Goal: Task Accomplishment & Management: Manage account settings

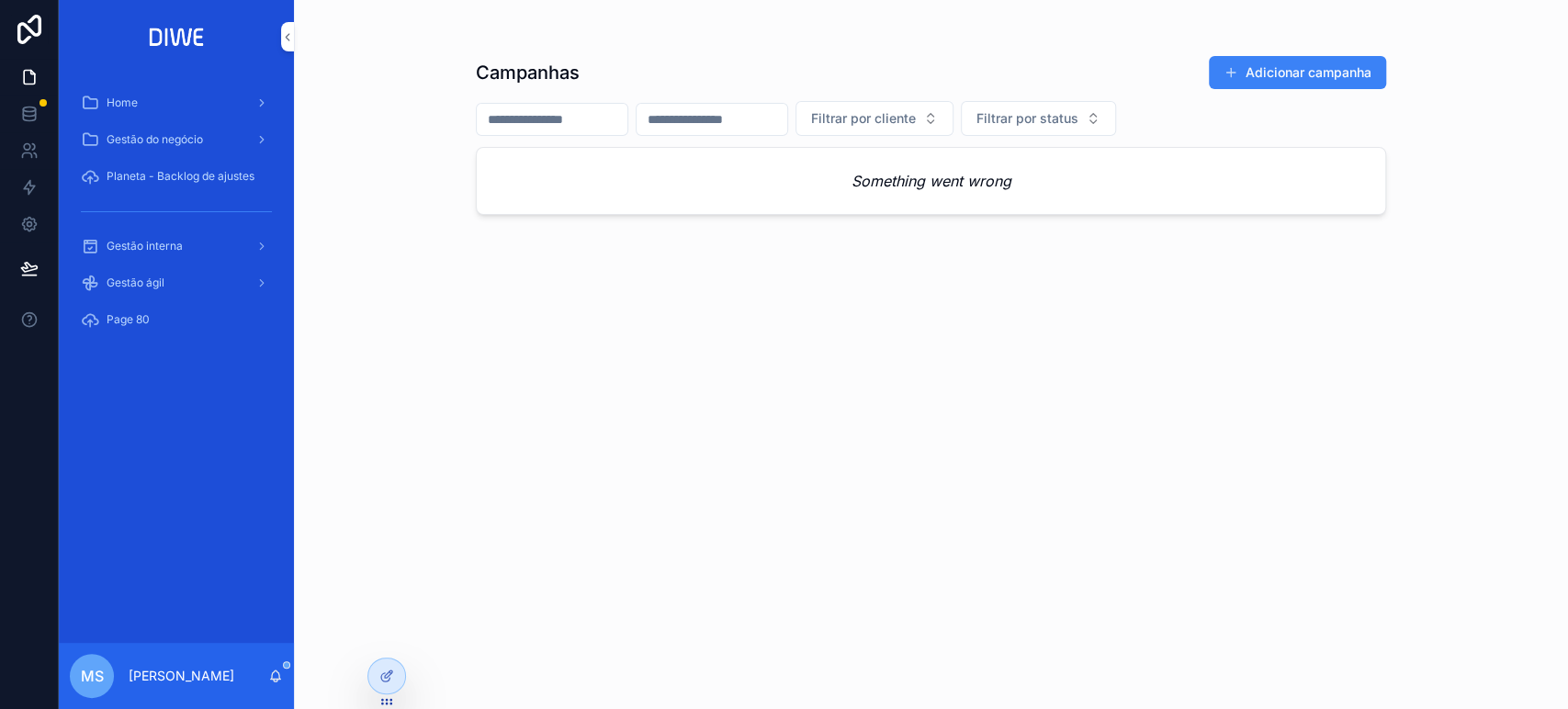
click at [164, 256] on div "Gestão interna" at bounding box center [176, 246] width 191 height 30
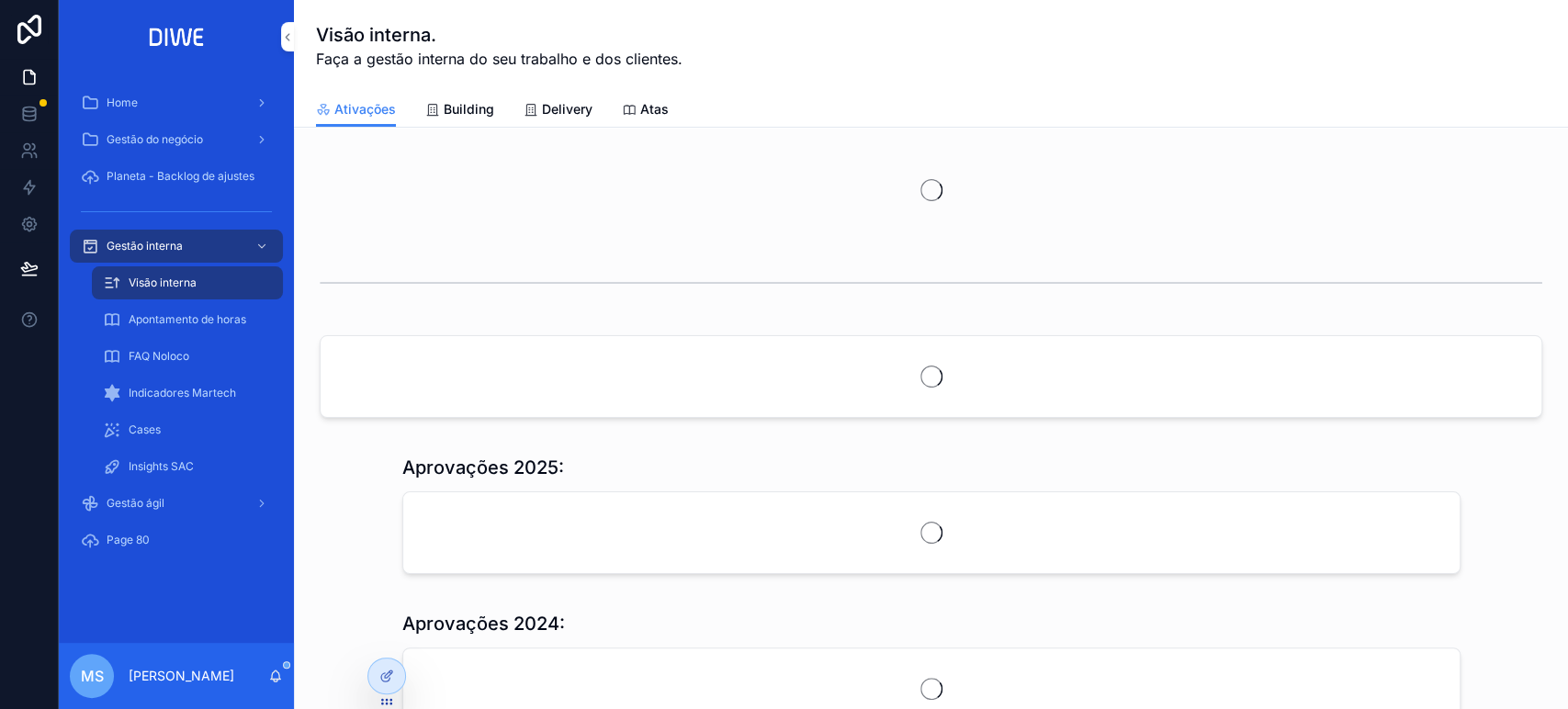
click at [574, 116] on span "Delivery" at bounding box center [567, 109] width 50 height 19
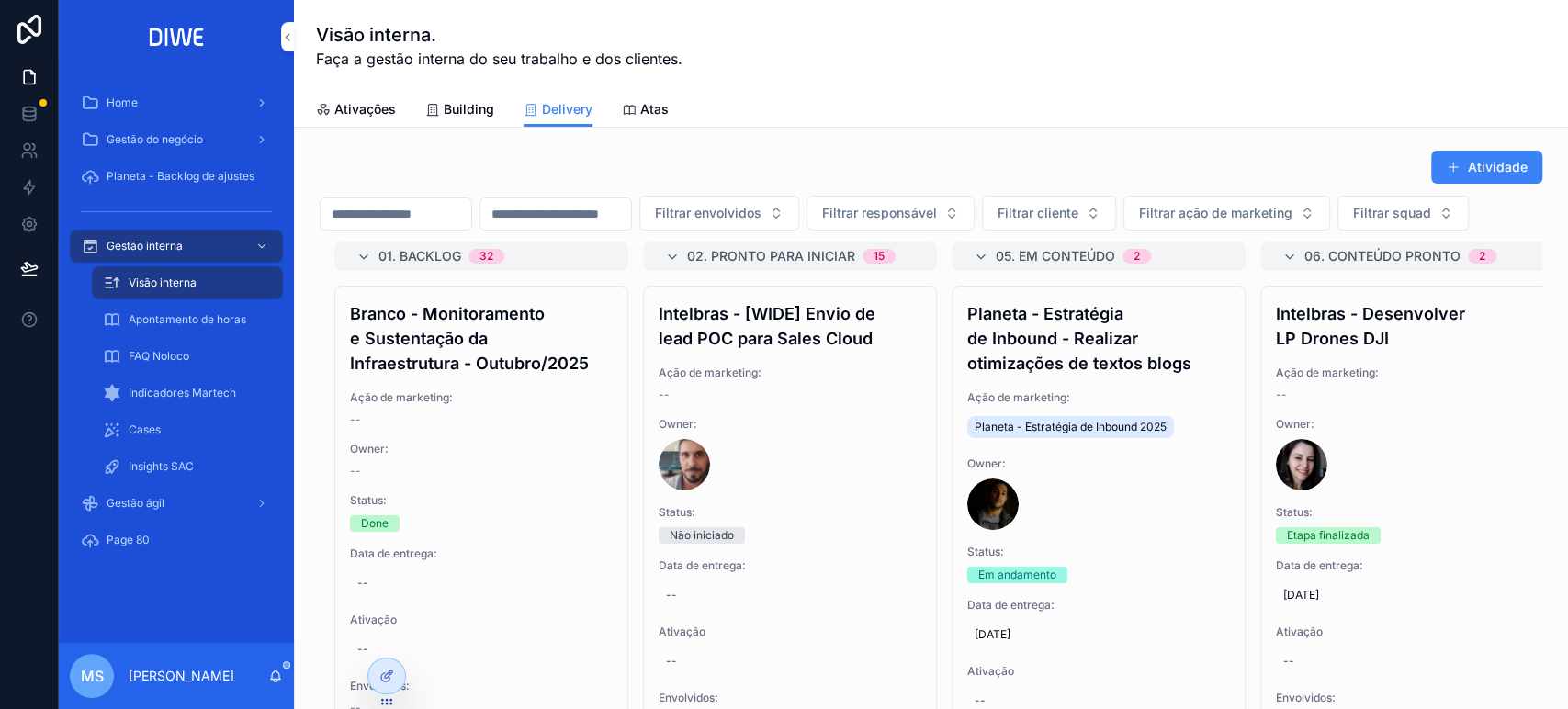
click at [1337, 230] on button "Filtrar squad" at bounding box center [1403, 212] width 132 height 34
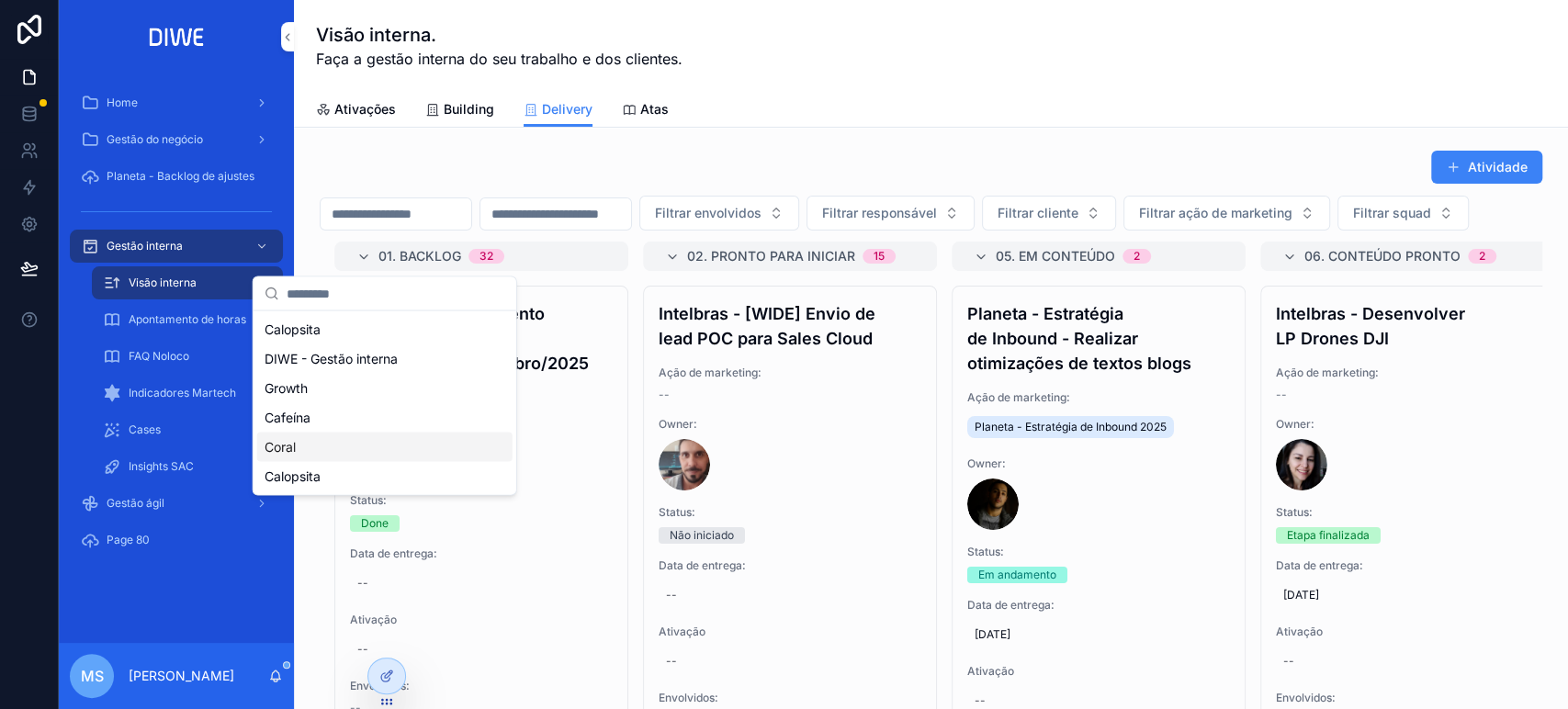
click at [309, 444] on div "Coral" at bounding box center [385, 446] width 256 height 30
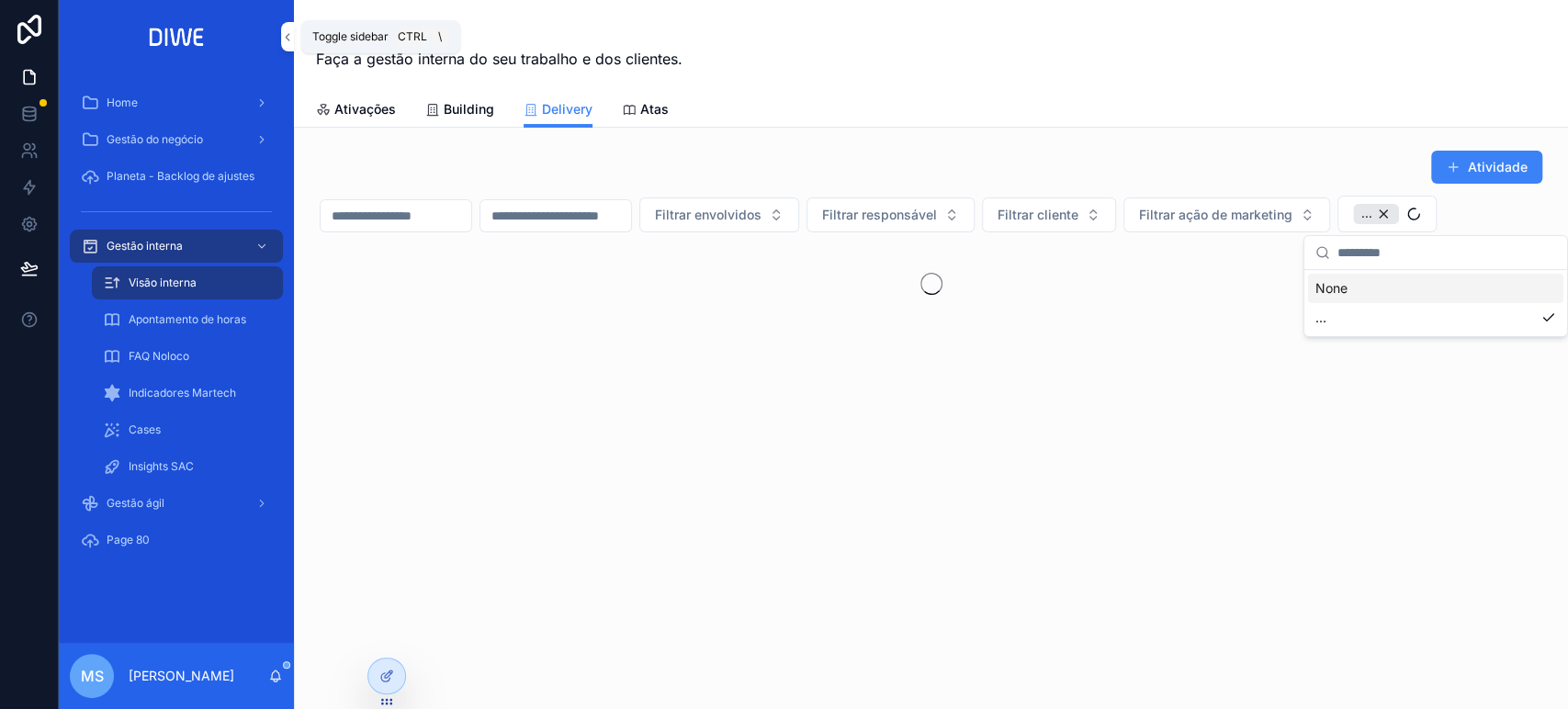
click at [288, 36] on icon "scrollable content" at bounding box center [287, 37] width 13 height 14
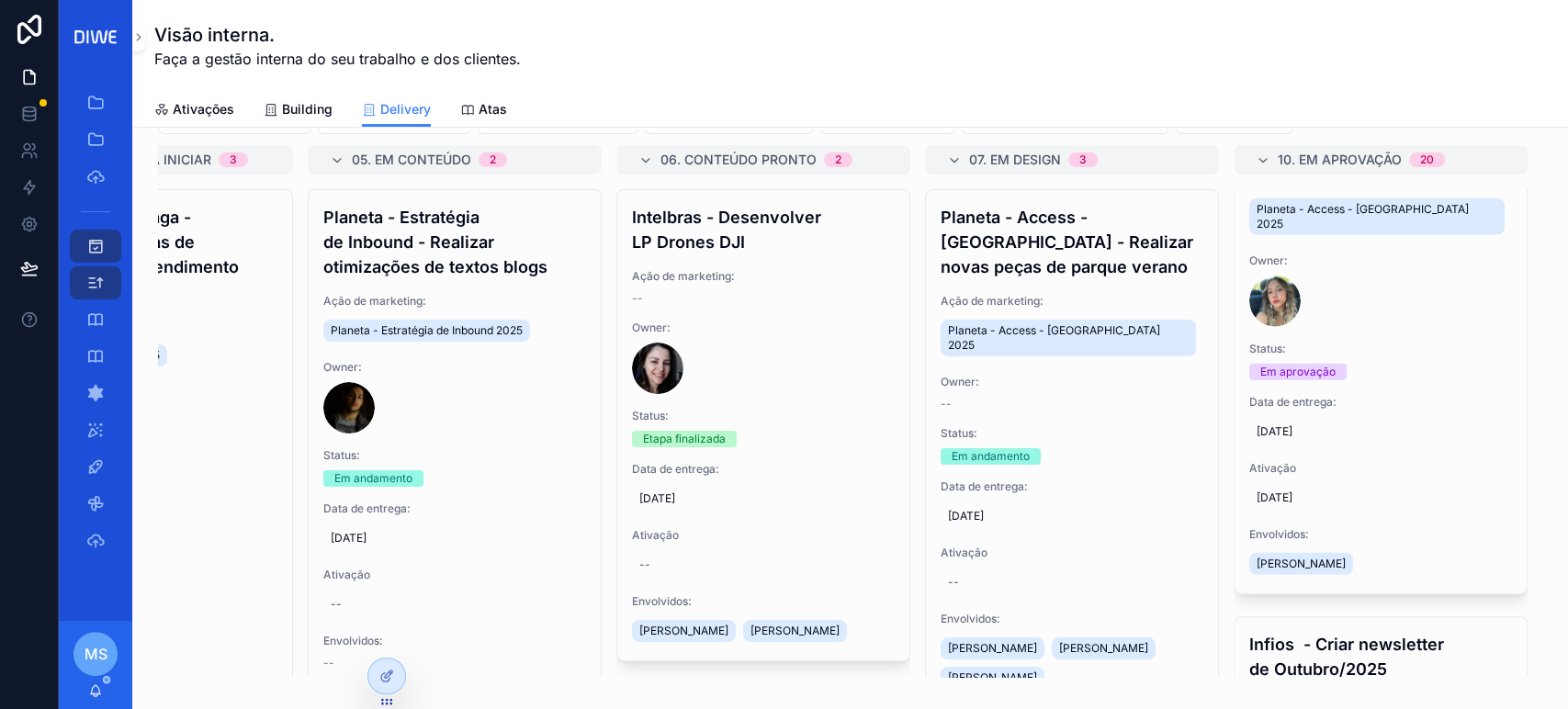
scroll to position [3331, 0]
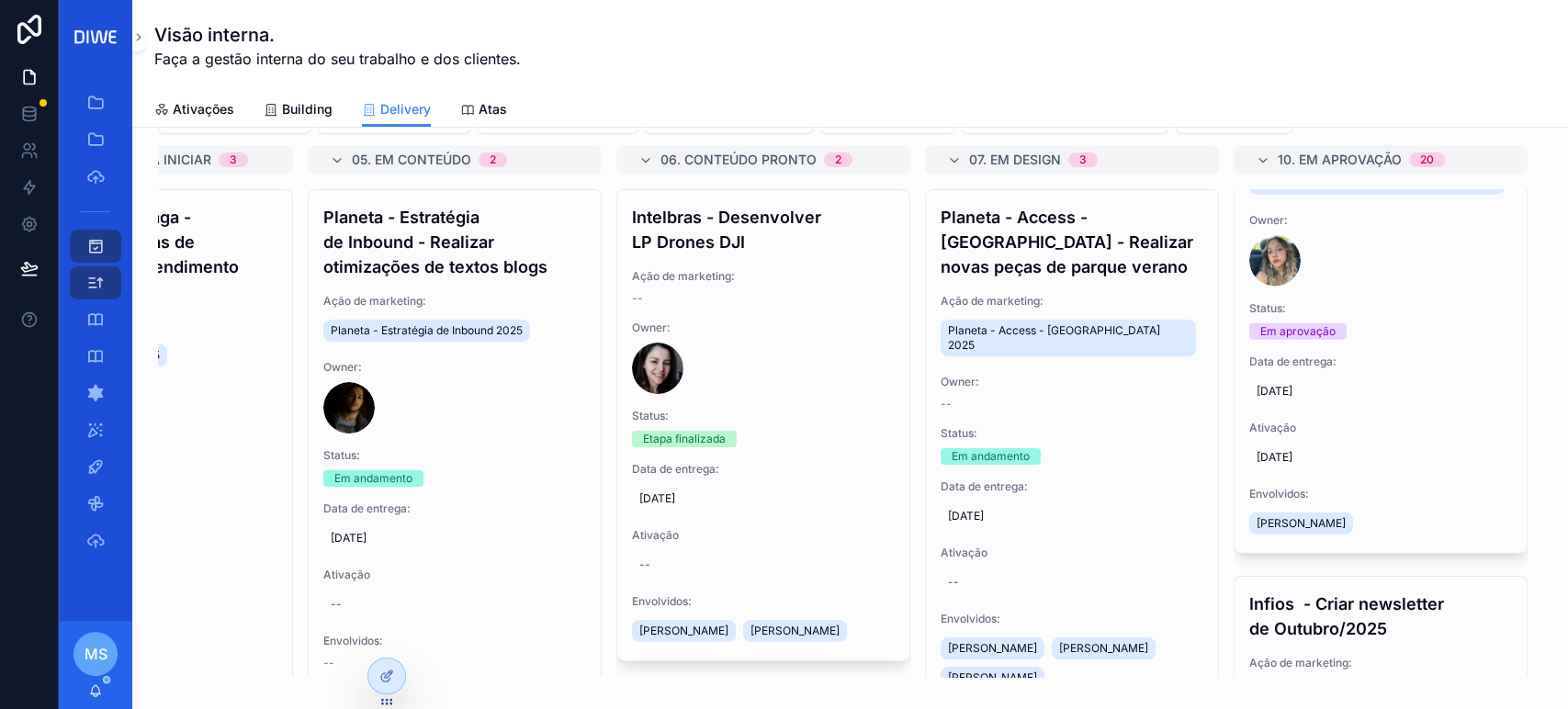
click at [1430, 244] on div "Planeta - Access - Parque Verano - Desenvolver fase da campanha - Lançamento Aç…" at bounding box center [1380, 278] width 292 height 549
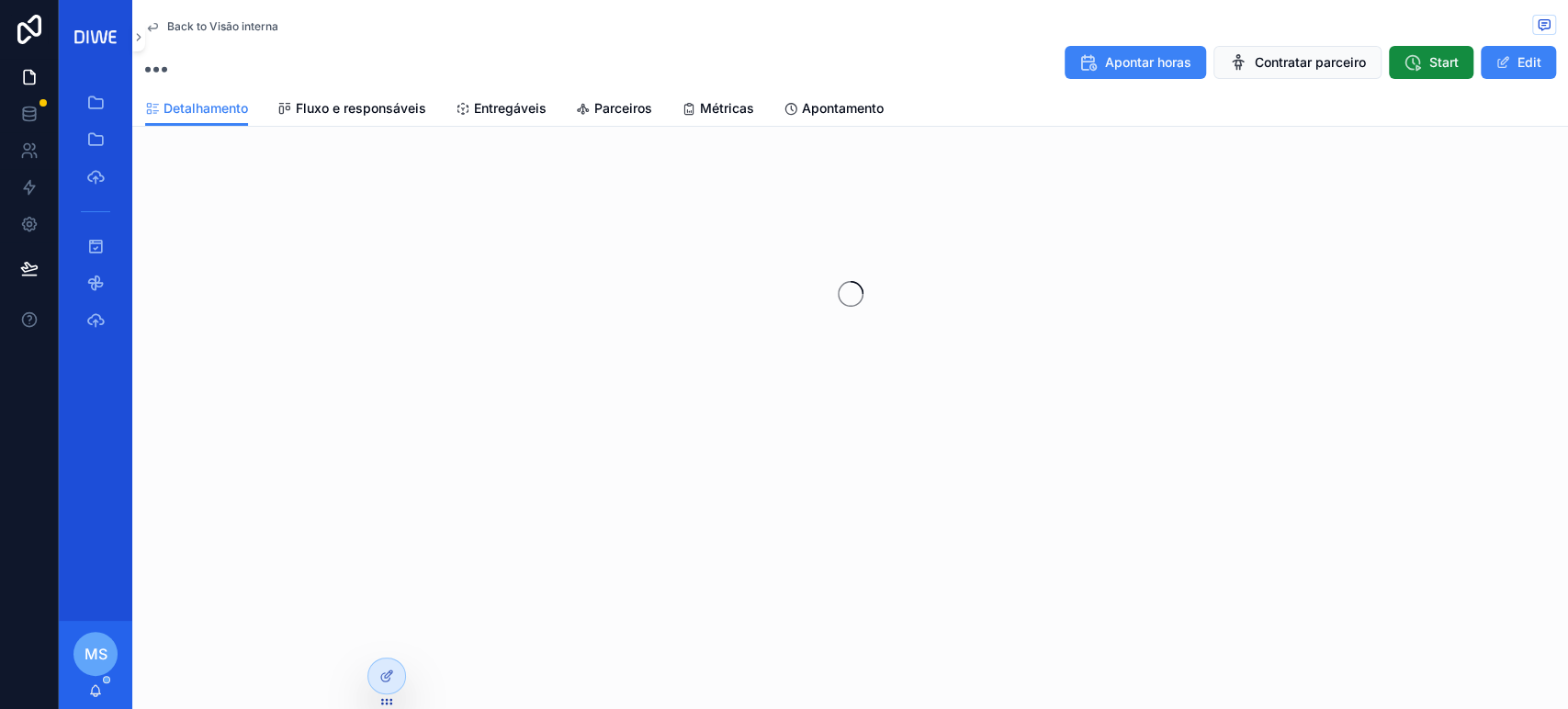
click at [507, 106] on span "Entregáveis" at bounding box center [511, 108] width 73 height 19
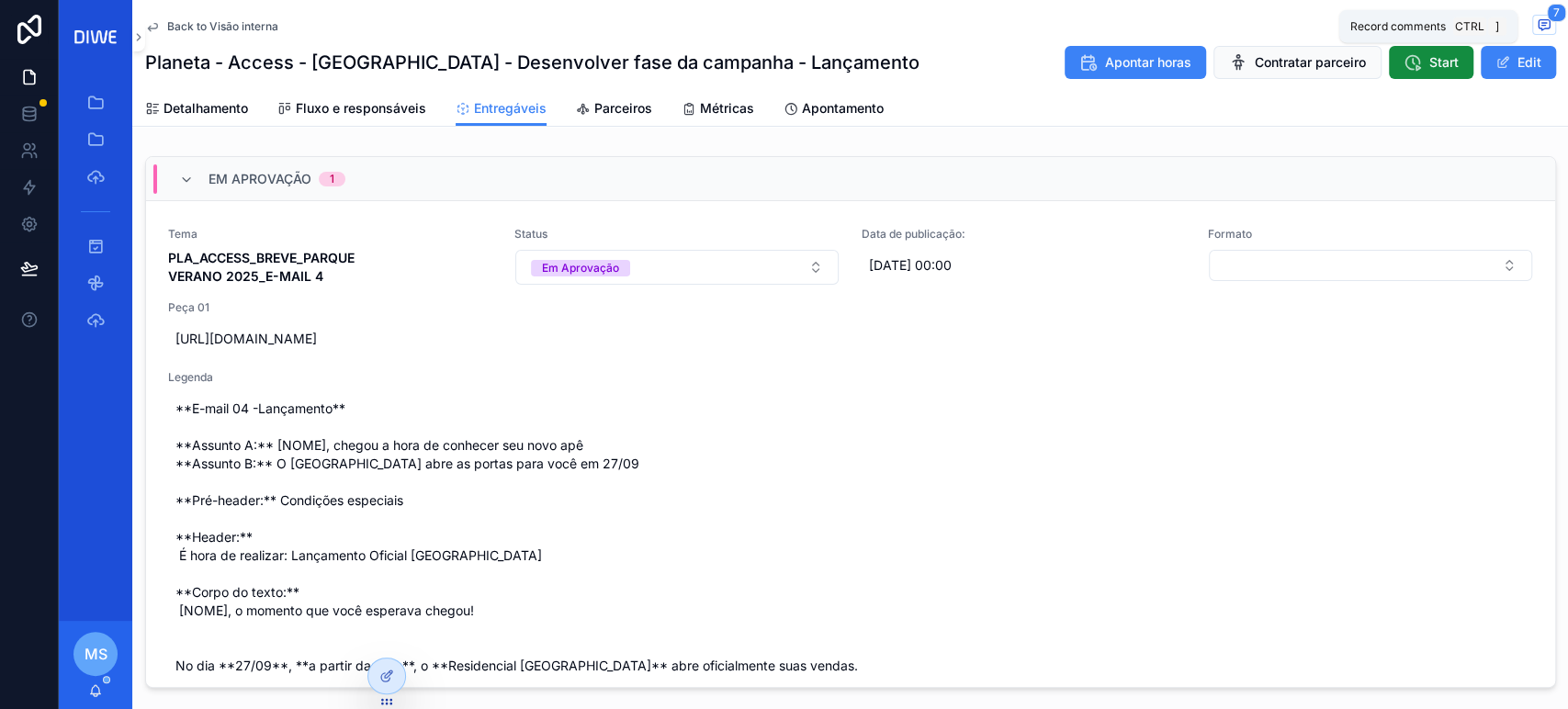
click at [1541, 23] on icon "scrollable content" at bounding box center [1543, 23] width 5 height 0
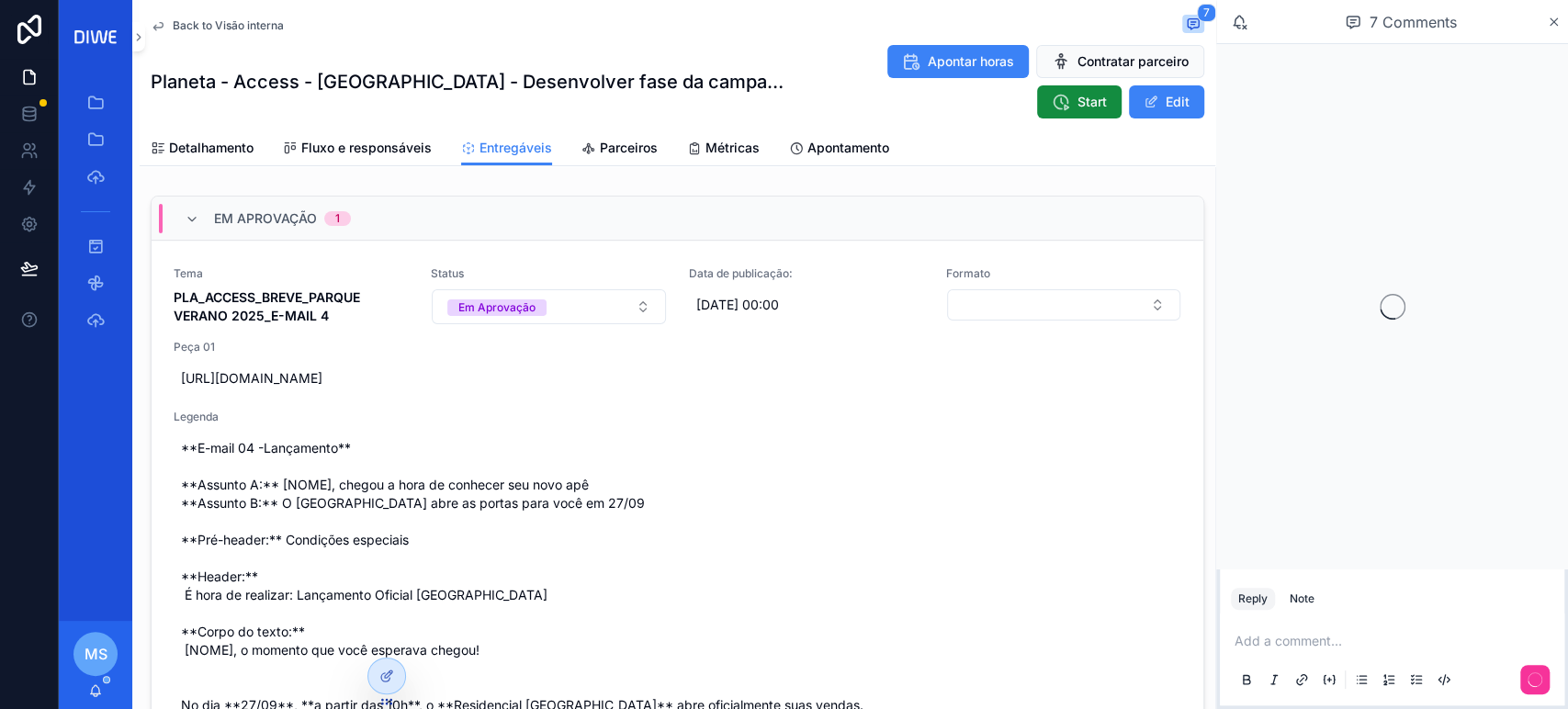
click at [194, 27] on span "Back to Visão interna" at bounding box center [228, 26] width 111 height 15
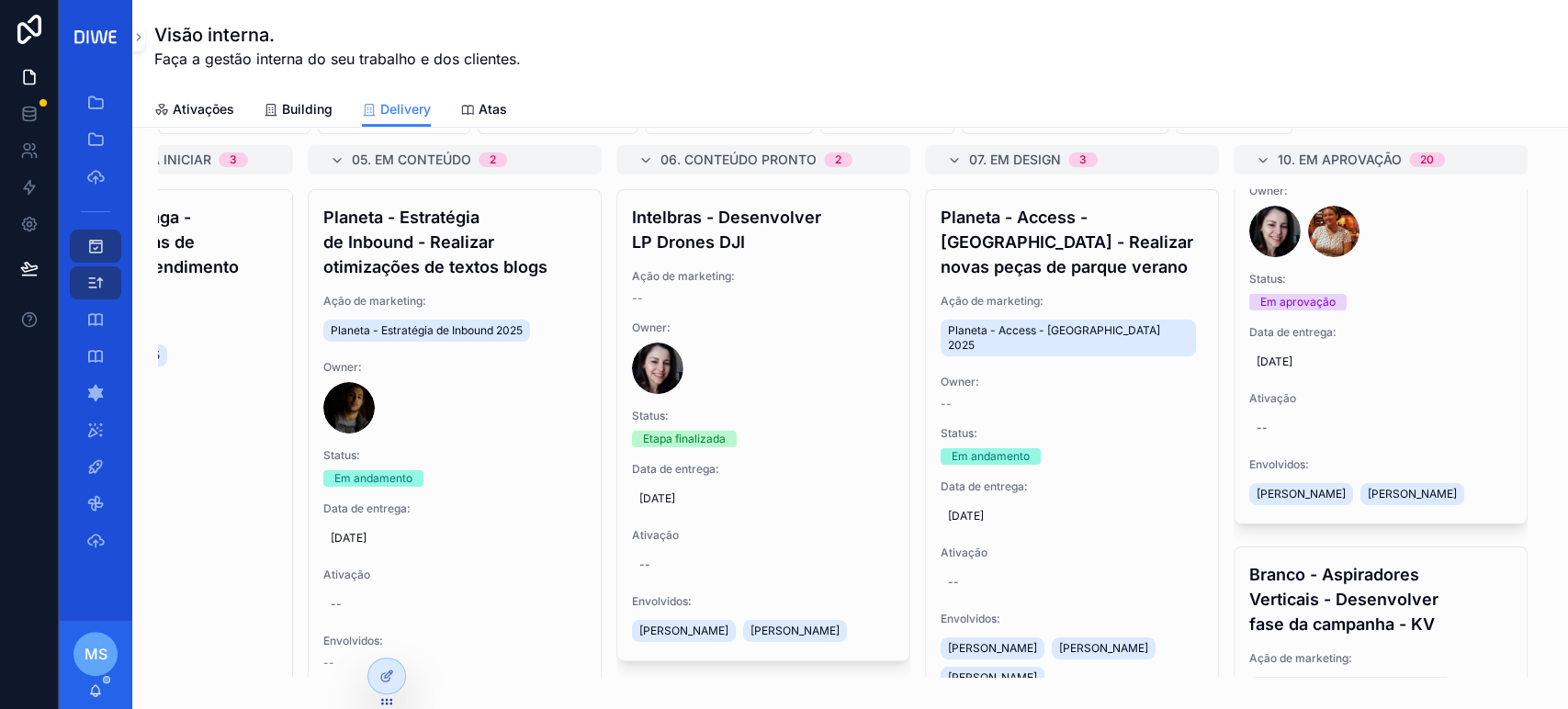
scroll to position [5428, 0]
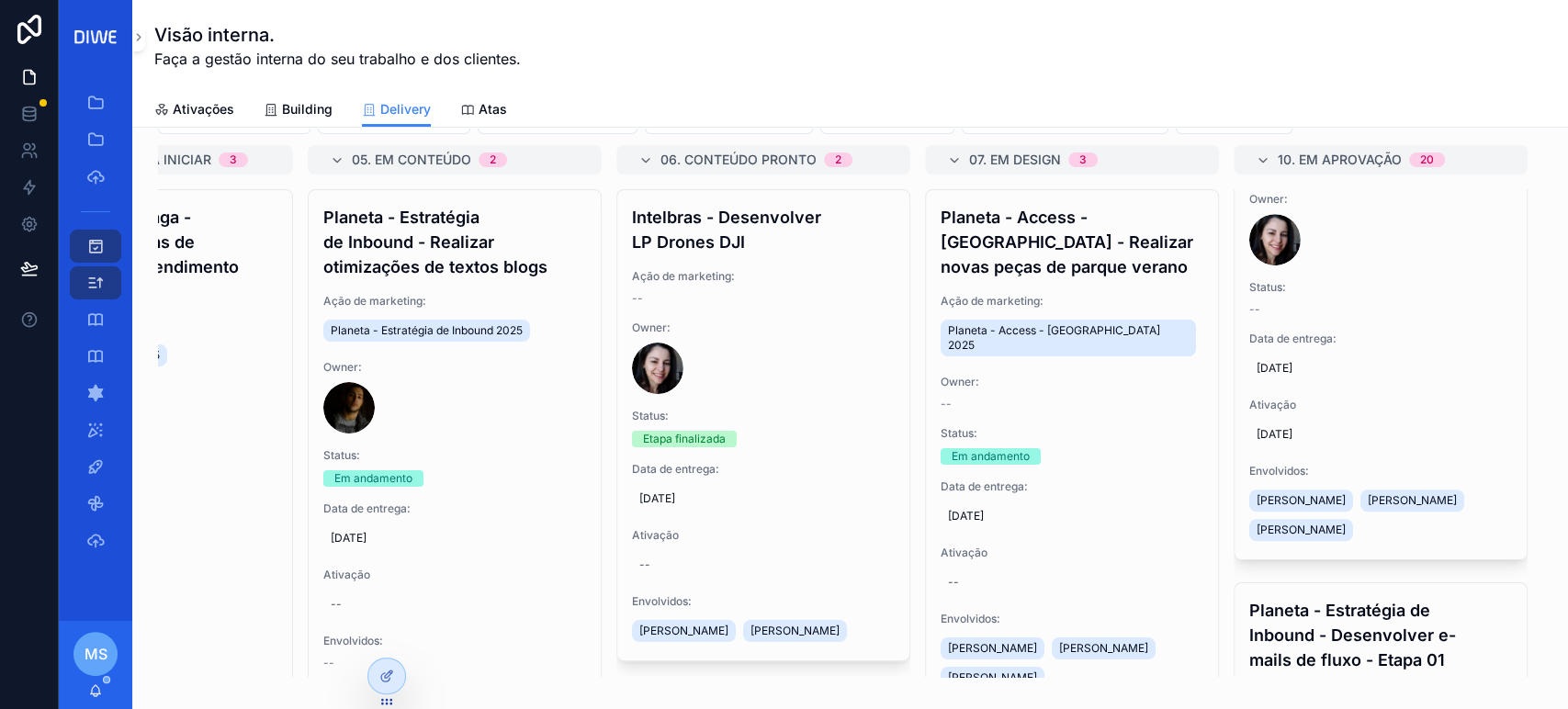
click at [1448, 141] on span "Ação de marketing:" at bounding box center [1380, 133] width 263 height 15
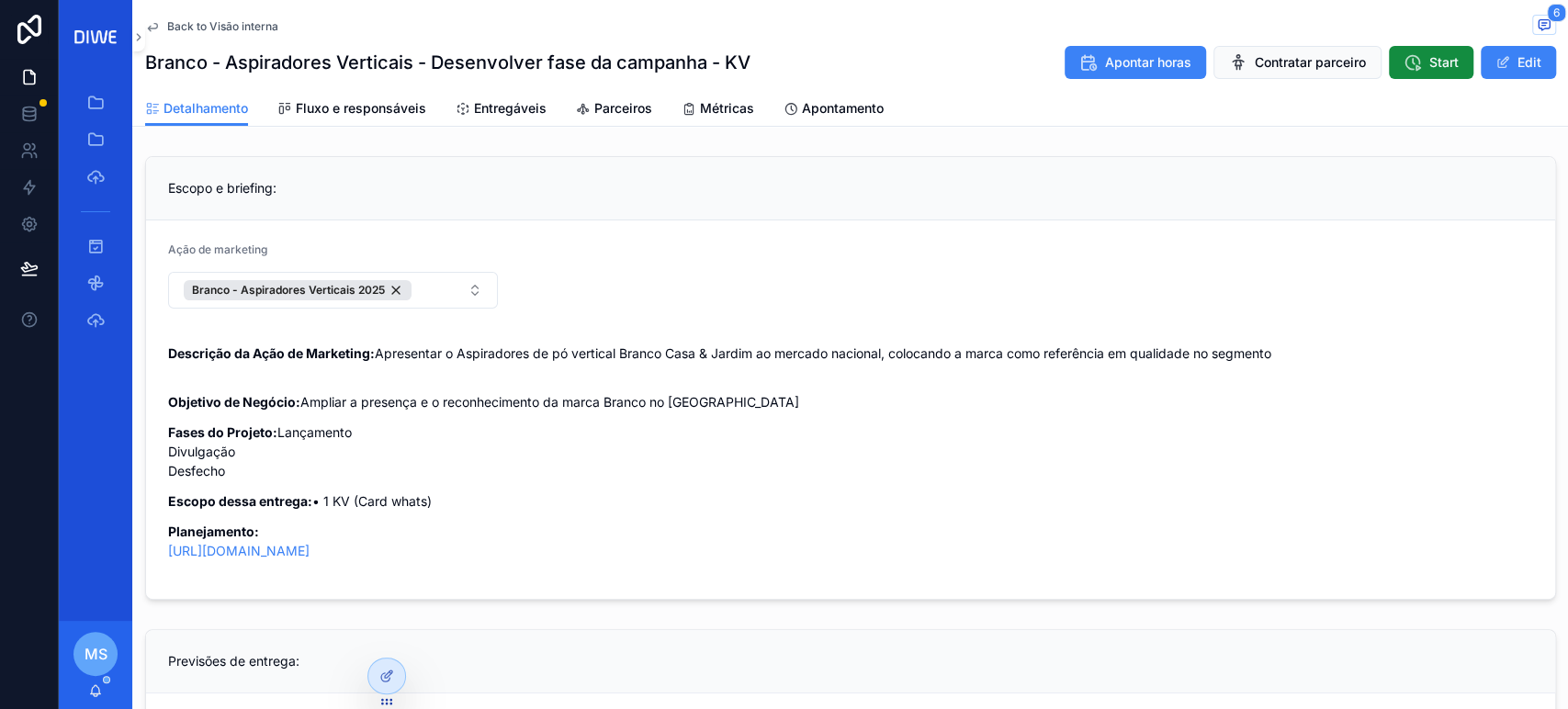
click at [404, 105] on span "Fluxo e responsáveis" at bounding box center [361, 108] width 131 height 19
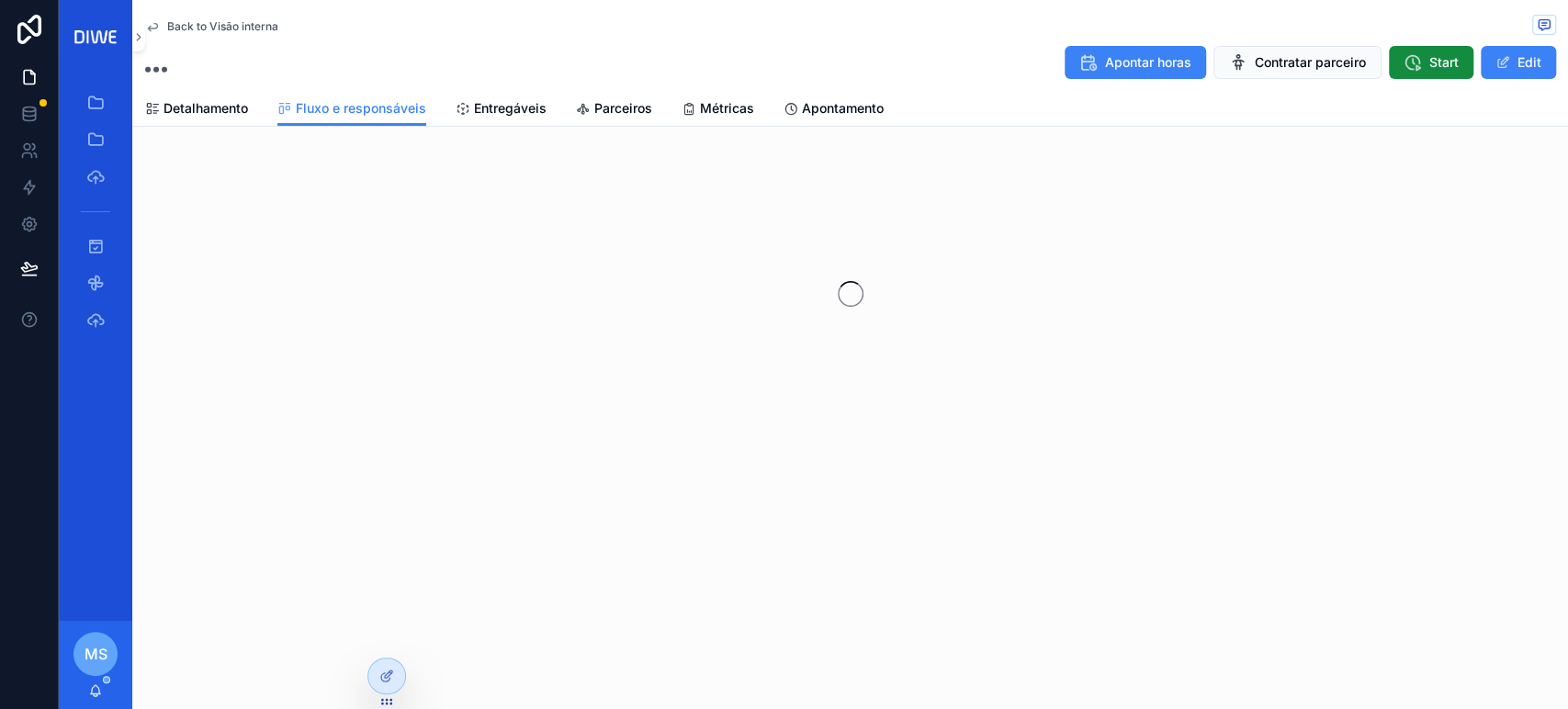
drag, startPoint x: 553, startPoint y: 89, endPoint x: 543, endPoint y: 93, distance: 10.8
click at [551, 89] on div "Back to Visão interna Apontar horas Contratar parceiro Start Edit" at bounding box center [851, 45] width 1411 height 90
click at [534, 99] on span "Entregáveis" at bounding box center [511, 108] width 73 height 19
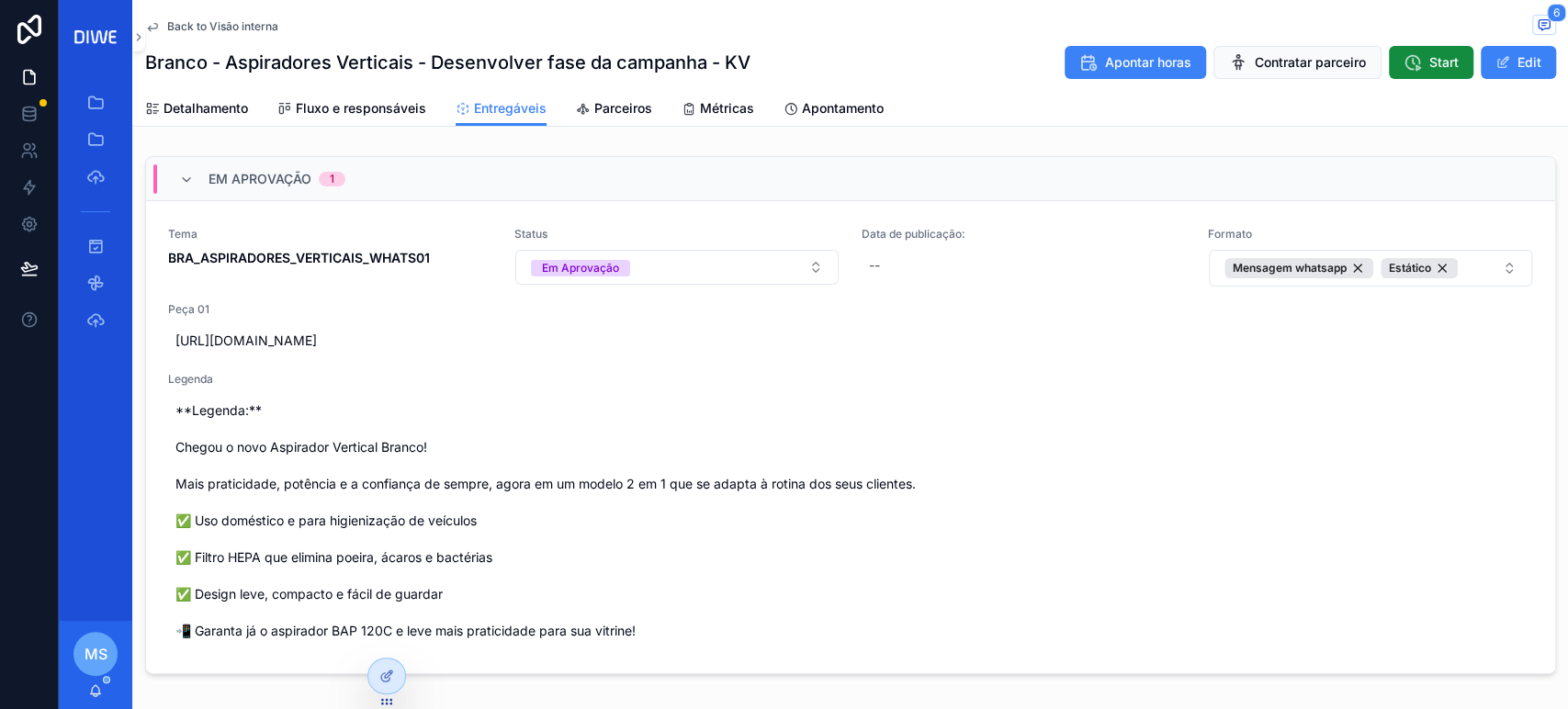
click at [778, 218] on link "Tema BRA_ASPIRADORES_VERTICAIS_WHATS01 Status Em Aprovação Data de publicação: …" at bounding box center [850, 437] width 1409 height 472
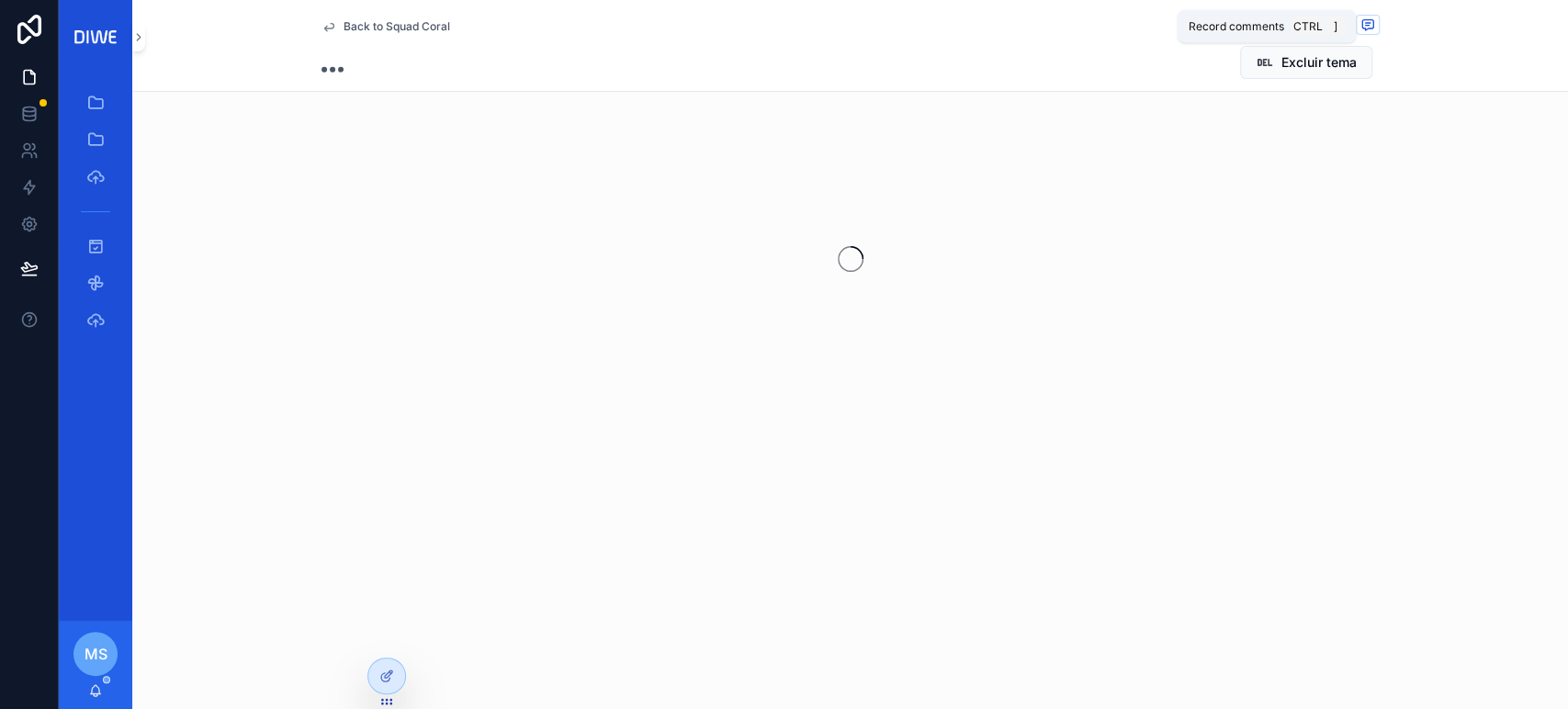
click at [1373, 26] on icon "scrollable content" at bounding box center [1367, 26] width 11 height 10
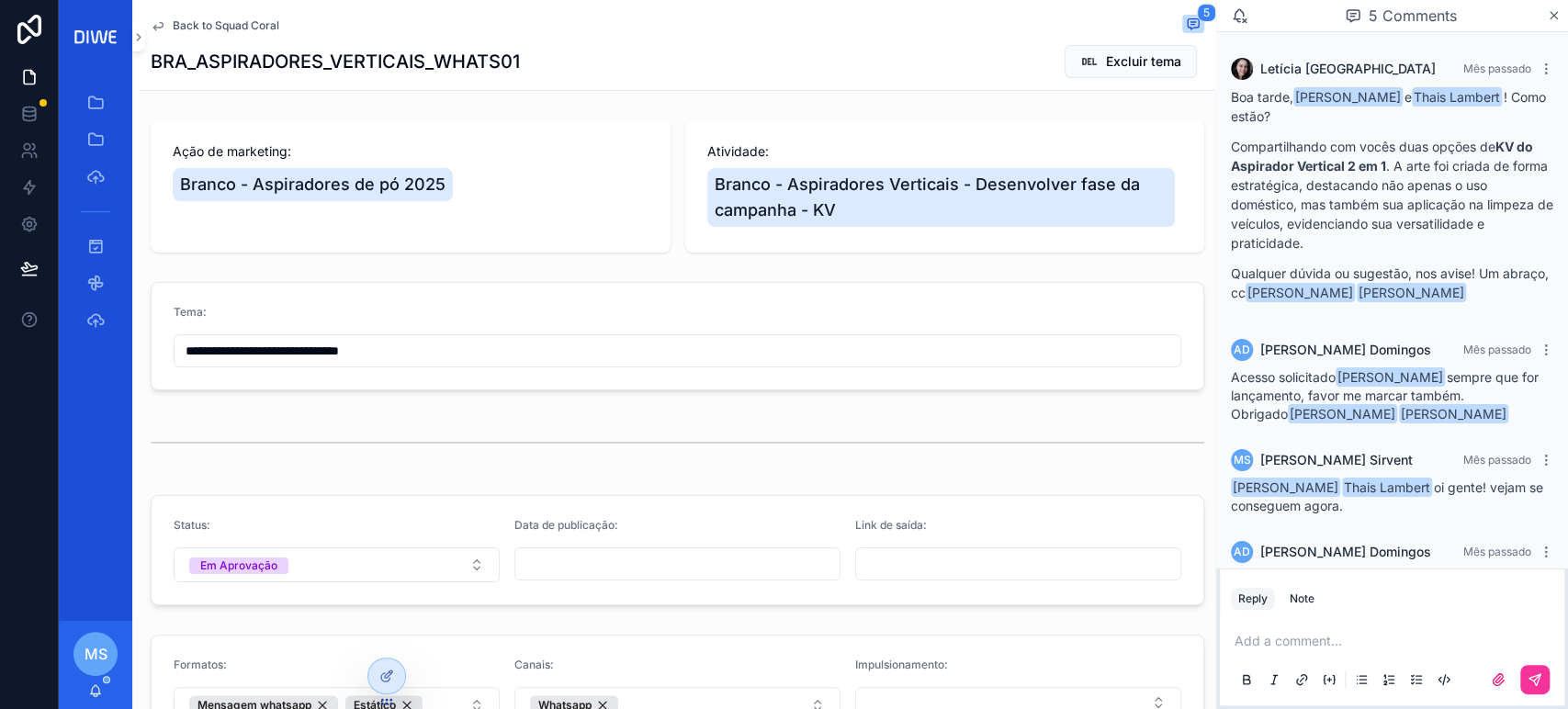
scroll to position [297, 0]
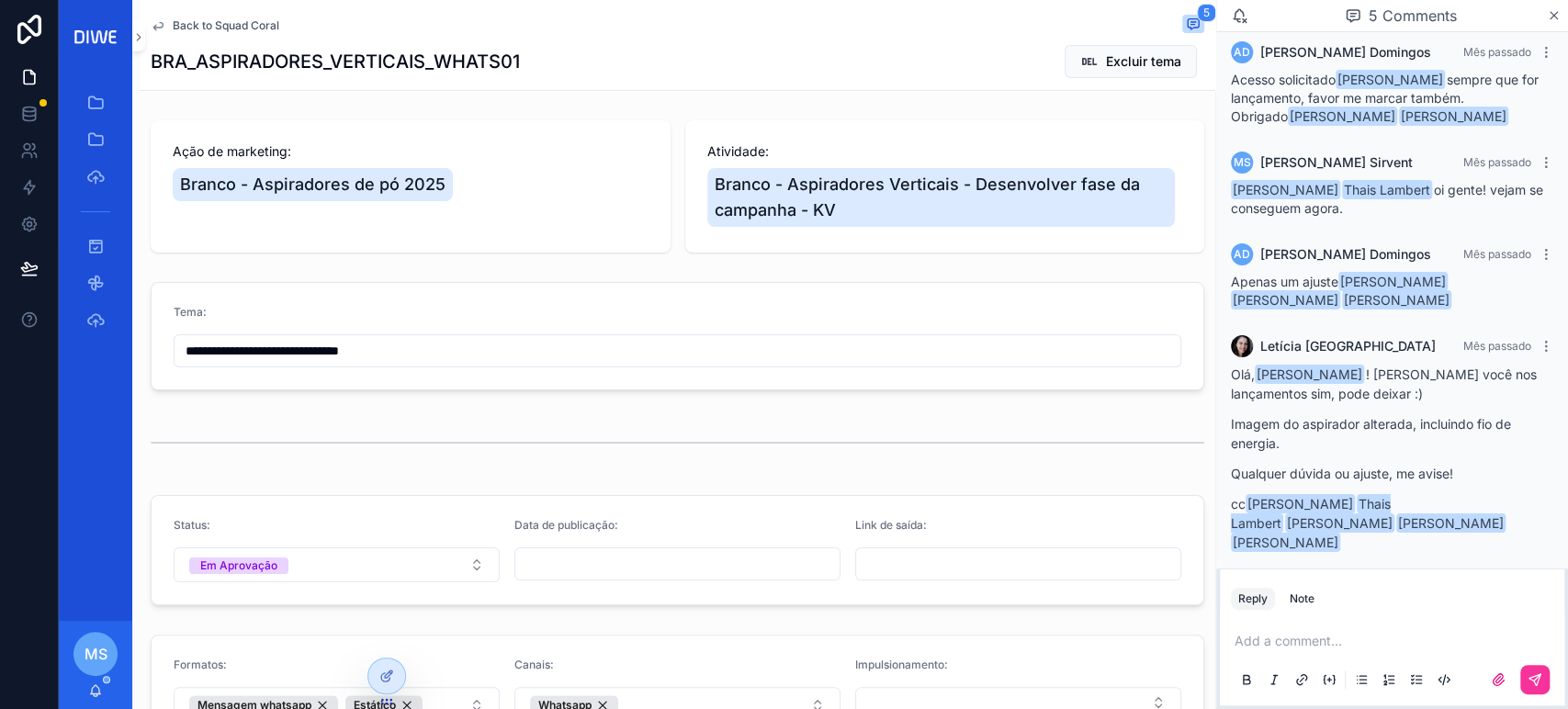
click at [1276, 637] on p "scrollable content" at bounding box center [1396, 640] width 323 height 19
click at [1376, 611] on span "domingos.andre@basco.com" at bounding box center [1376, 611] width 221 height 19
click at [1535, 688] on button "scrollable content" at bounding box center [1535, 679] width 30 height 30
click at [252, 19] on span "Back to Squad Coral" at bounding box center [226, 26] width 106 height 15
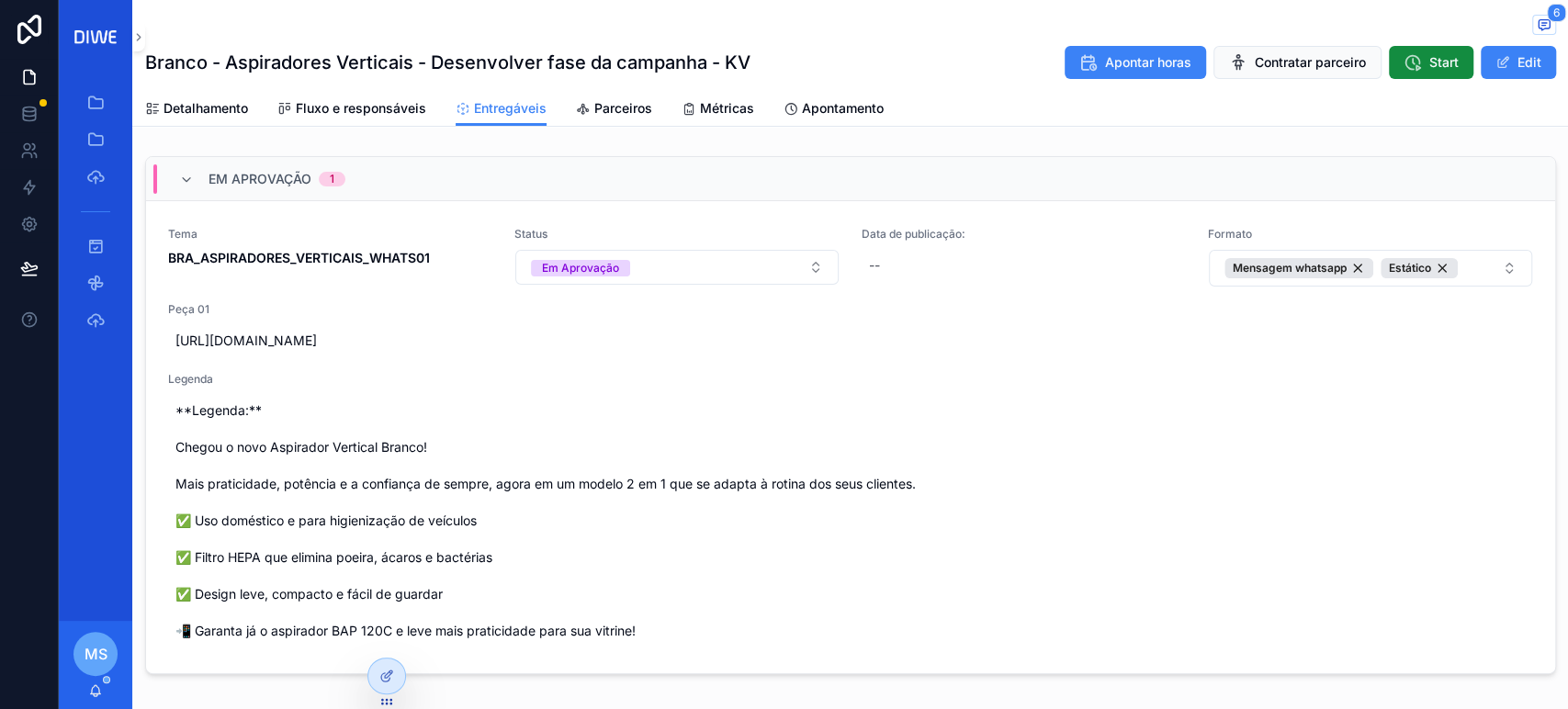
click at [147, 30] on div "6" at bounding box center [851, 26] width 1411 height 23
click at [142, 30] on icon "scrollable content" at bounding box center [138, 37] width 13 height 14
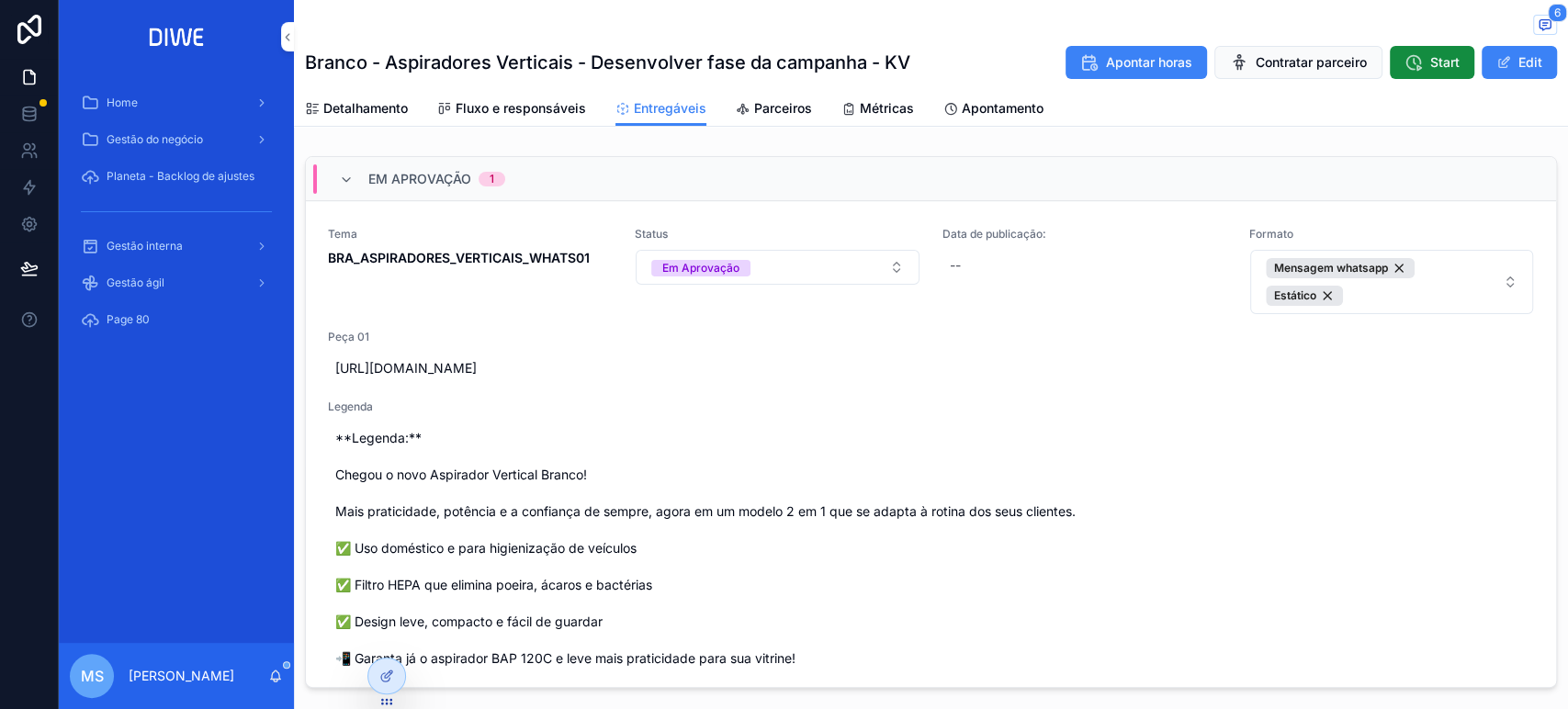
click at [209, 256] on div "Gestão interna" at bounding box center [176, 246] width 191 height 30
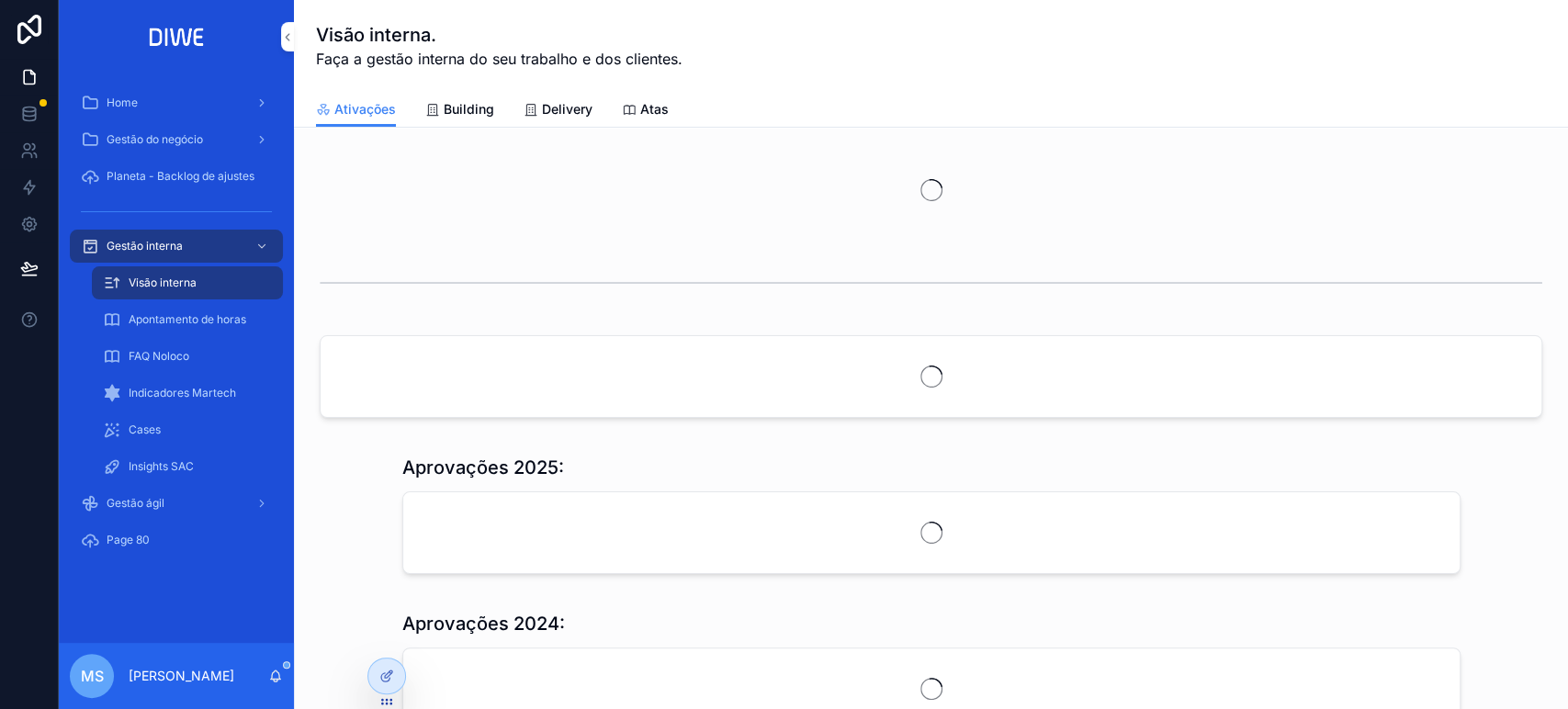
click at [580, 111] on span "Delivery" at bounding box center [567, 109] width 50 height 19
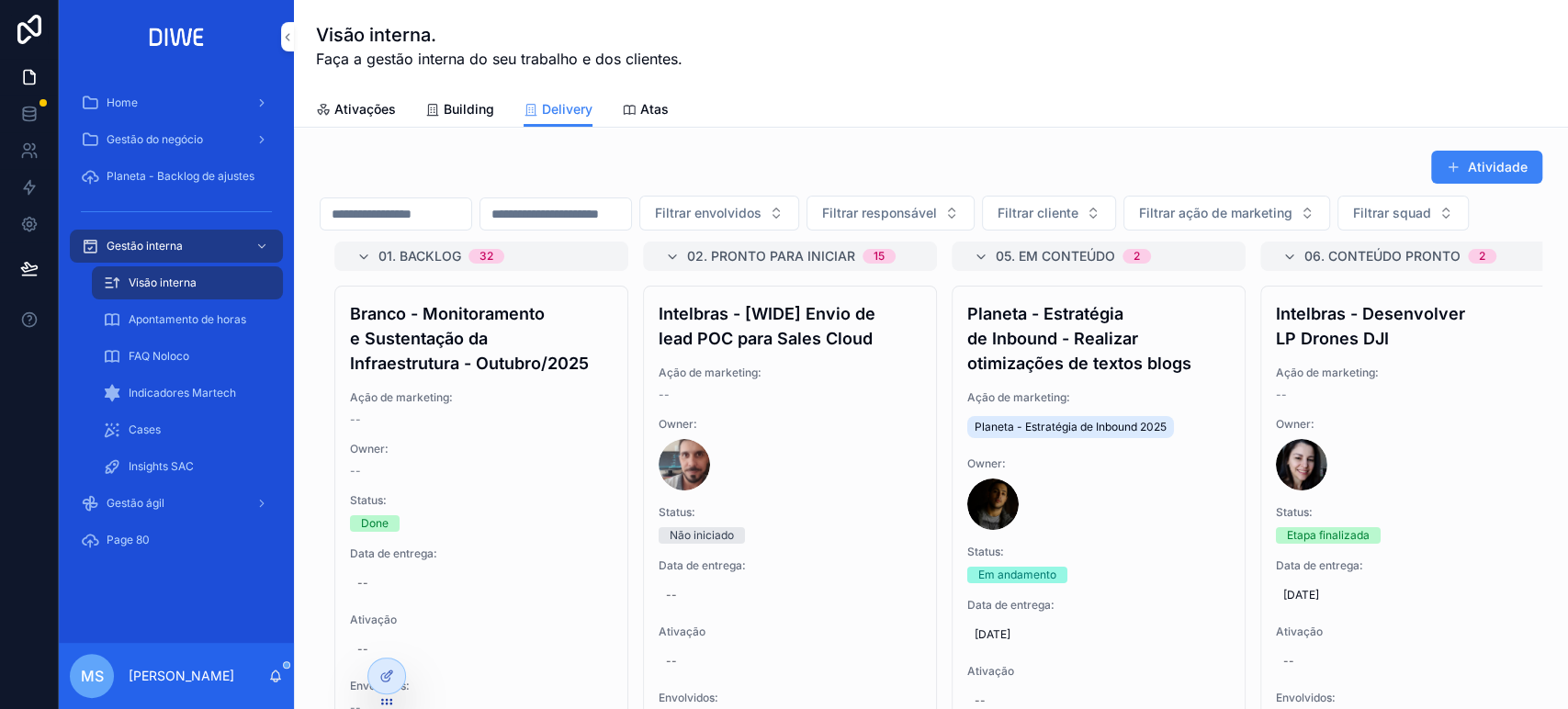
click at [1337, 230] on button "Filtrar squad" at bounding box center [1403, 212] width 132 height 34
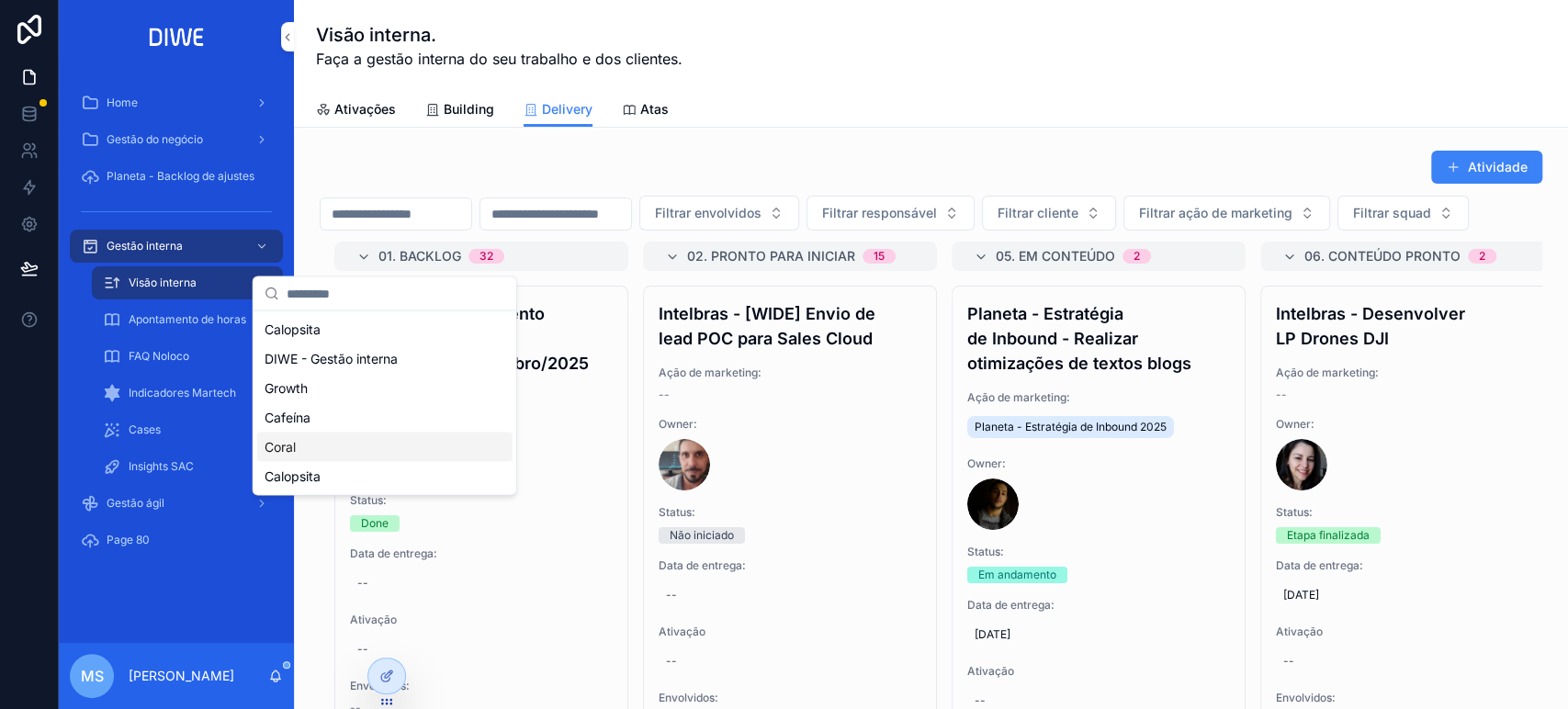
click at [337, 449] on div "Coral" at bounding box center [385, 446] width 256 height 30
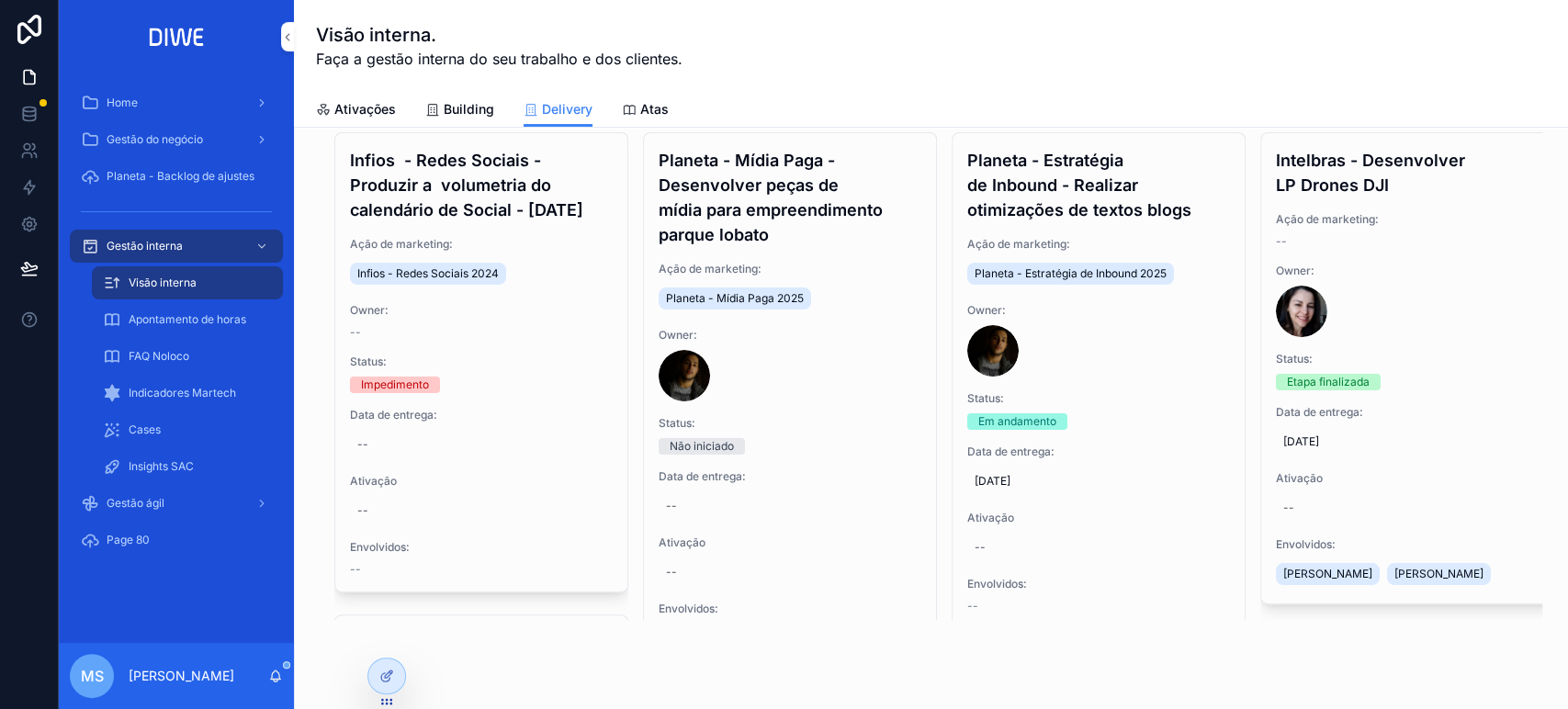
scroll to position [147, 0]
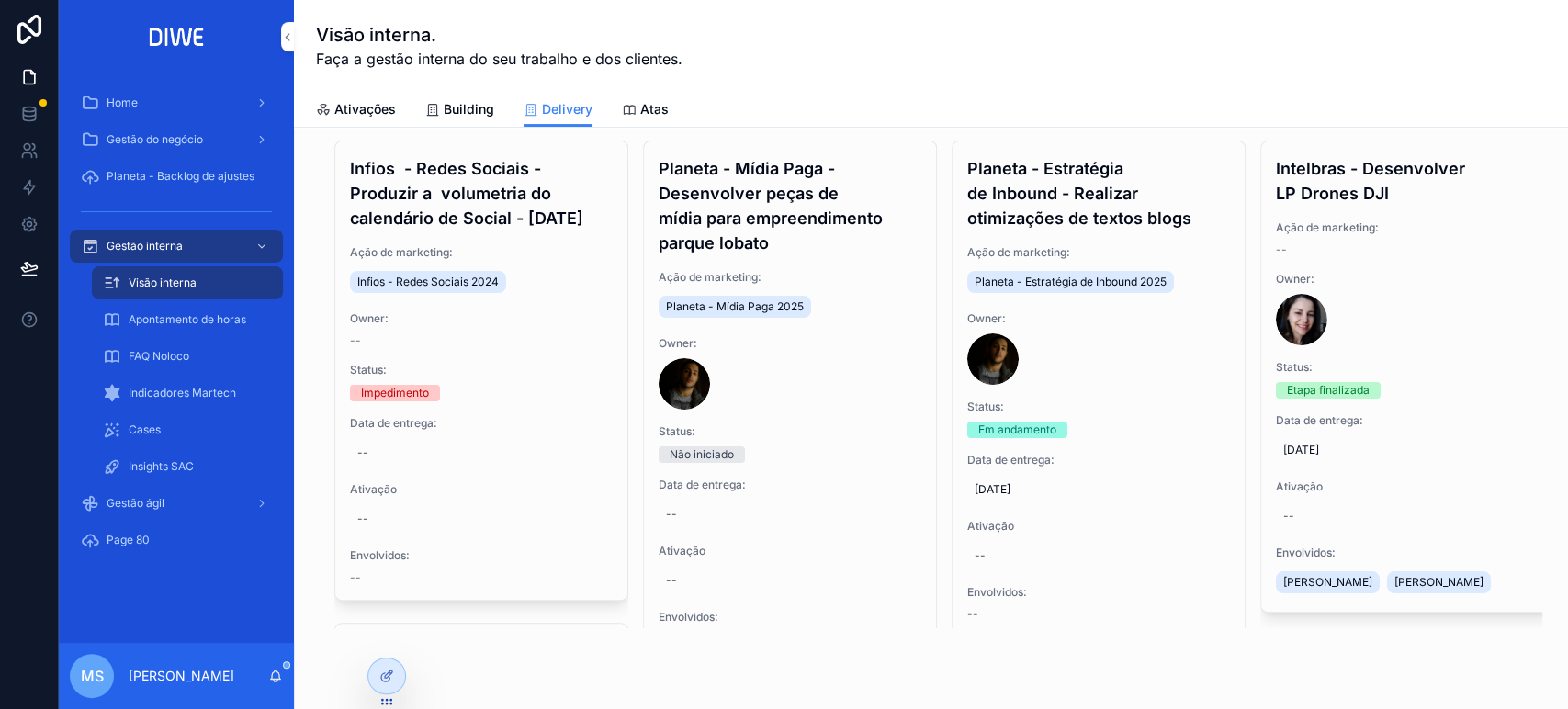
drag, startPoint x: 934, startPoint y: 228, endPoint x: 935, endPoint y: 256, distance: 28.0
click at [935, 256] on div "01. Backlog 18 Infios - Redes Sociais - Produzir a volumetria do calendário de …" at bounding box center [931, 362] width 1223 height 532
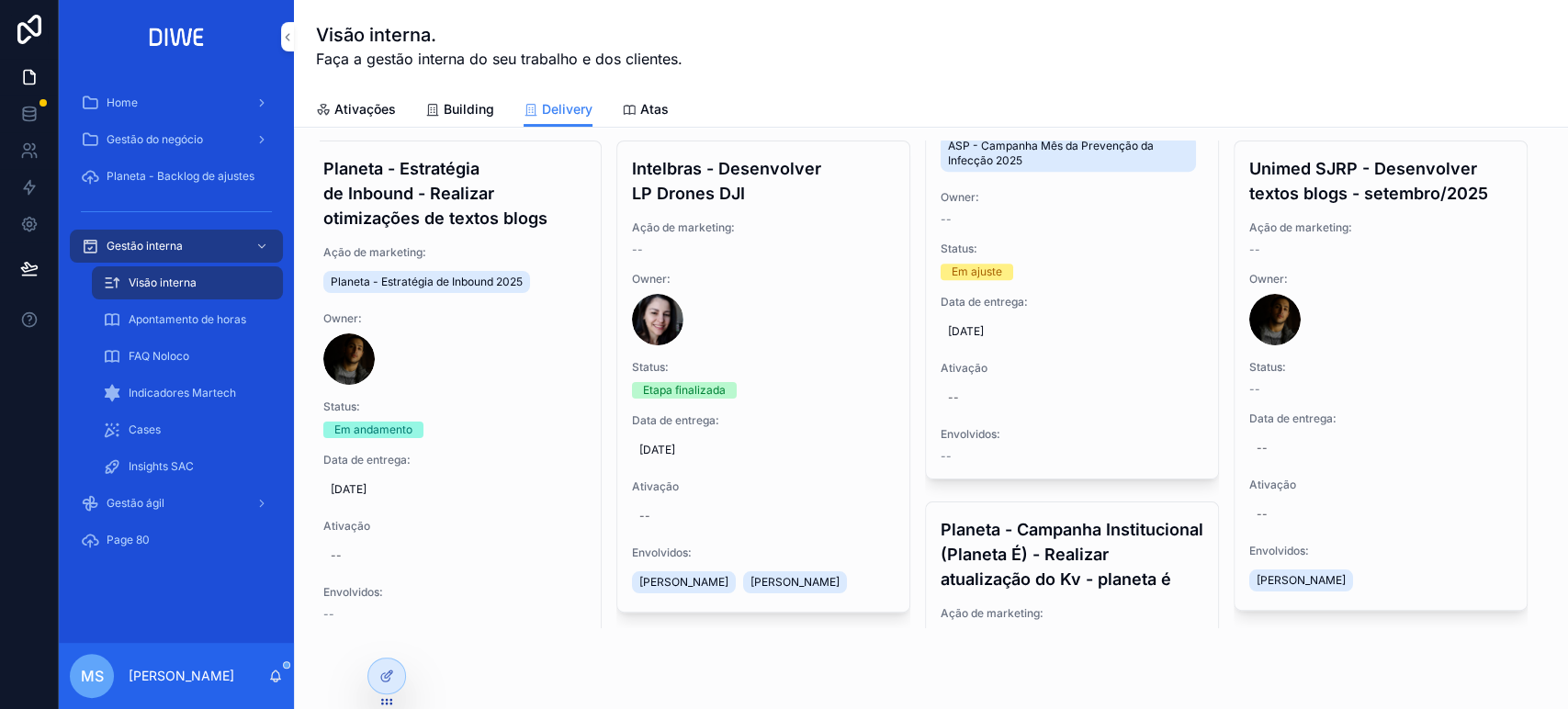
scroll to position [0, 0]
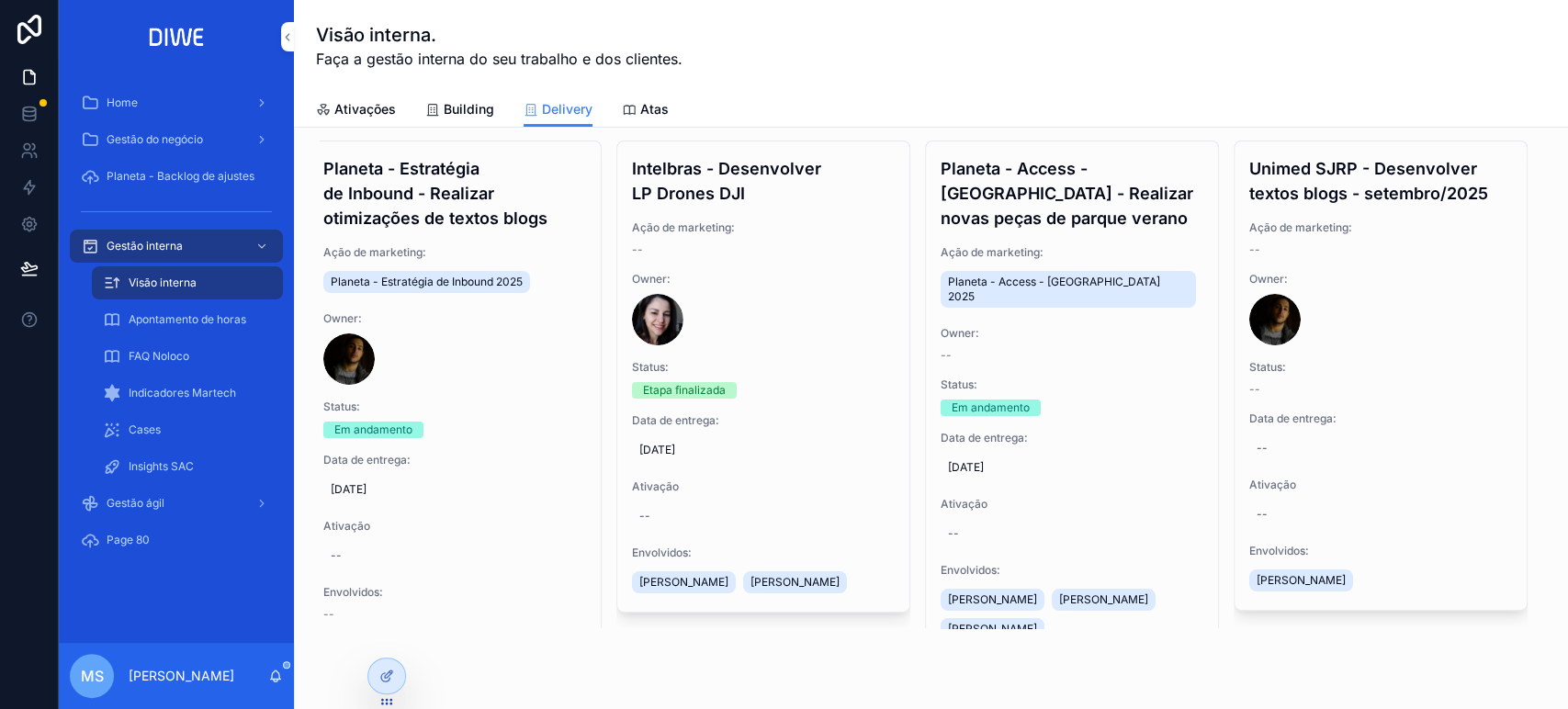
click at [1073, 230] on h4 "Planeta - Access - Parque Verano - Realizar novas peças de parque verano" at bounding box center [1071, 194] width 263 height 75
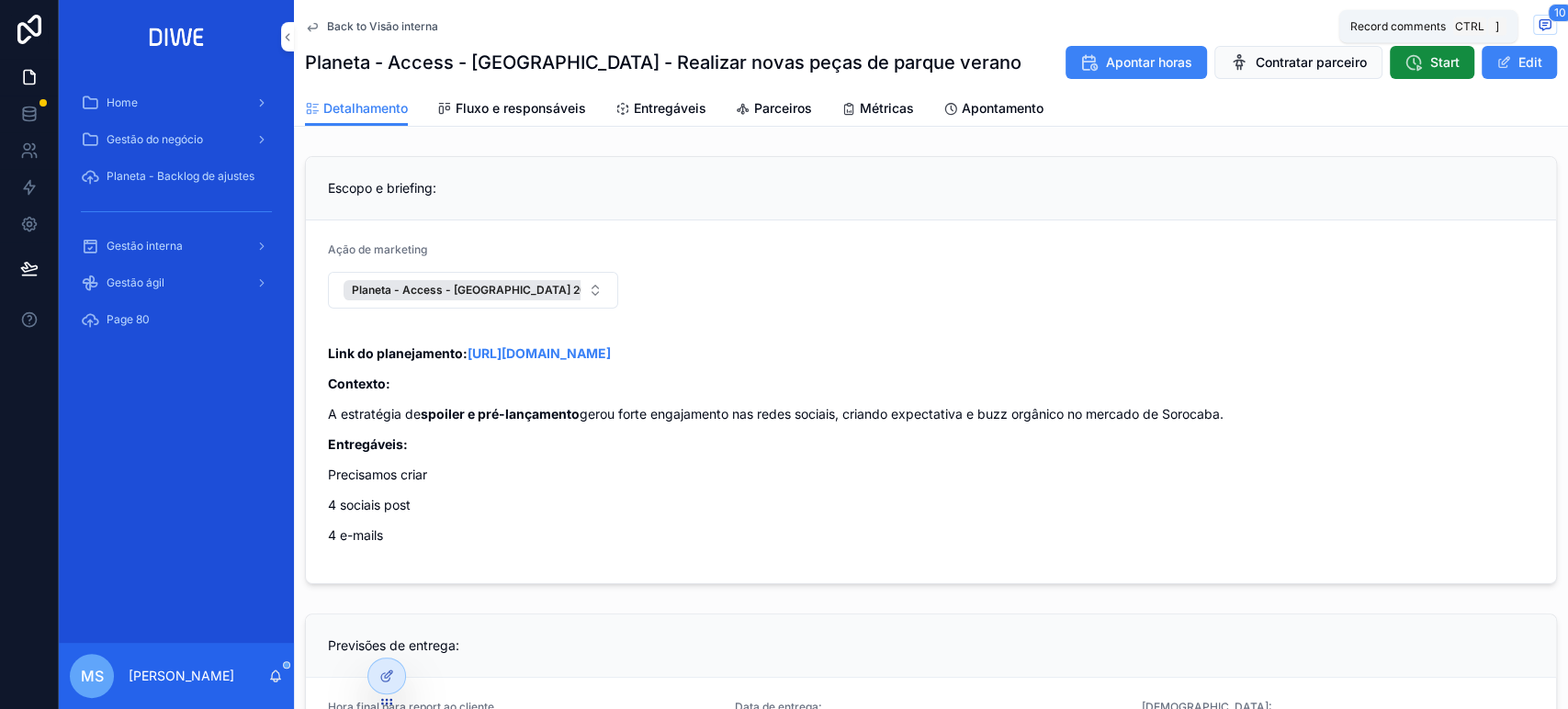
click at [1538, 29] on icon "scrollable content" at bounding box center [1544, 25] width 15 height 15
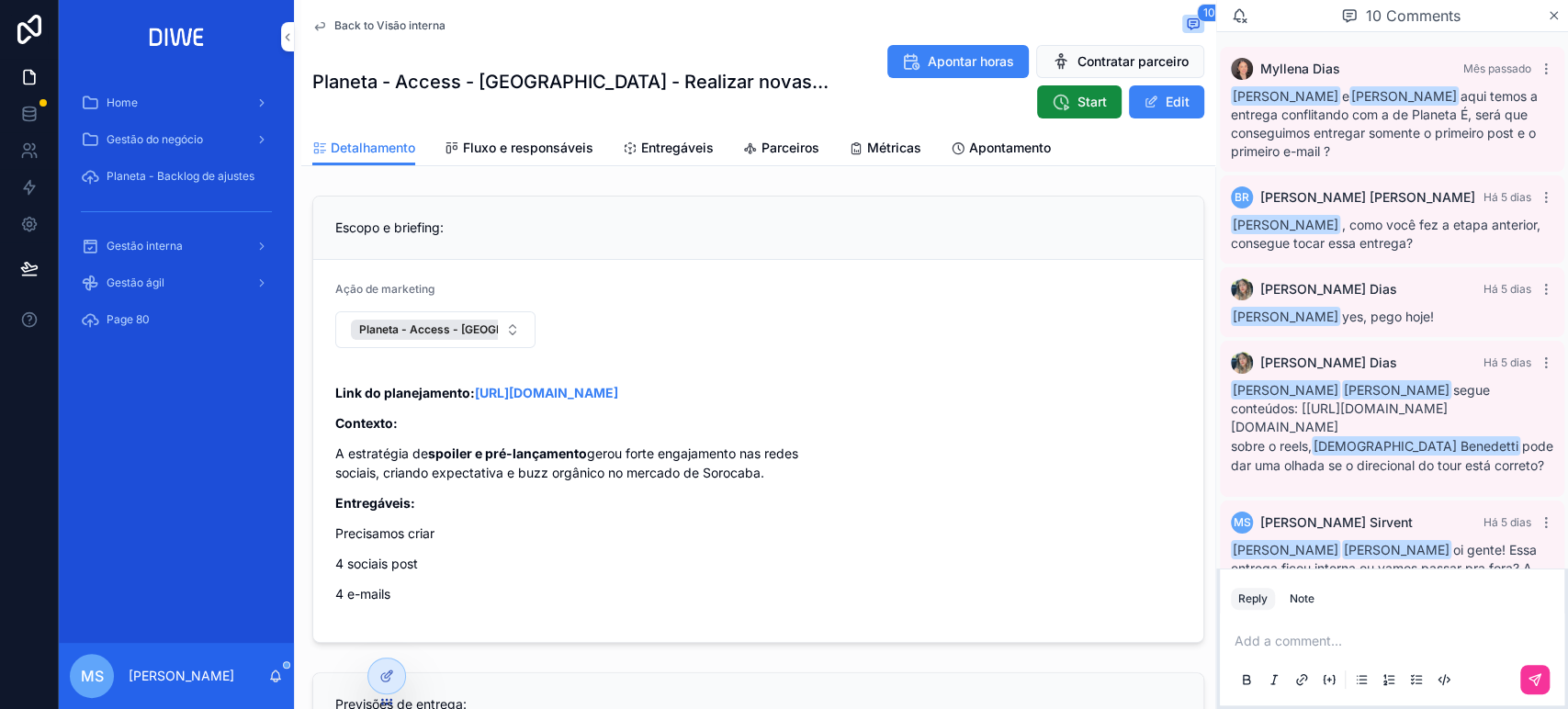
scroll to position [545, 0]
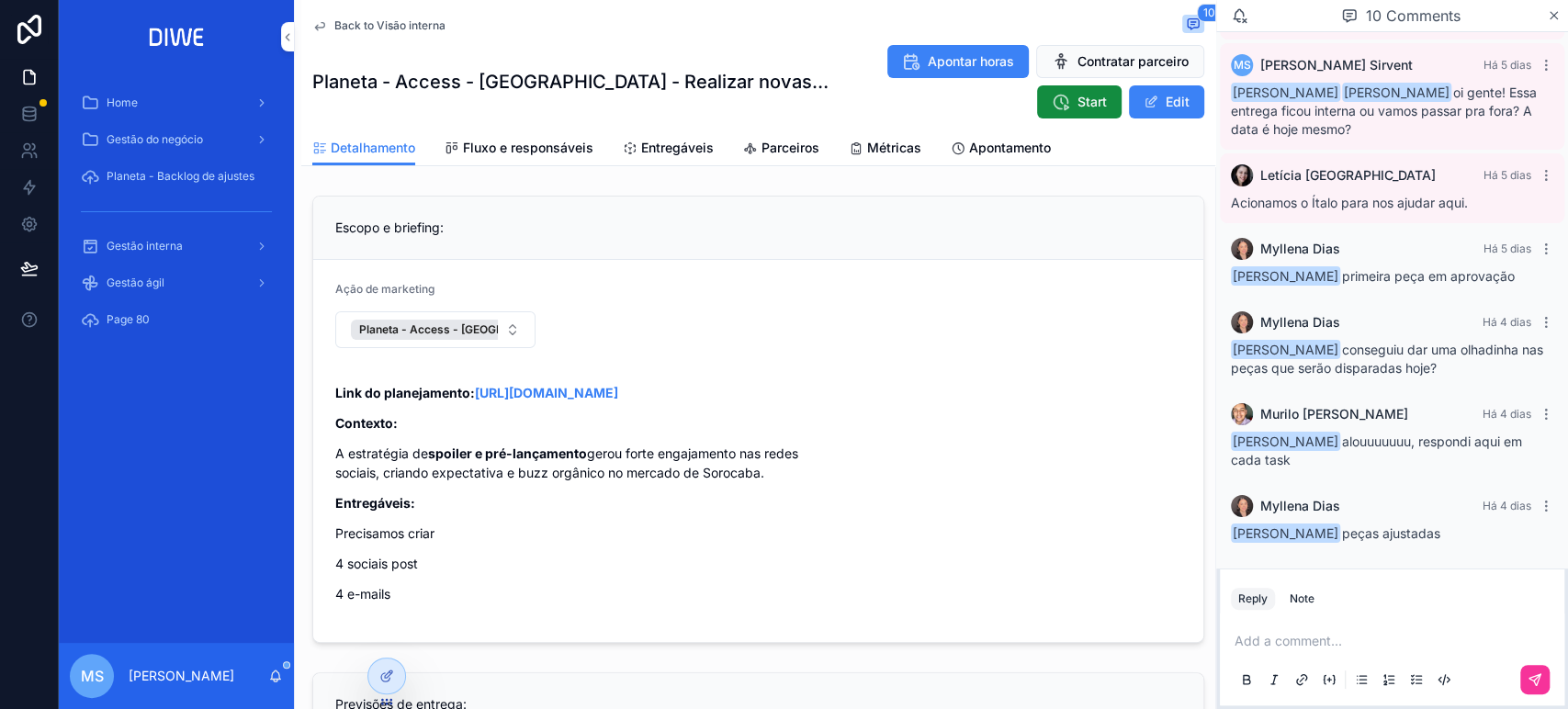
click at [536, 144] on span "Fluxo e responsáveis" at bounding box center [528, 148] width 131 height 19
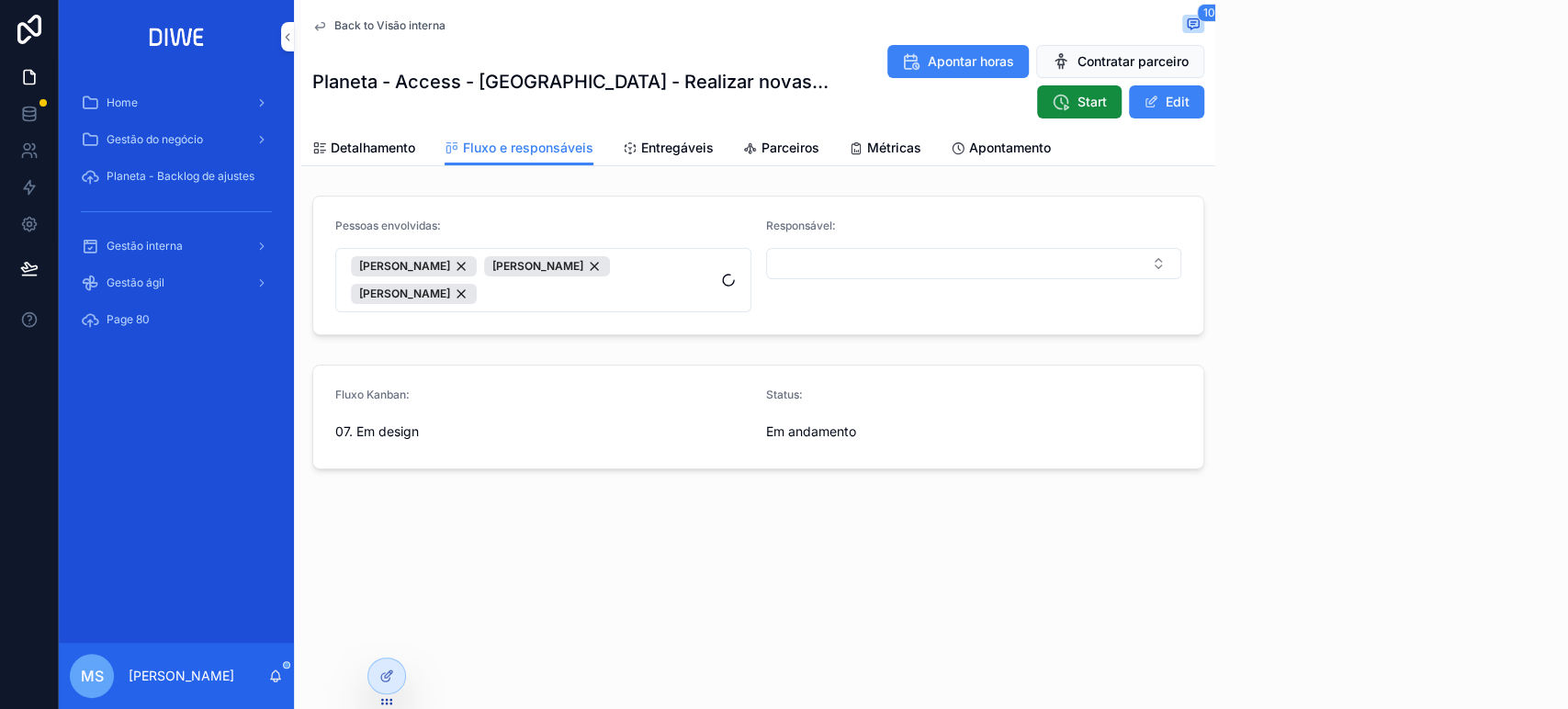
scroll to position [545, 0]
click at [648, 108] on div "Planeta - Access - Parque Verano - Realizar novas peças de parque verano Aponta…" at bounding box center [757, 82] width 892 height 76
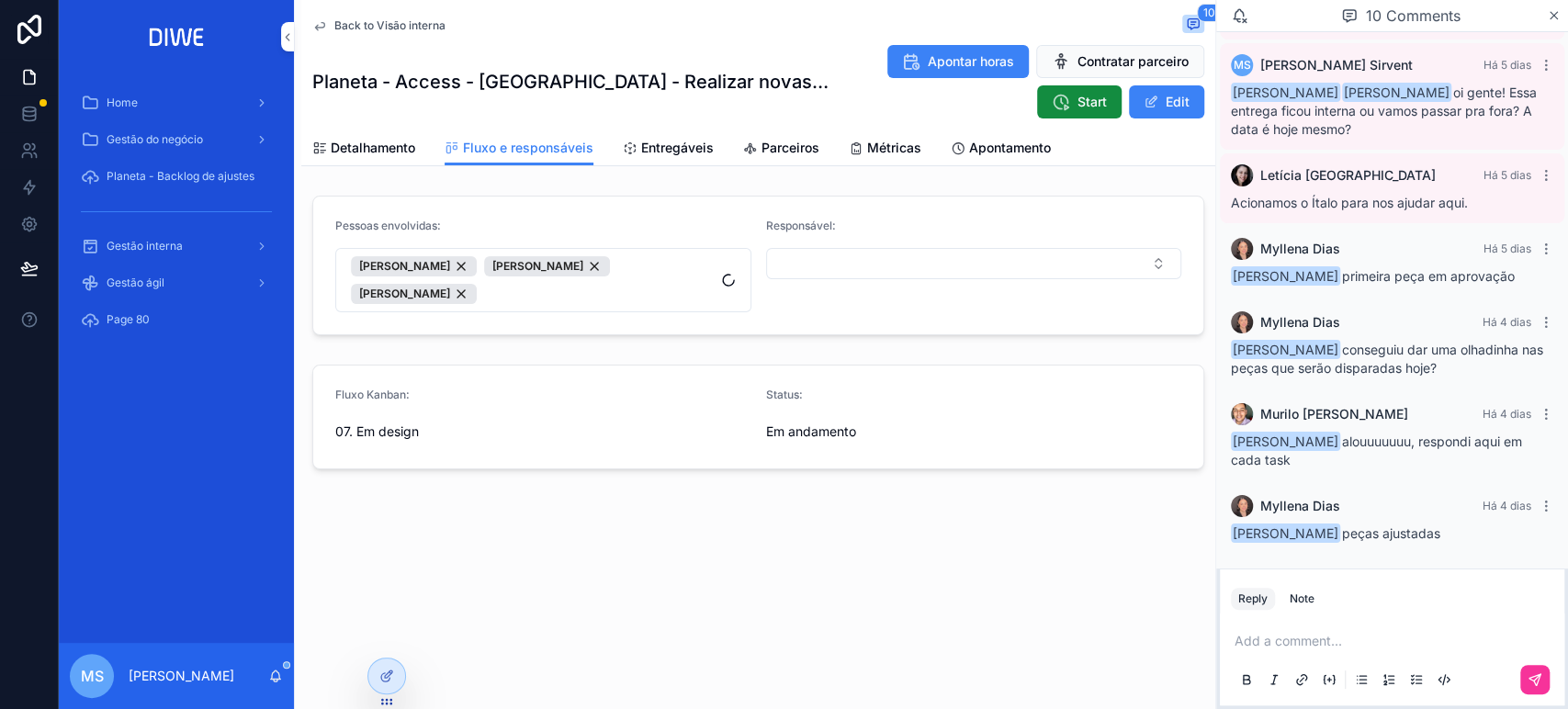
click at [680, 140] on span "Entregáveis" at bounding box center [678, 148] width 73 height 19
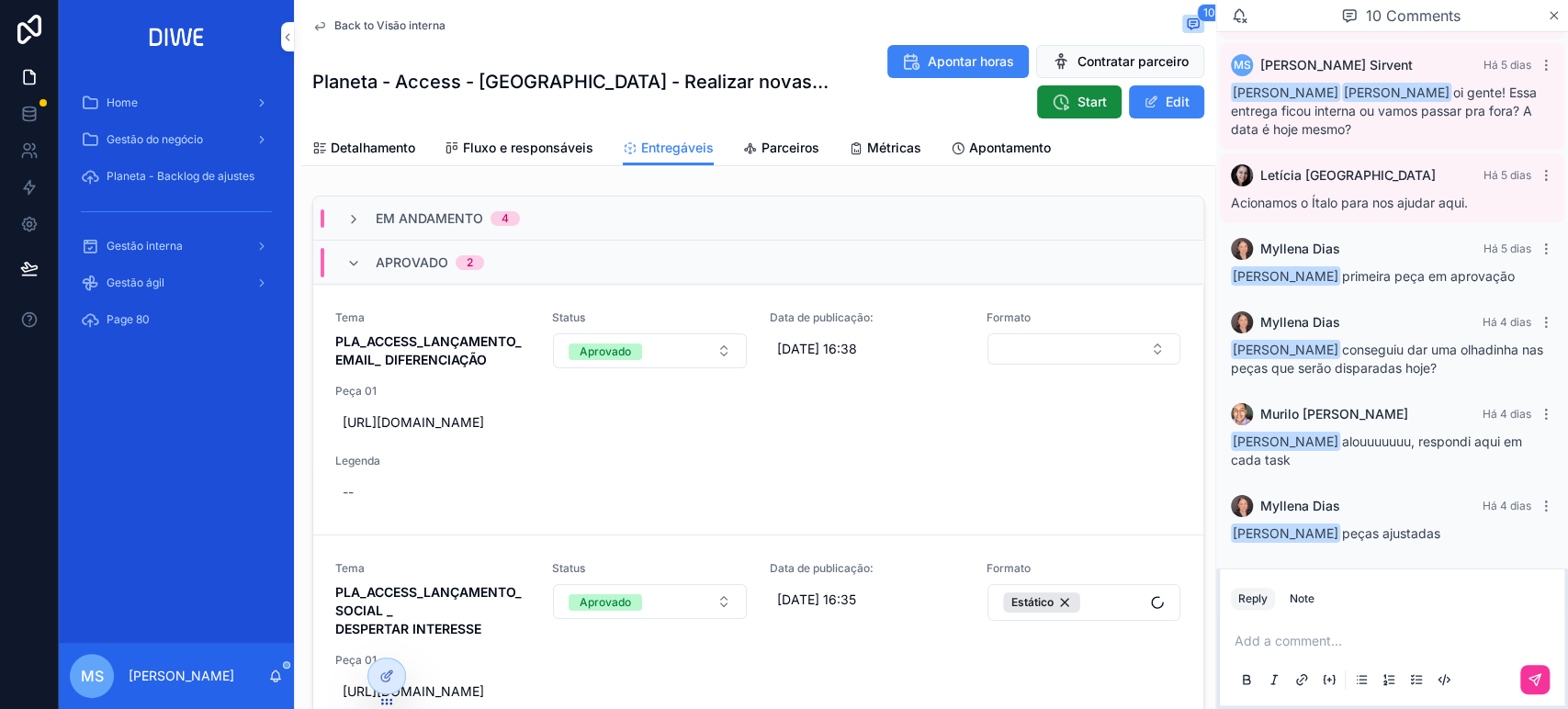
click at [514, 263] on div "Aprovado 2" at bounding box center [757, 263] width 890 height 44
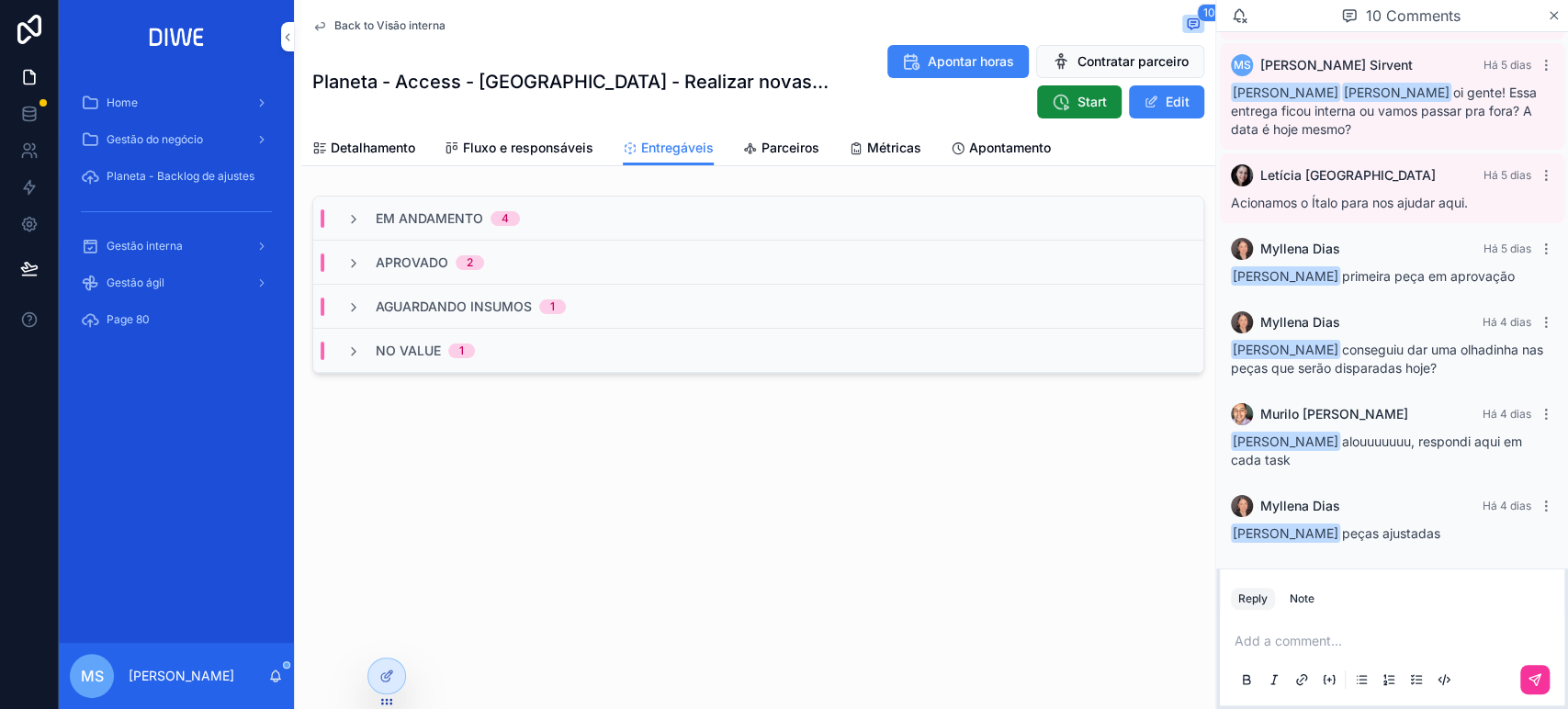
click at [551, 204] on div "Em Andamento 4" at bounding box center [757, 218] width 890 height 44
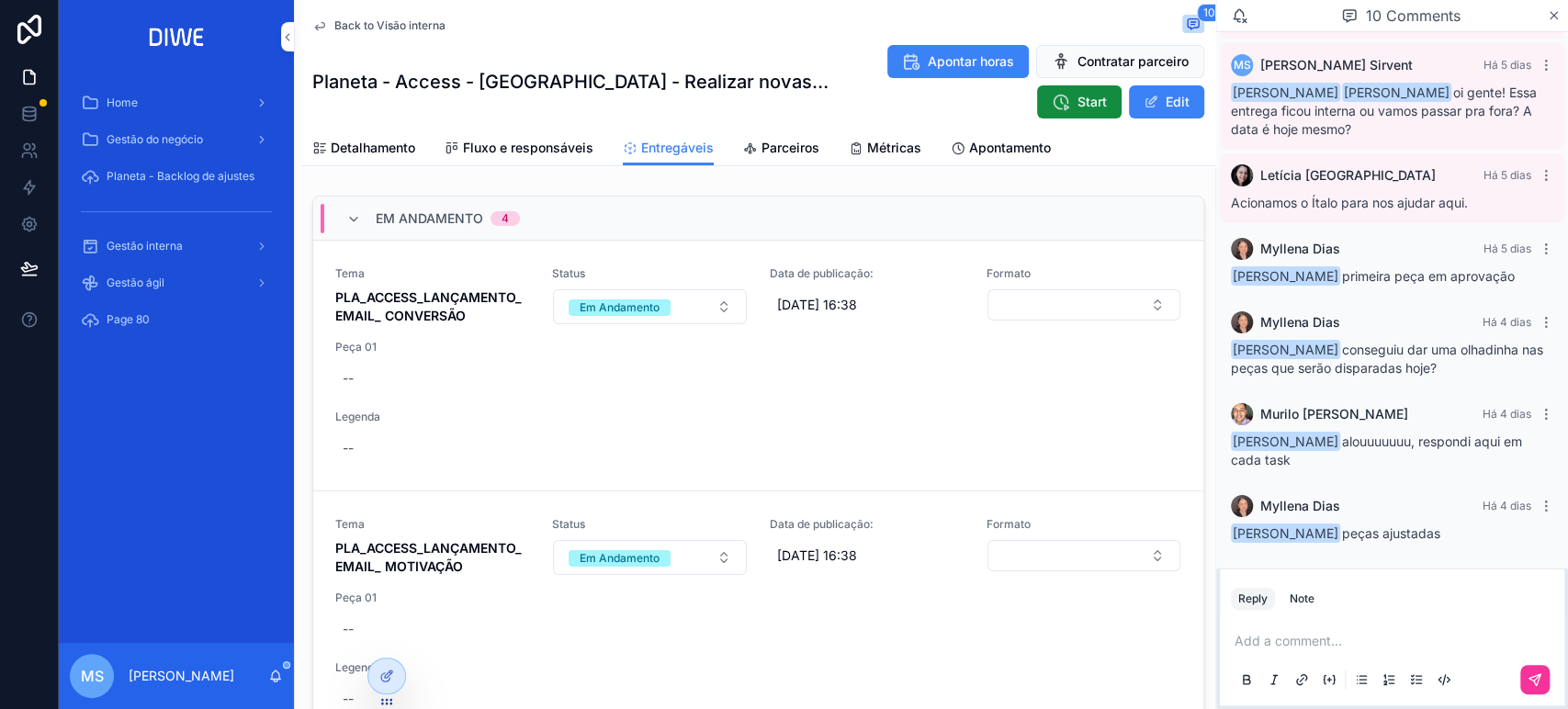
click at [551, 204] on div "Em Andamento 4" at bounding box center [757, 218] width 890 height 44
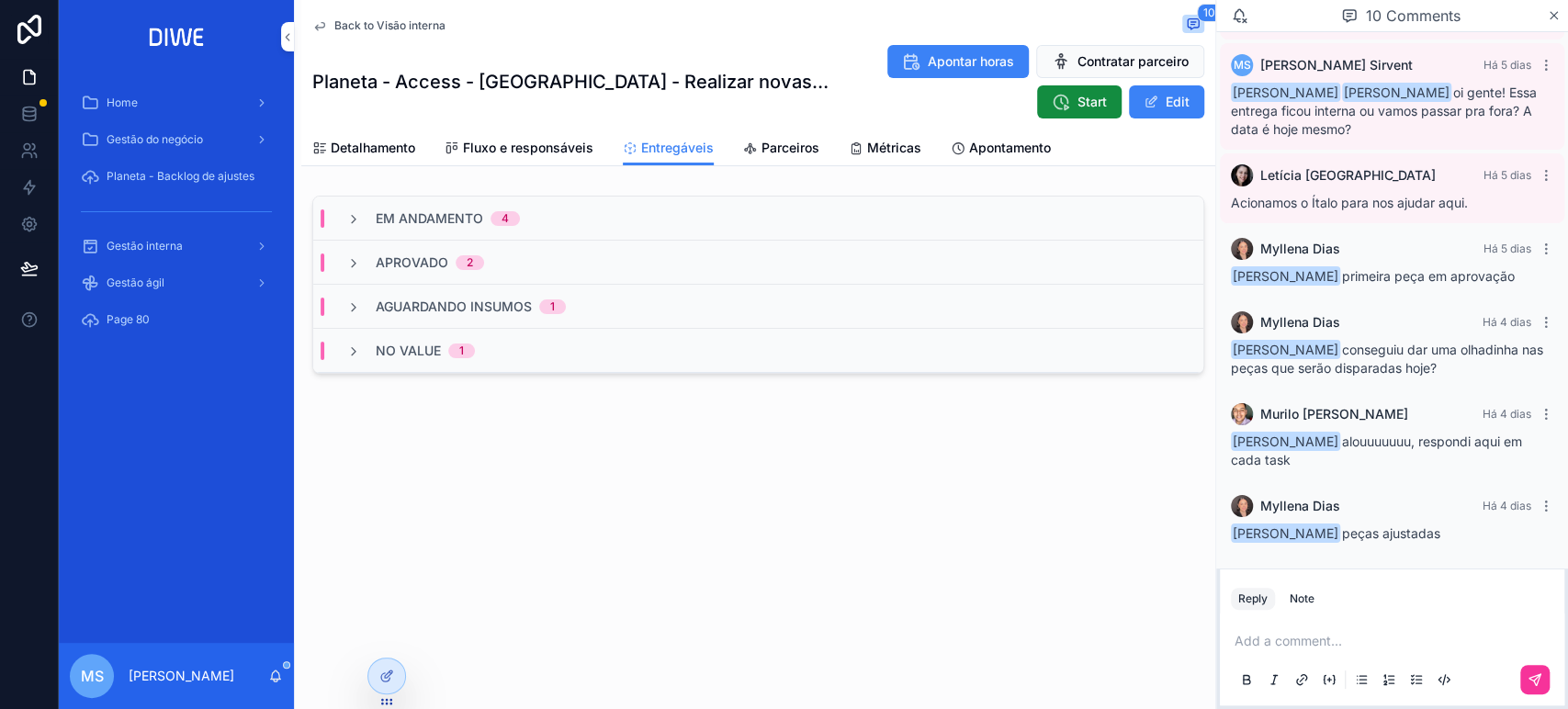
click at [386, 22] on span "Back to Visão interna" at bounding box center [390, 26] width 111 height 15
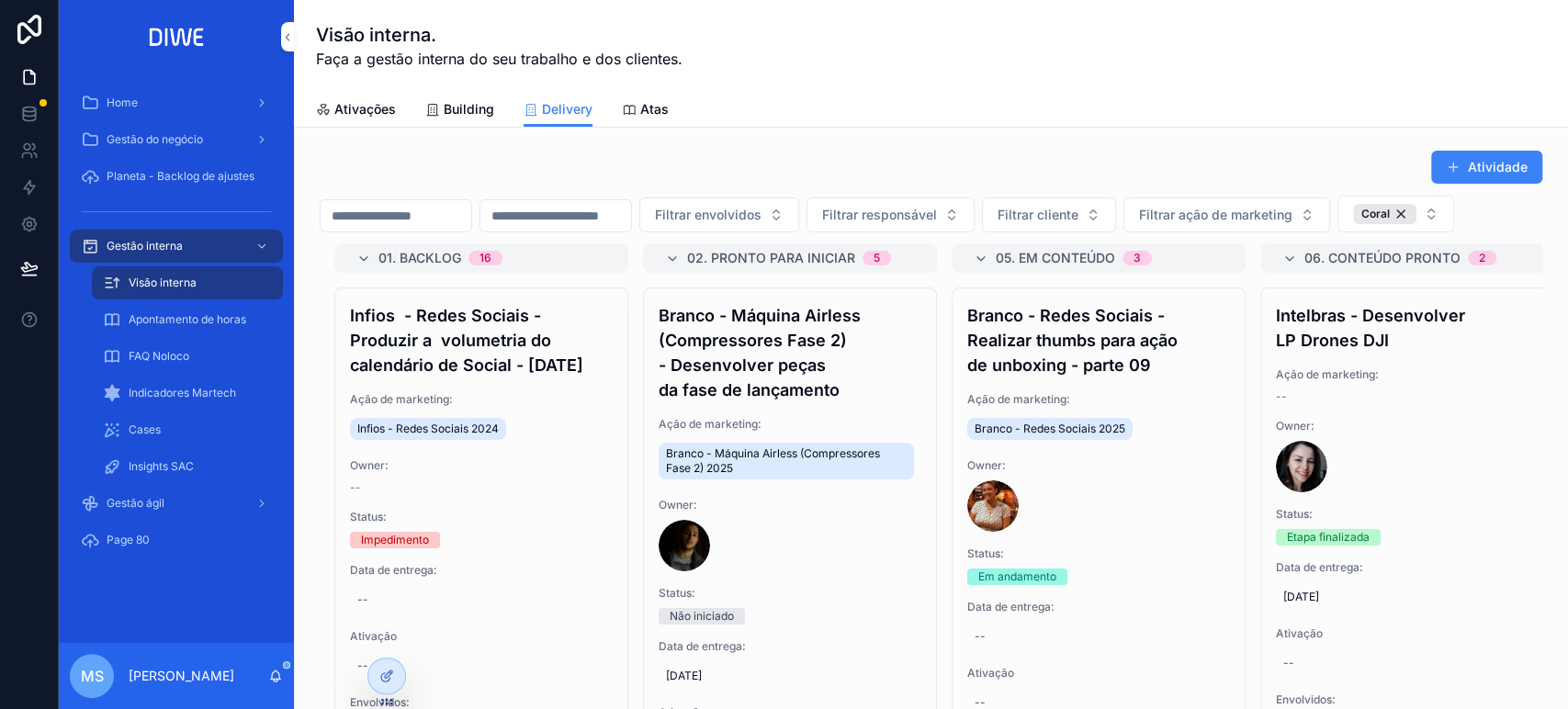
click at [1078, 211] on span "Filtrar cliente" at bounding box center [1038, 214] width 81 height 19
type input "****"
click at [1085, 330] on div "Infios Infios" at bounding box center [1139, 301] width 263 height 66
click at [1082, 318] on div "Infios" at bounding box center [1140, 316] width 256 height 30
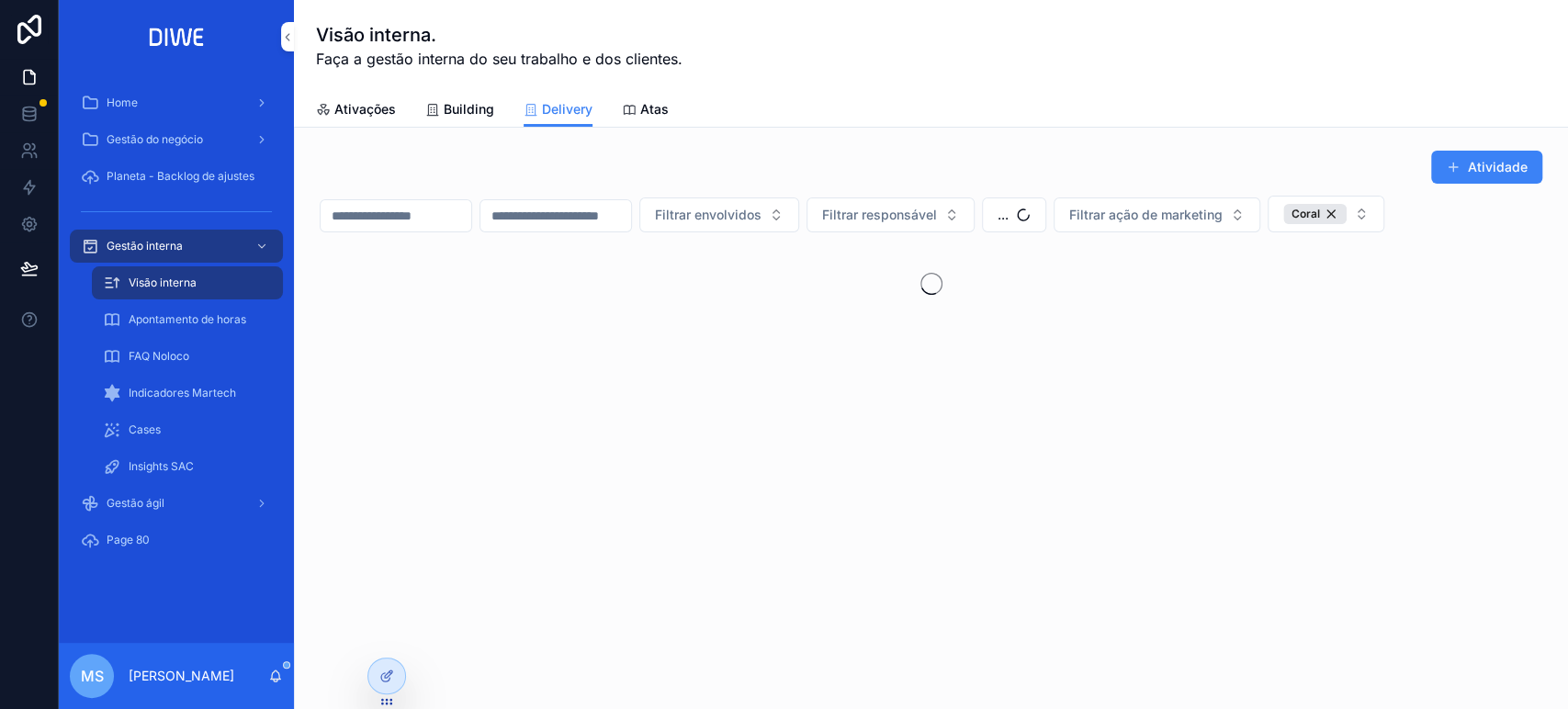
click at [294, 30] on div "Visão interna. Faça a gestão interna do seu trabalho e dos clientes. Delivery A…" at bounding box center [931, 64] width 1274 height 128
click at [289, 34] on icon "scrollable content" at bounding box center [287, 37] width 13 height 14
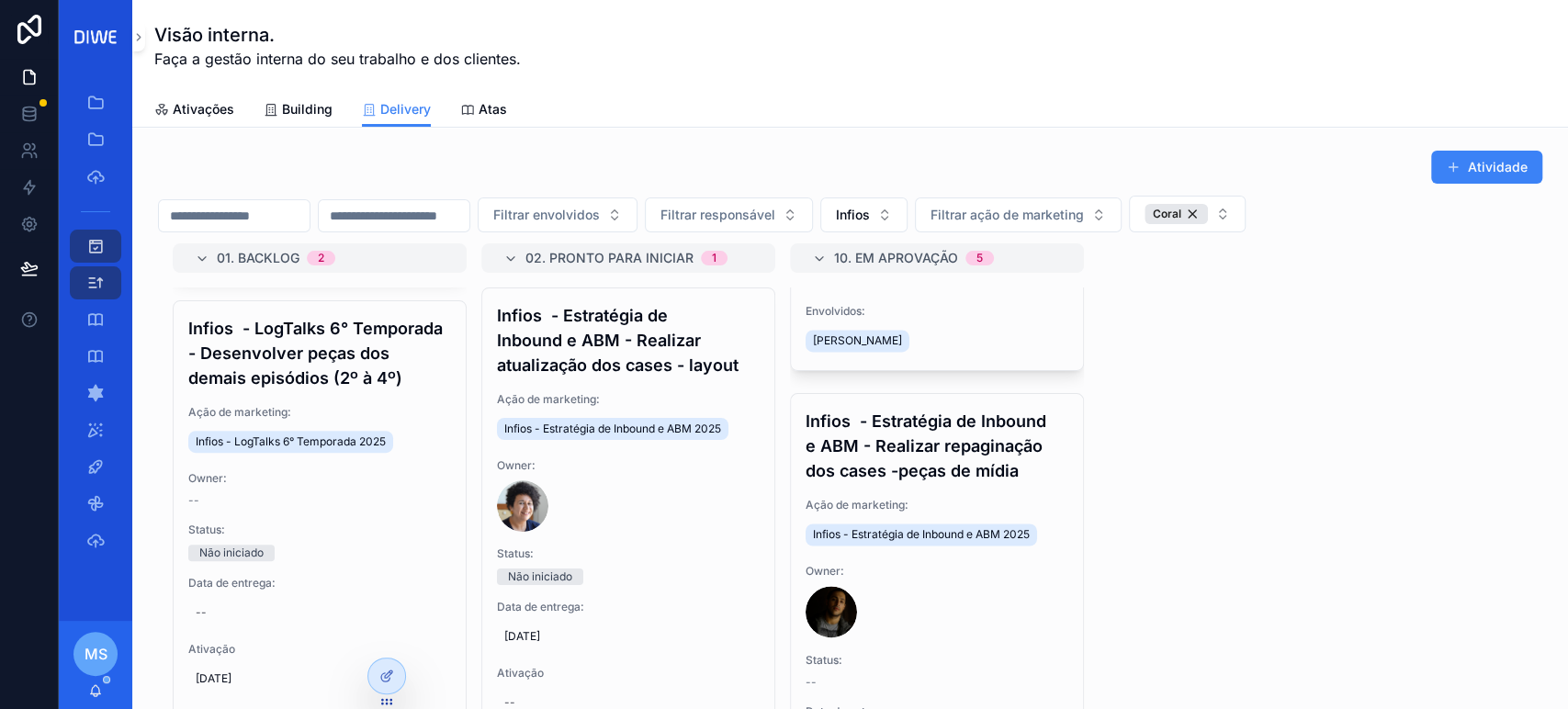
click at [907, 216] on button "Infios" at bounding box center [864, 214] width 88 height 34
type input "*******"
click at [932, 283] on div "Planeta" at bounding box center [955, 288] width 256 height 30
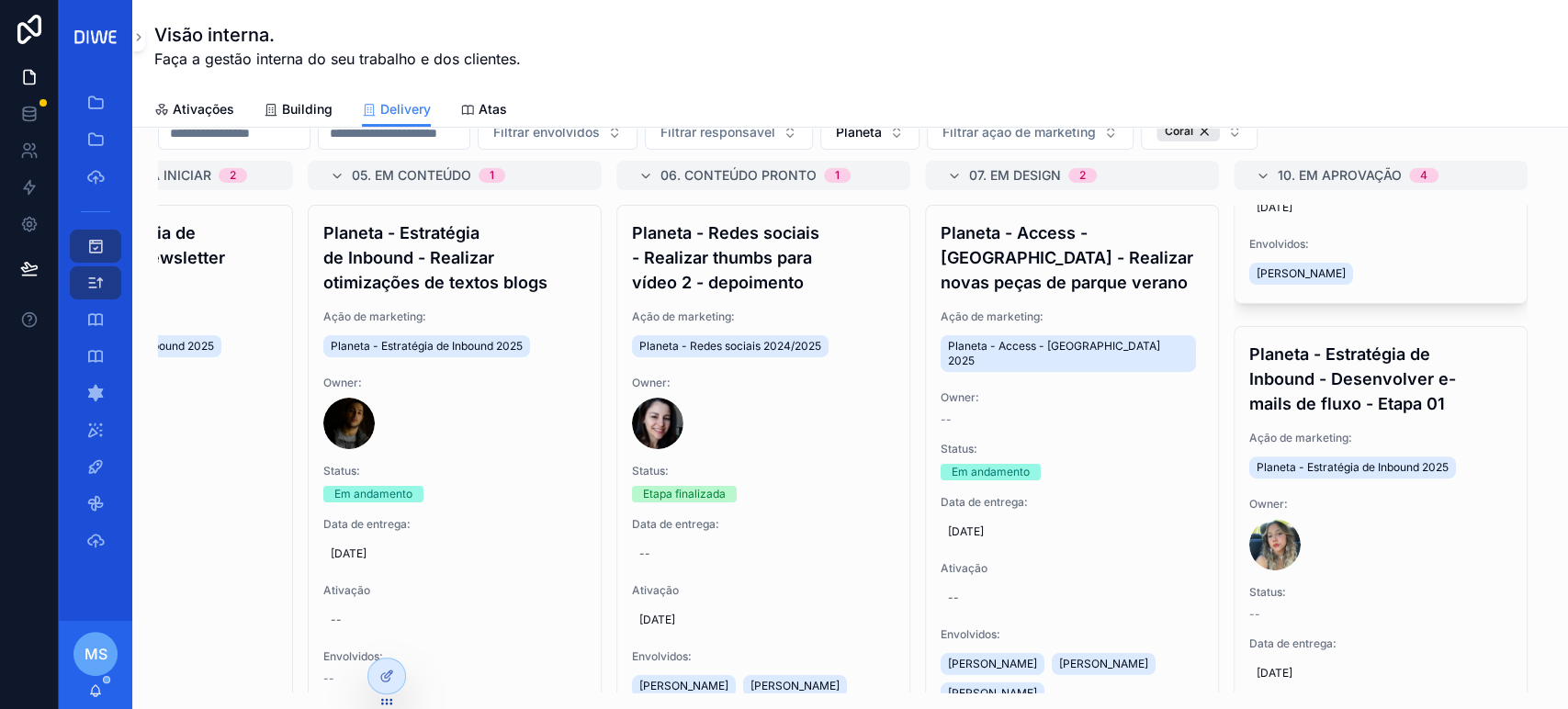
scroll to position [472, 0]
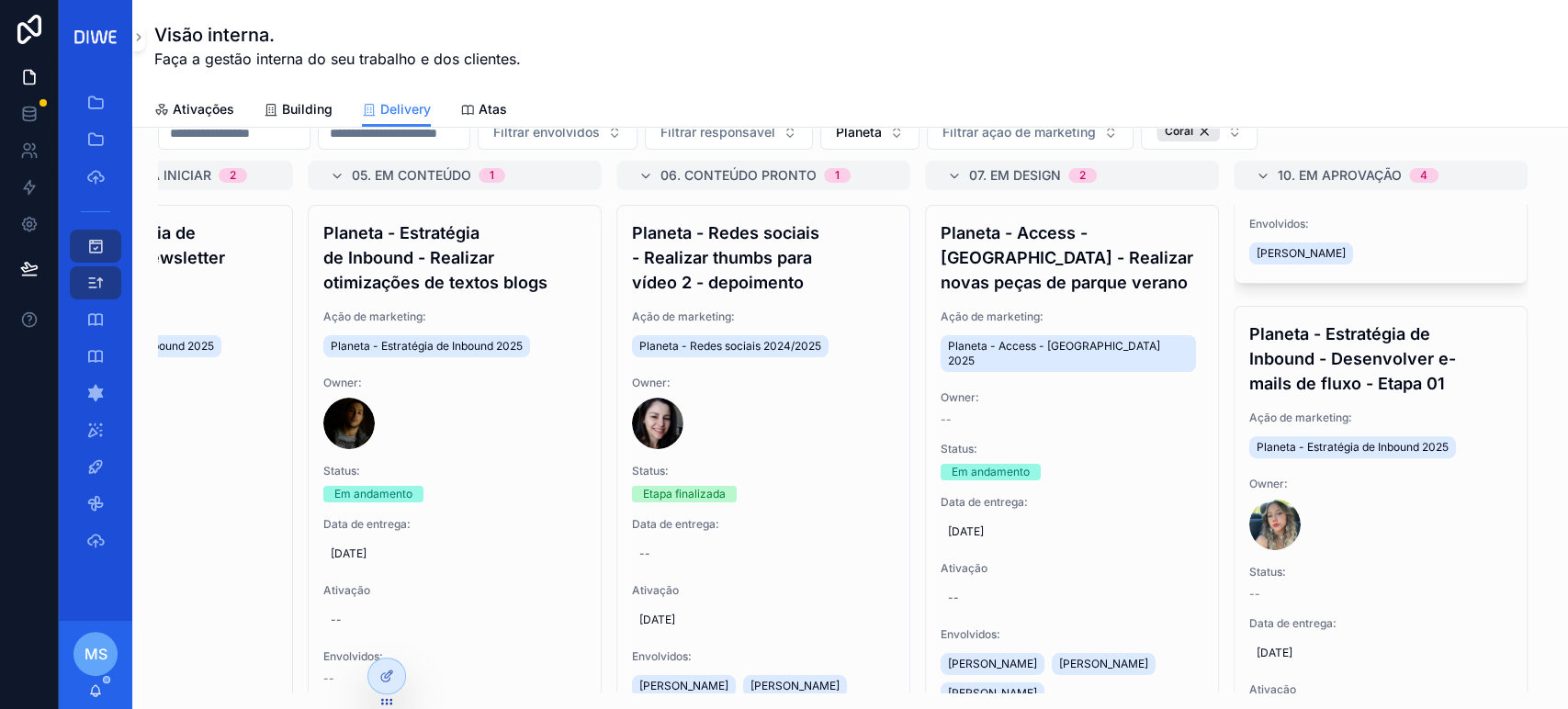
click at [1425, 333] on h4 "Planeta - Estratégia de Inbound - Desenvolver e-mails de fluxo - Etapa 01" at bounding box center [1380, 359] width 263 height 75
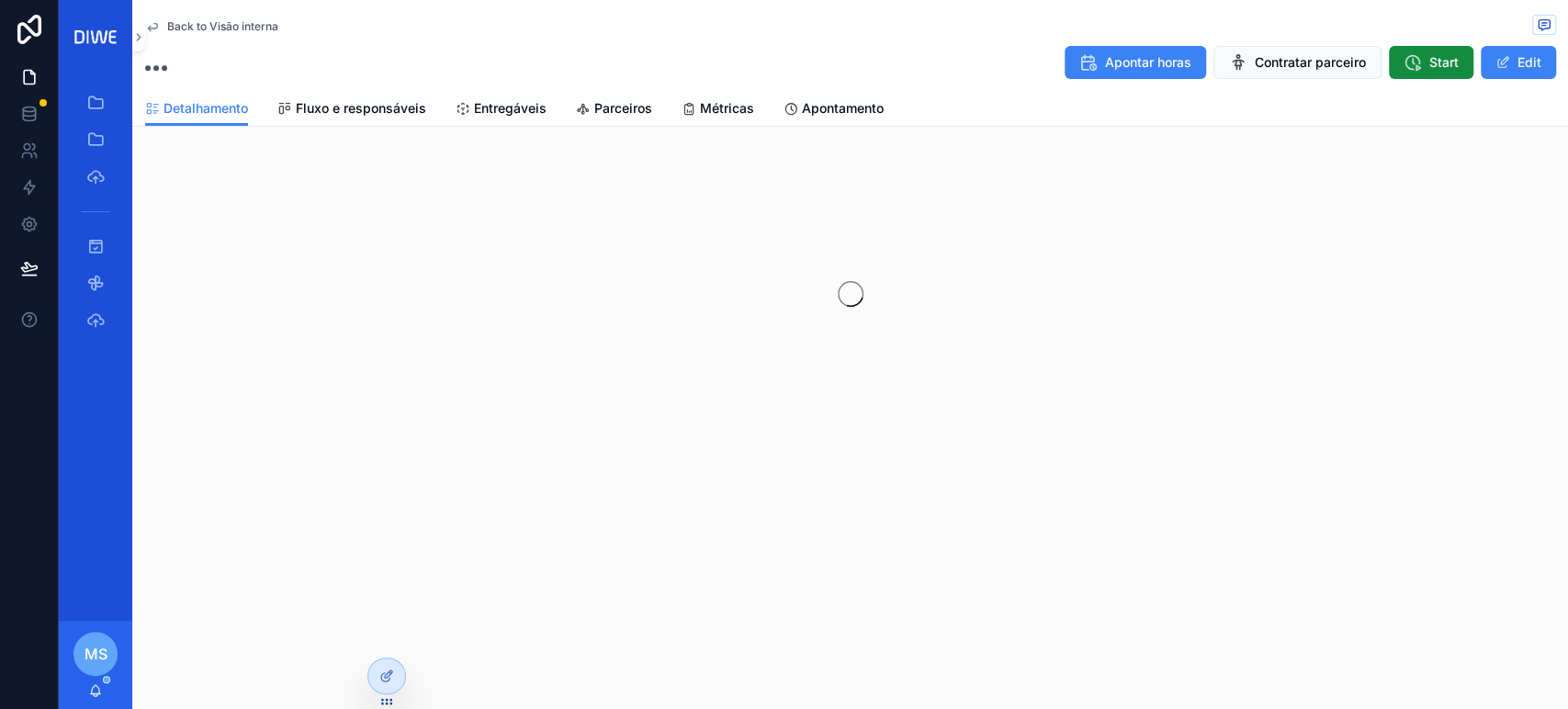
click at [507, 105] on span "Entregáveis" at bounding box center [511, 108] width 73 height 19
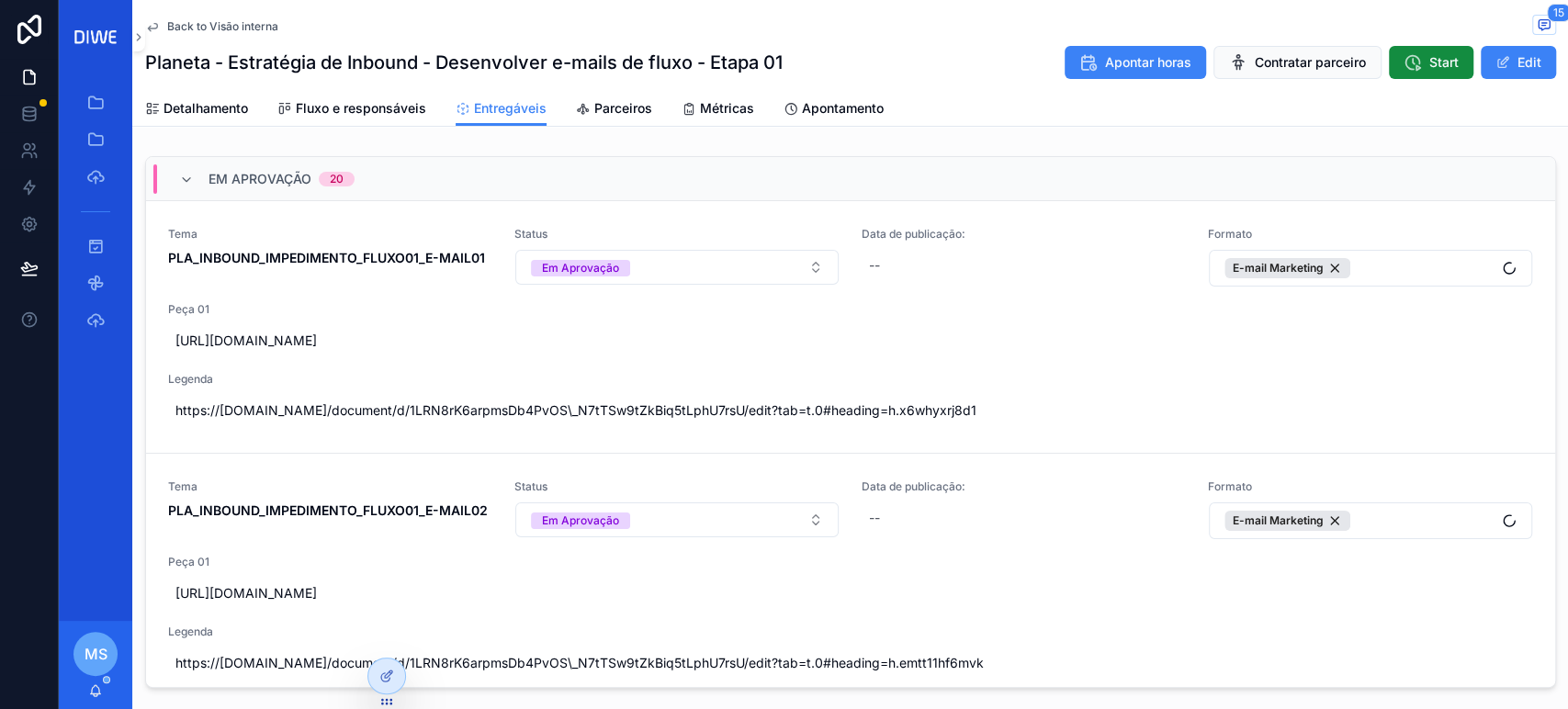
click at [559, 185] on div "Em Aprovação 20" at bounding box center [850, 179] width 1409 height 44
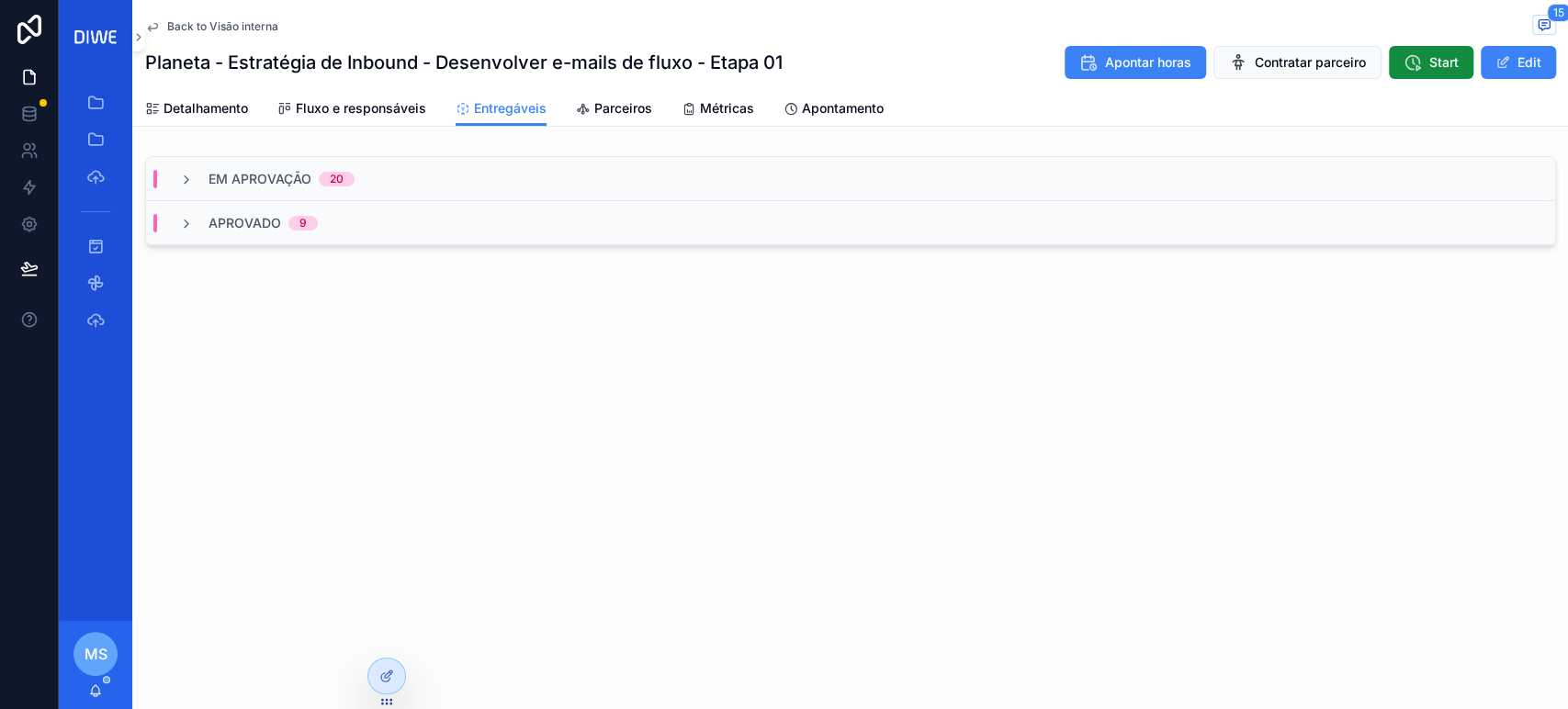
click at [422, 229] on div "Aprovado 9" at bounding box center [850, 222] width 1409 height 44
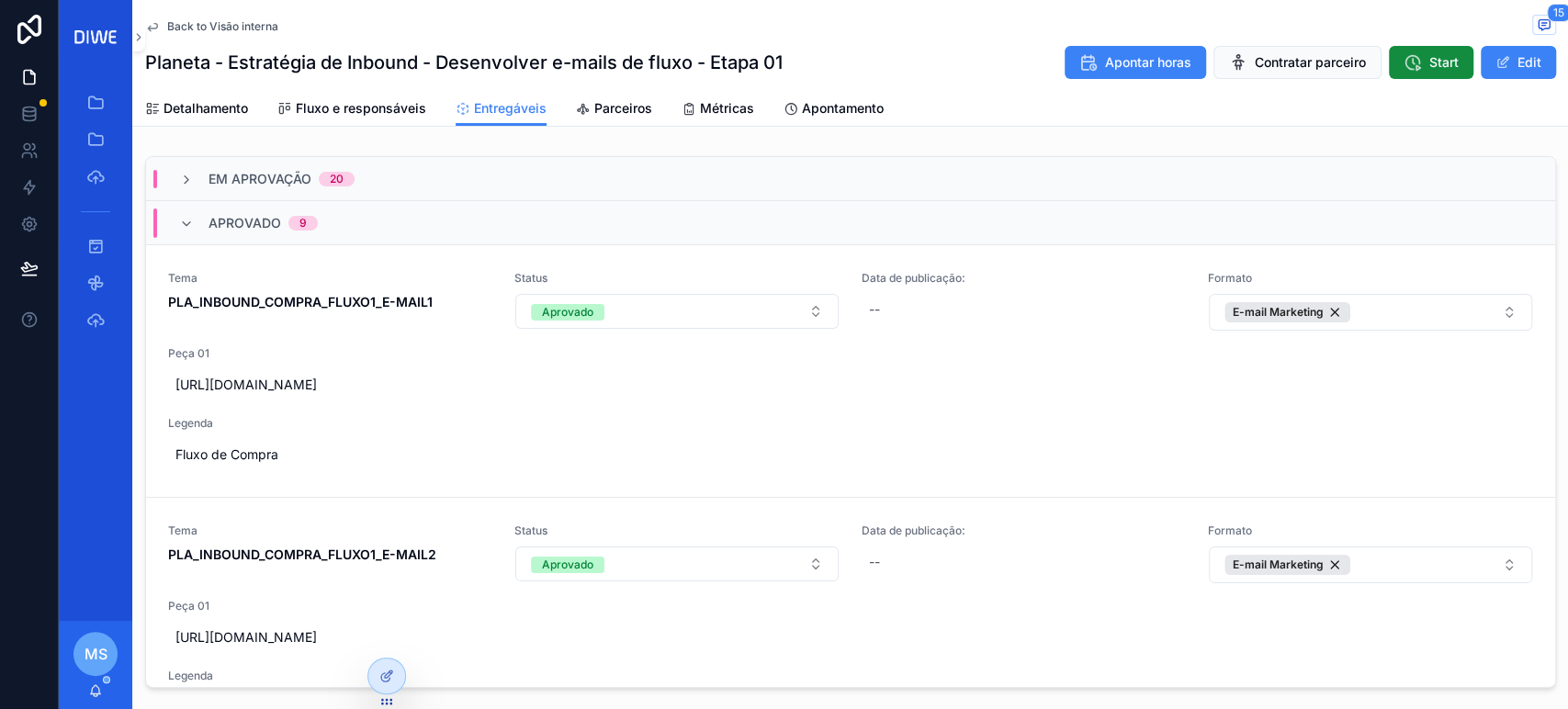
drag, startPoint x: 1524, startPoint y: 242, endPoint x: 1536, endPoint y: 292, distance: 51.4
click at [1533, 307] on div "Em Aprovação 20 Aprovado 9 Tema PLA_INBOUND_COMPRA_FLUXO1_E-MAIL1 Status Aprova…" at bounding box center [850, 422] width 1409 height 530
click at [388, 219] on div "Aprovado 9" at bounding box center [850, 222] width 1409 height 44
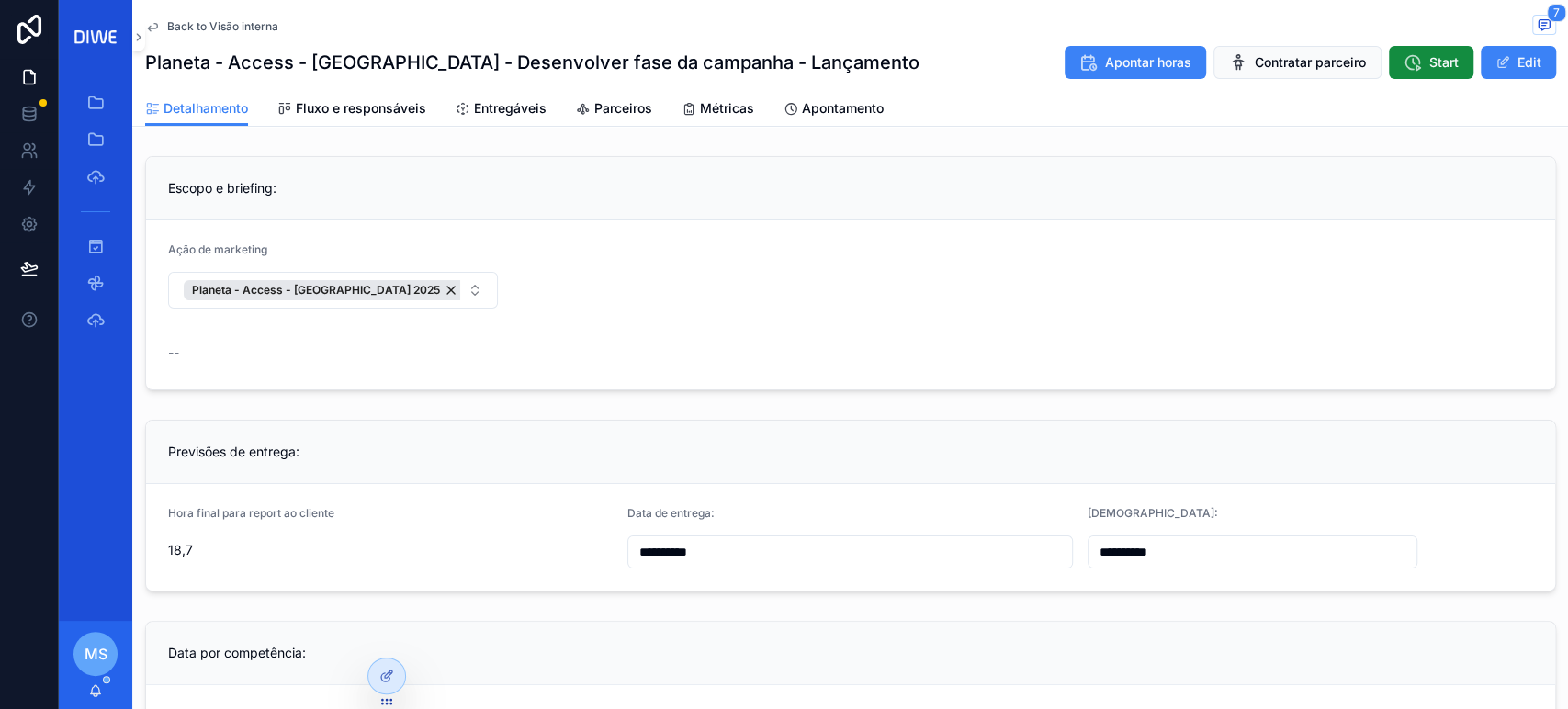
click at [531, 93] on link "Entregáveis" at bounding box center [501, 109] width 90 height 36
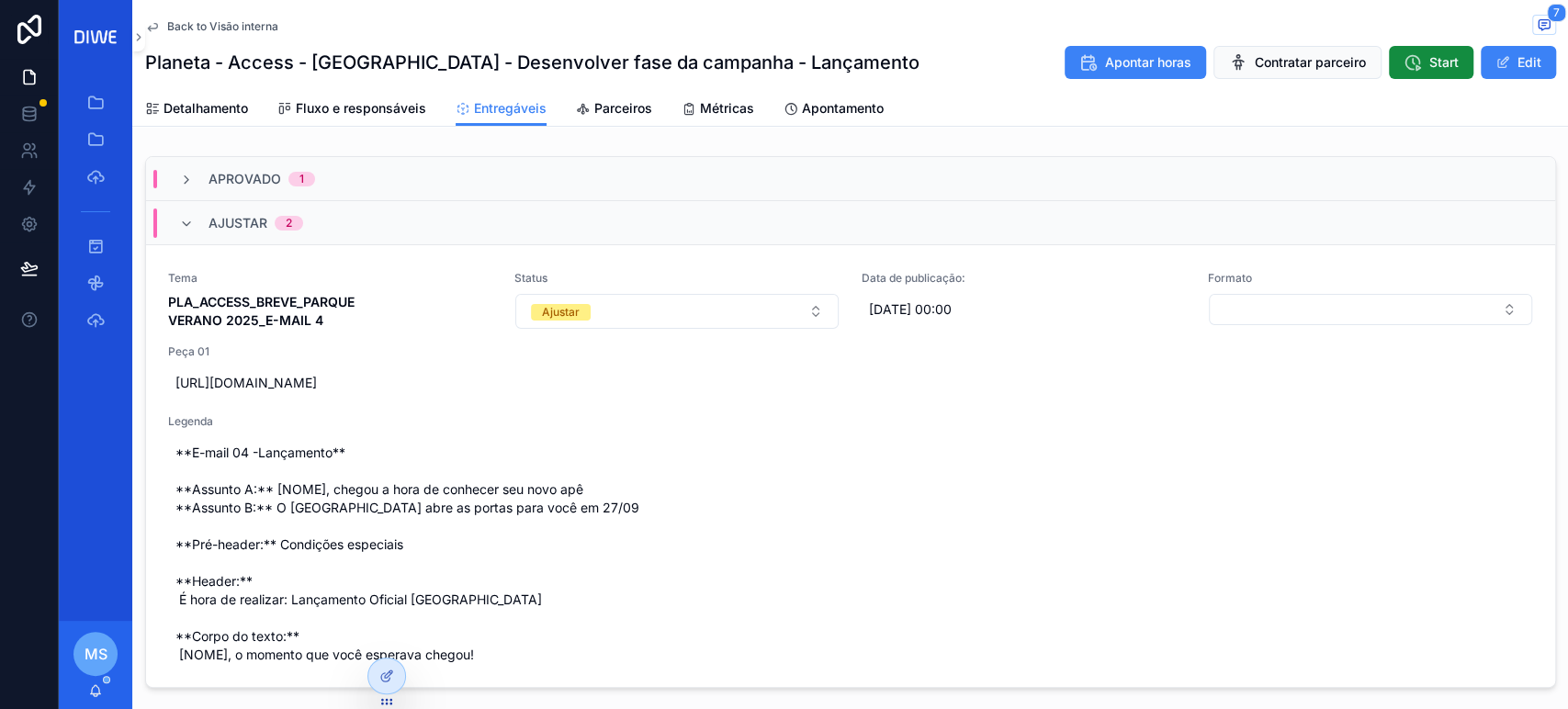
click at [348, 220] on div "Ajustar 2" at bounding box center [850, 222] width 1409 height 44
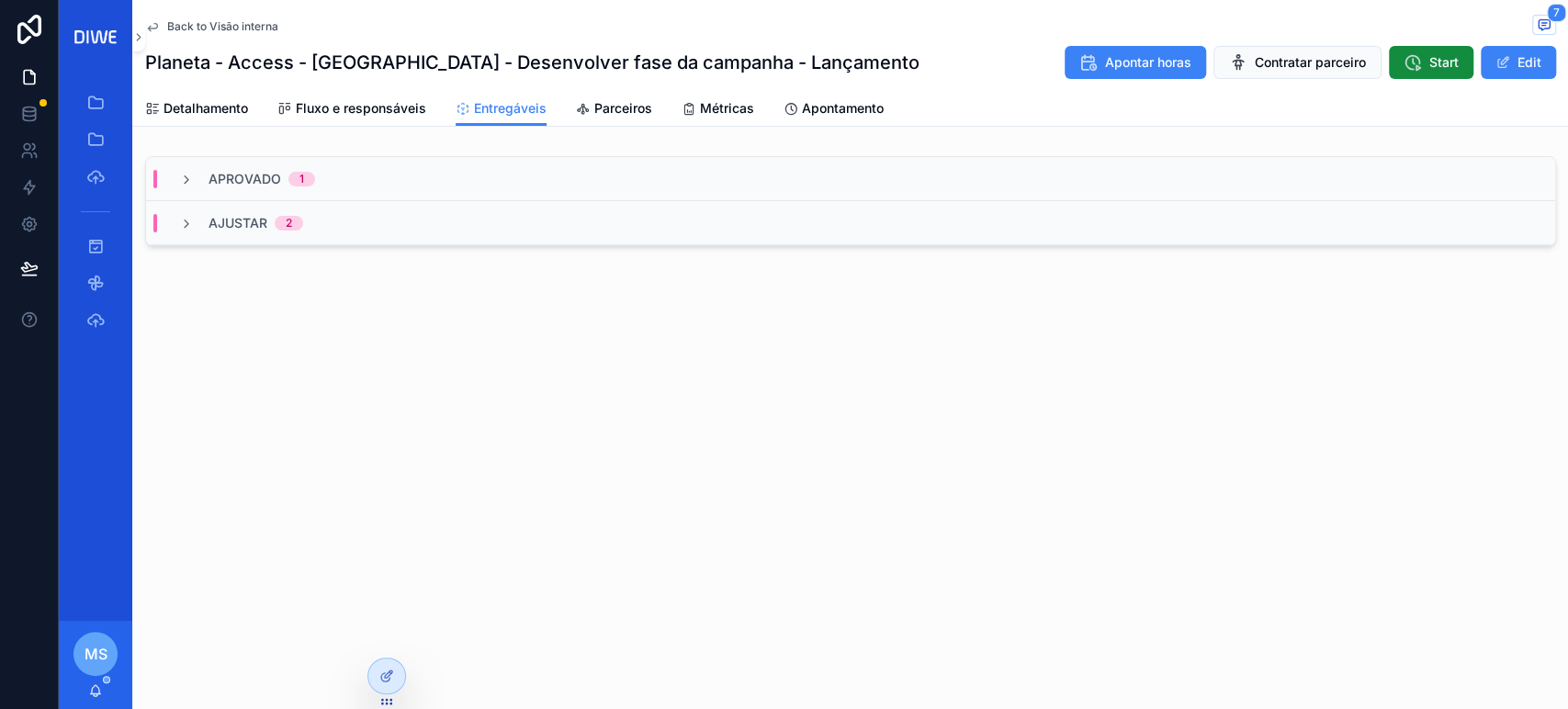
click at [345, 226] on div "Ajustar 2" at bounding box center [850, 222] width 1409 height 44
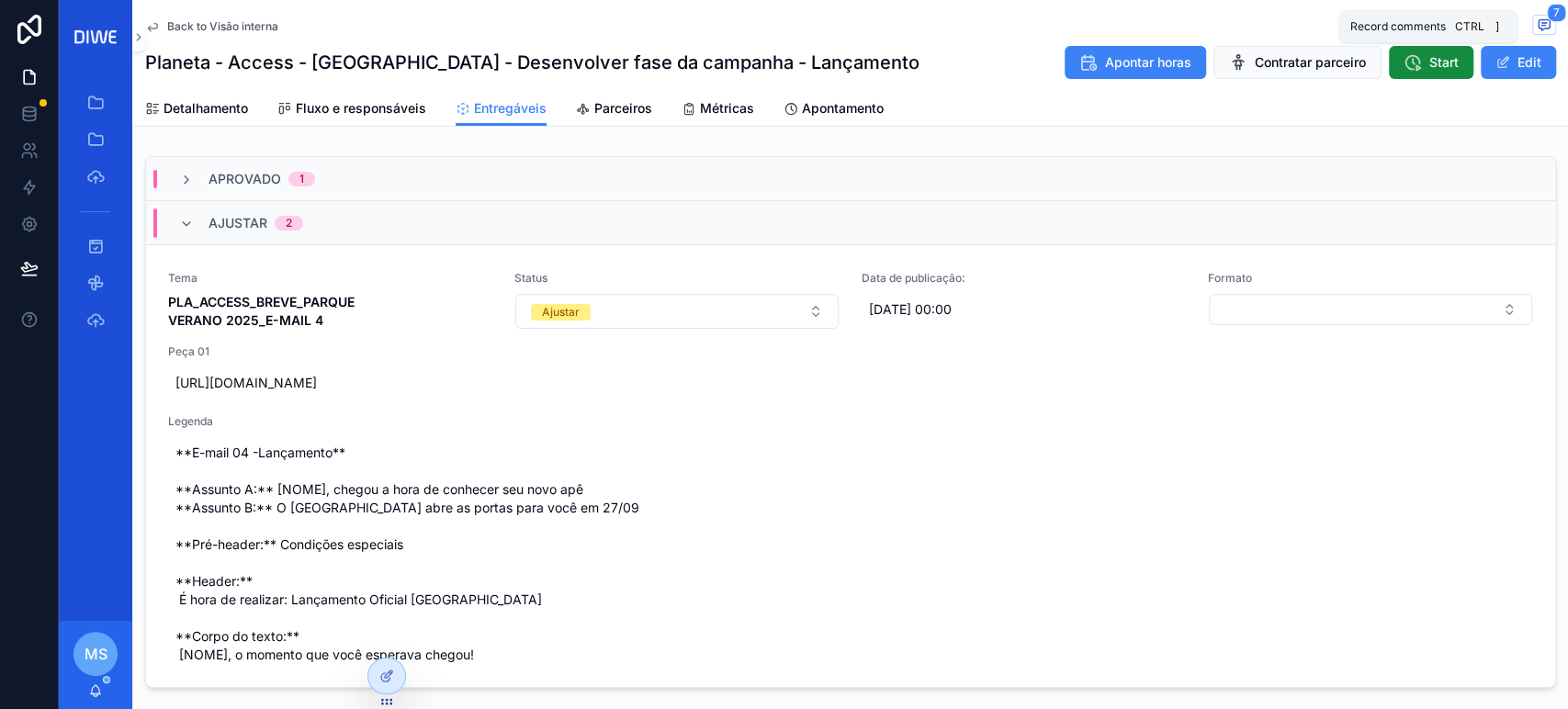
click at [1538, 21] on icon "scrollable content" at bounding box center [1543, 26] width 11 height 10
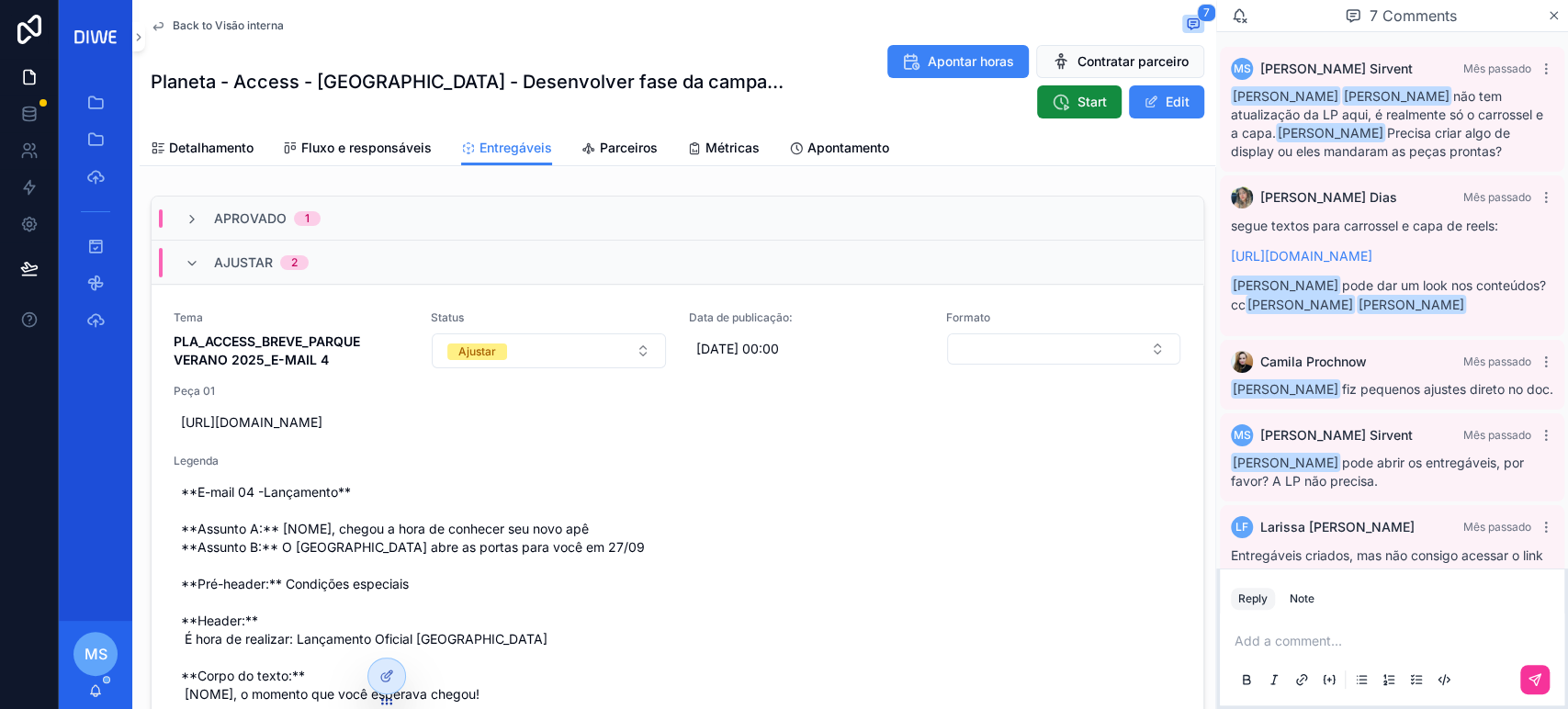
scroll to position [379, 0]
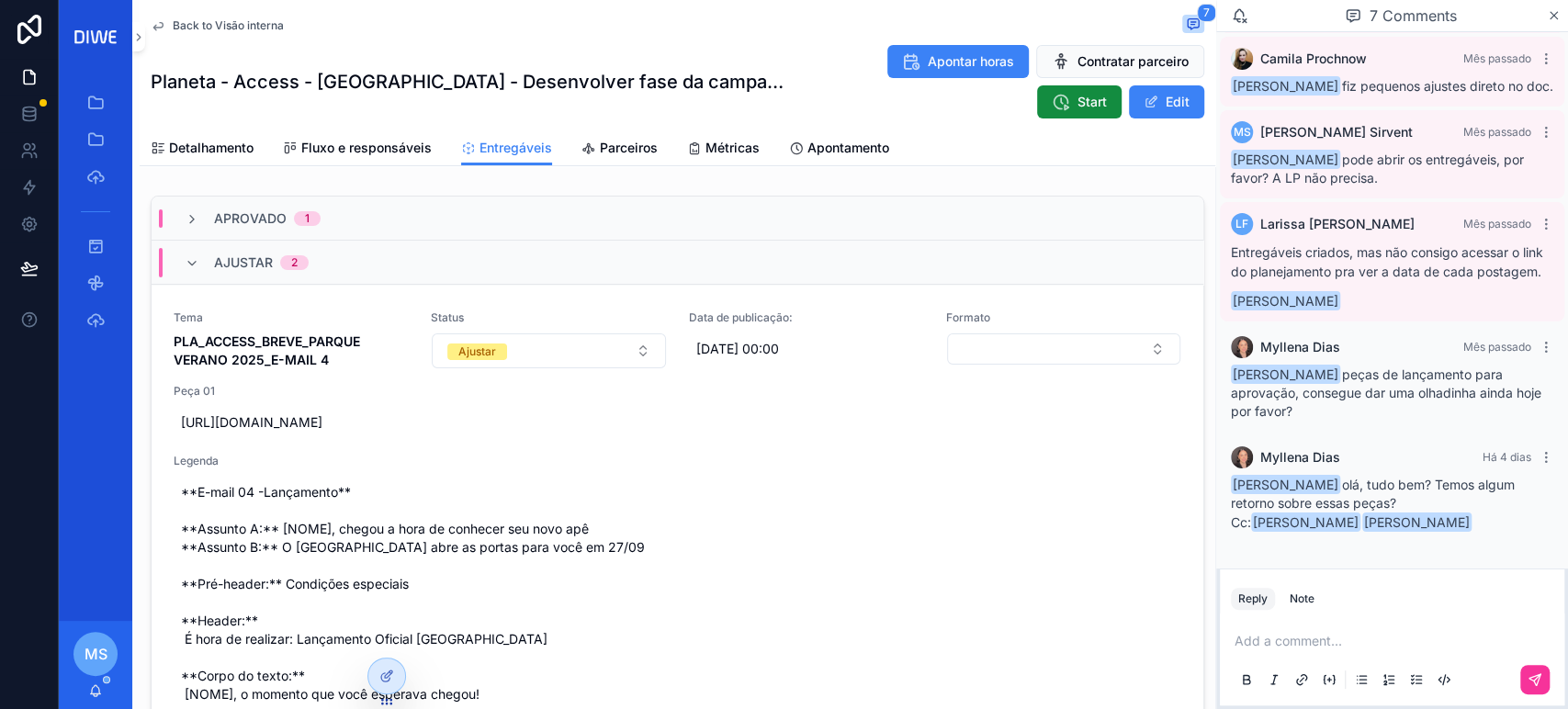
click at [1307, 600] on div "Note" at bounding box center [1301, 598] width 25 height 15
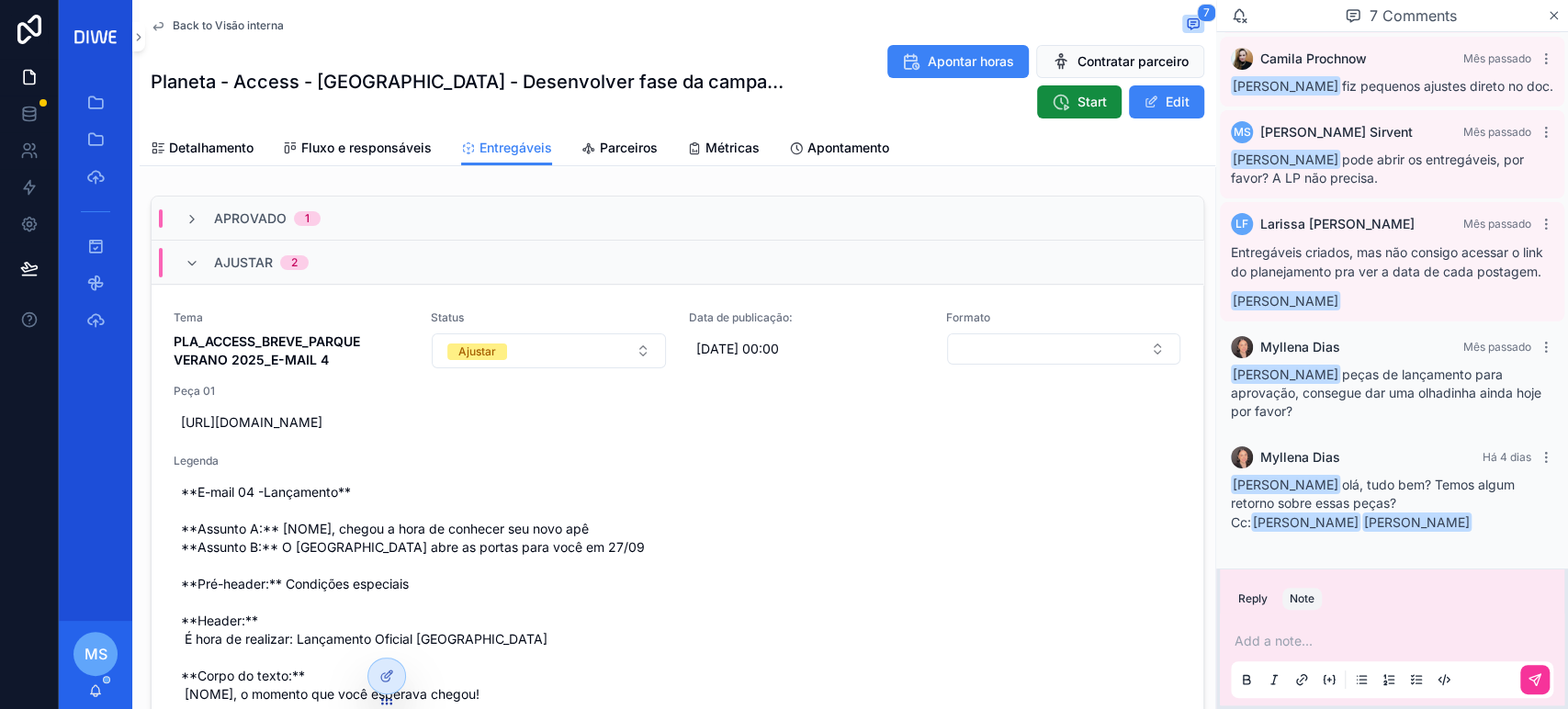
click at [1304, 629] on div "Add a note..." at bounding box center [1392, 659] width 323 height 77
click at [1307, 630] on div "Add a note..." at bounding box center [1392, 659] width 323 height 77
click at [1318, 640] on p "scrollable content" at bounding box center [1396, 640] width 323 height 19
click at [1543, 674] on button "scrollable content" at bounding box center [1535, 679] width 30 height 30
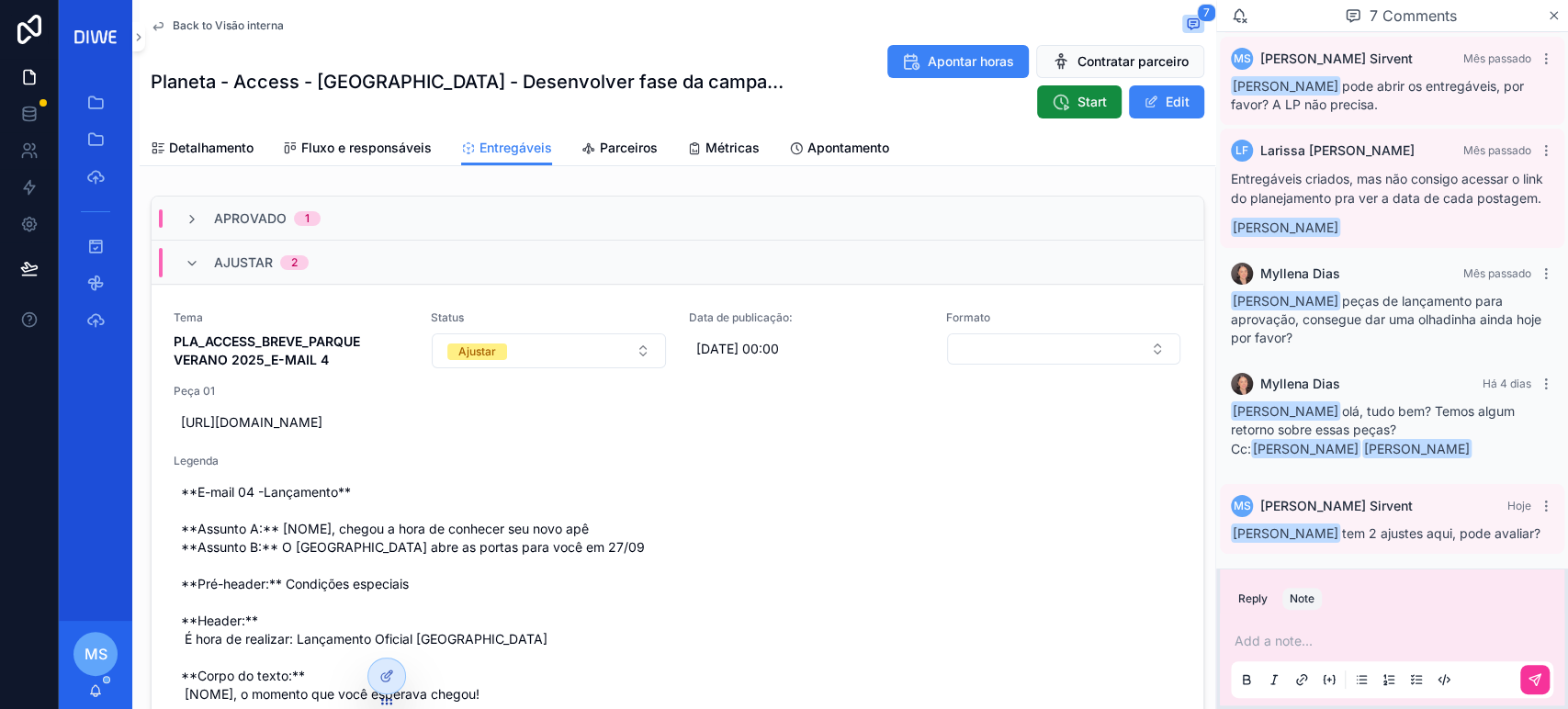
click at [371, 148] on span "Fluxo e responsáveis" at bounding box center [366, 148] width 131 height 19
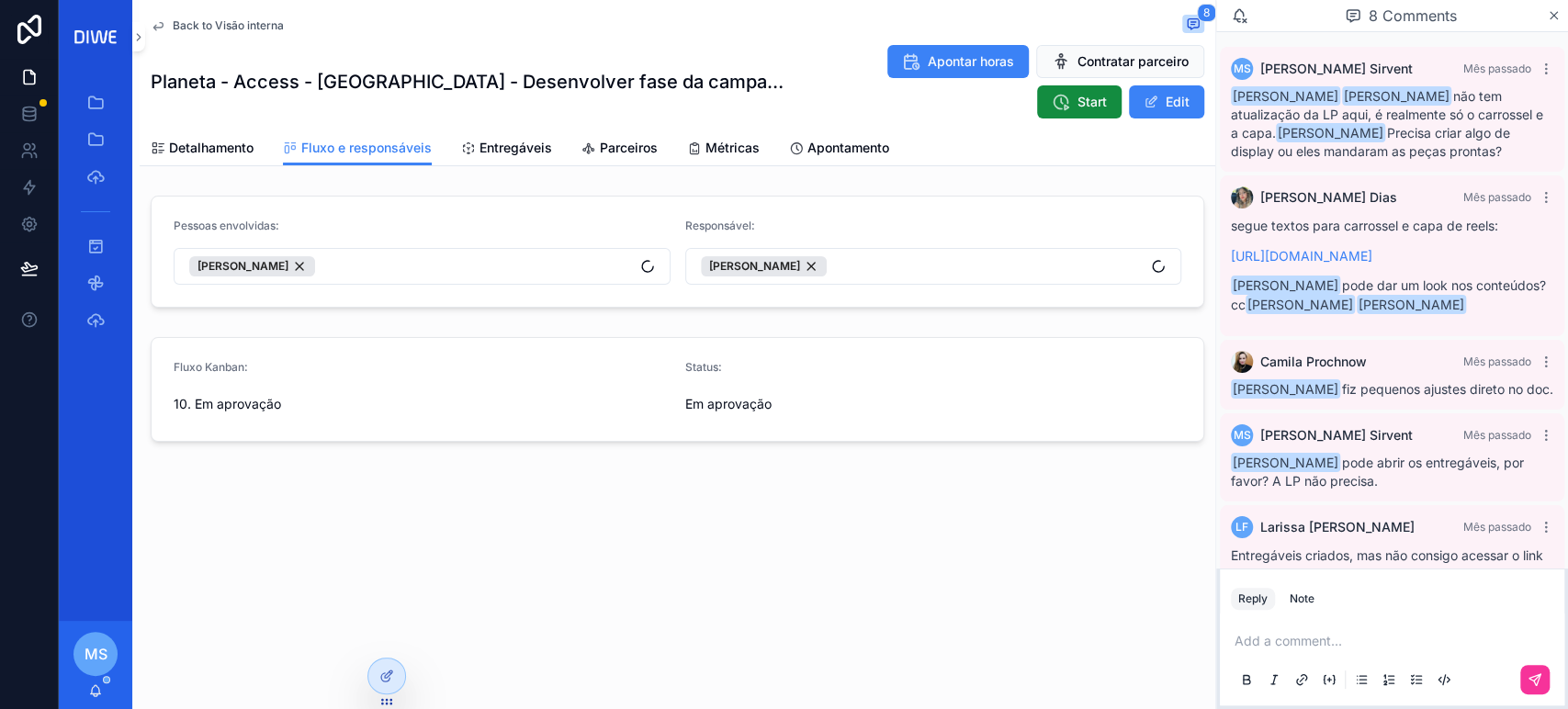
scroll to position [451, 0]
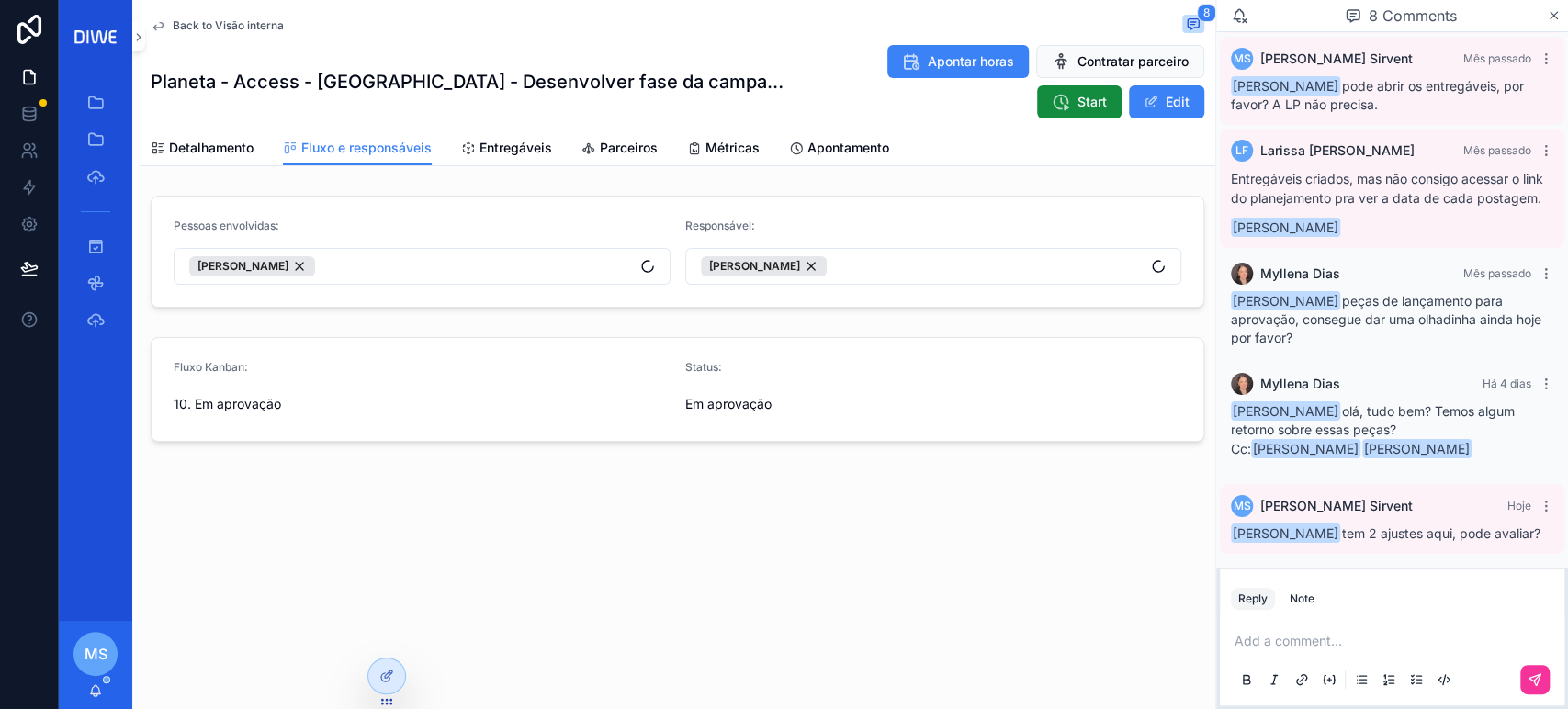
click at [1173, 103] on button "Edit" at bounding box center [1166, 102] width 76 height 33
click at [477, 397] on button "10. Em aprovação" at bounding box center [421, 406] width 497 height 34
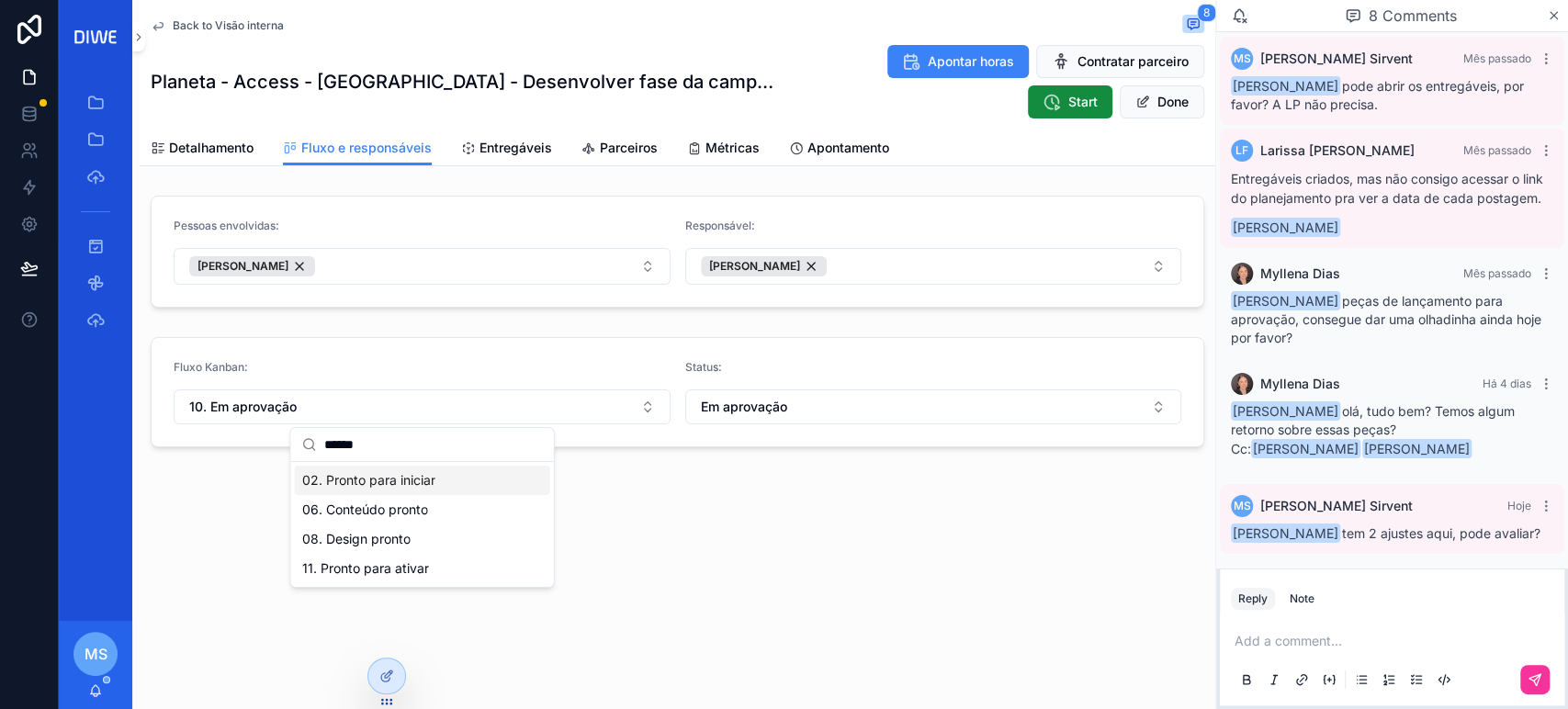
type input "******"
drag, startPoint x: 434, startPoint y: 477, endPoint x: 596, endPoint y: 487, distance: 162.3
click at [434, 477] on span "02. Pronto para iniciar" at bounding box center [368, 480] width 133 height 19
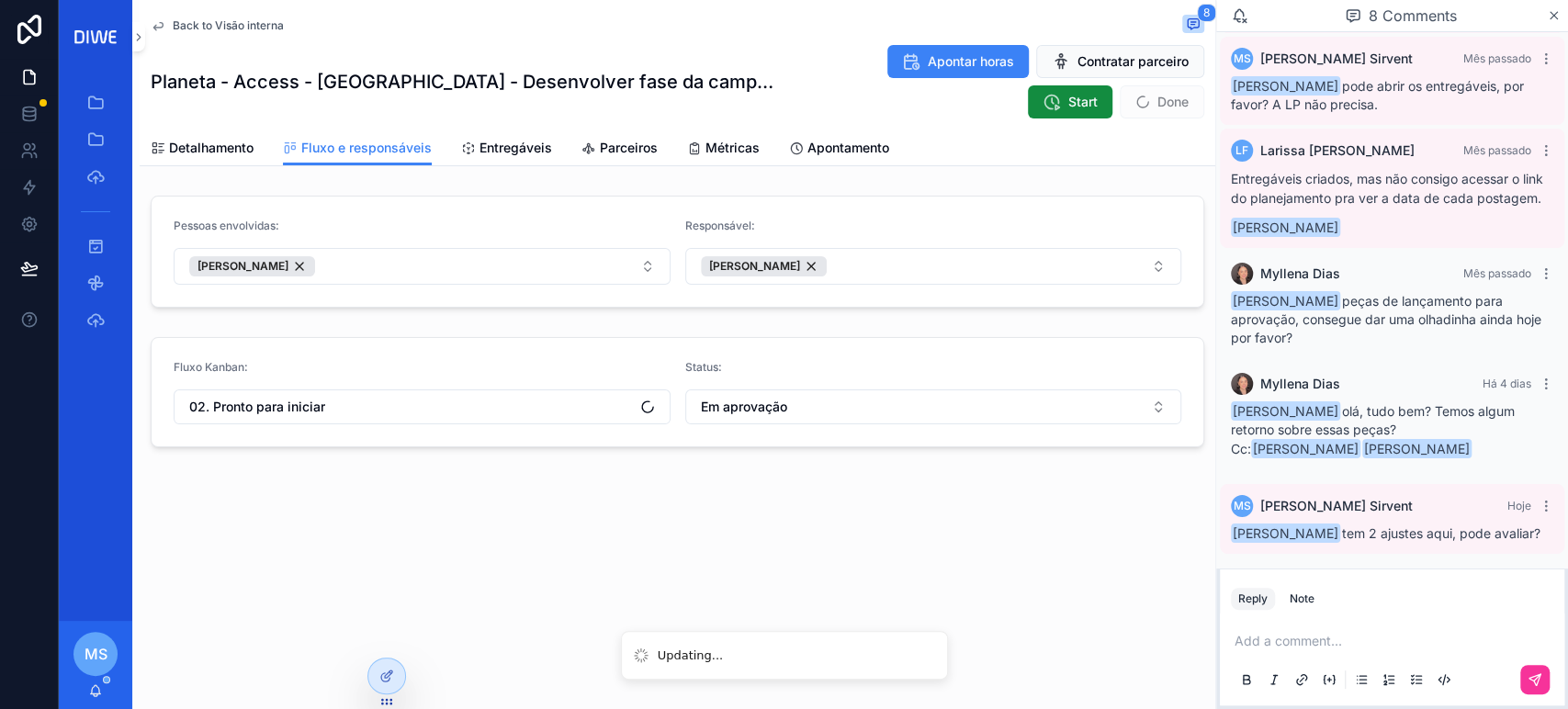
click at [782, 420] on button "Em aprovação" at bounding box center [933, 406] width 497 height 34
type input "****"
click at [900, 510] on span "Pronto para ajustar" at bounding box center [869, 509] width 115 height 19
click at [206, 147] on span "Detalhamento" at bounding box center [211, 148] width 85 height 19
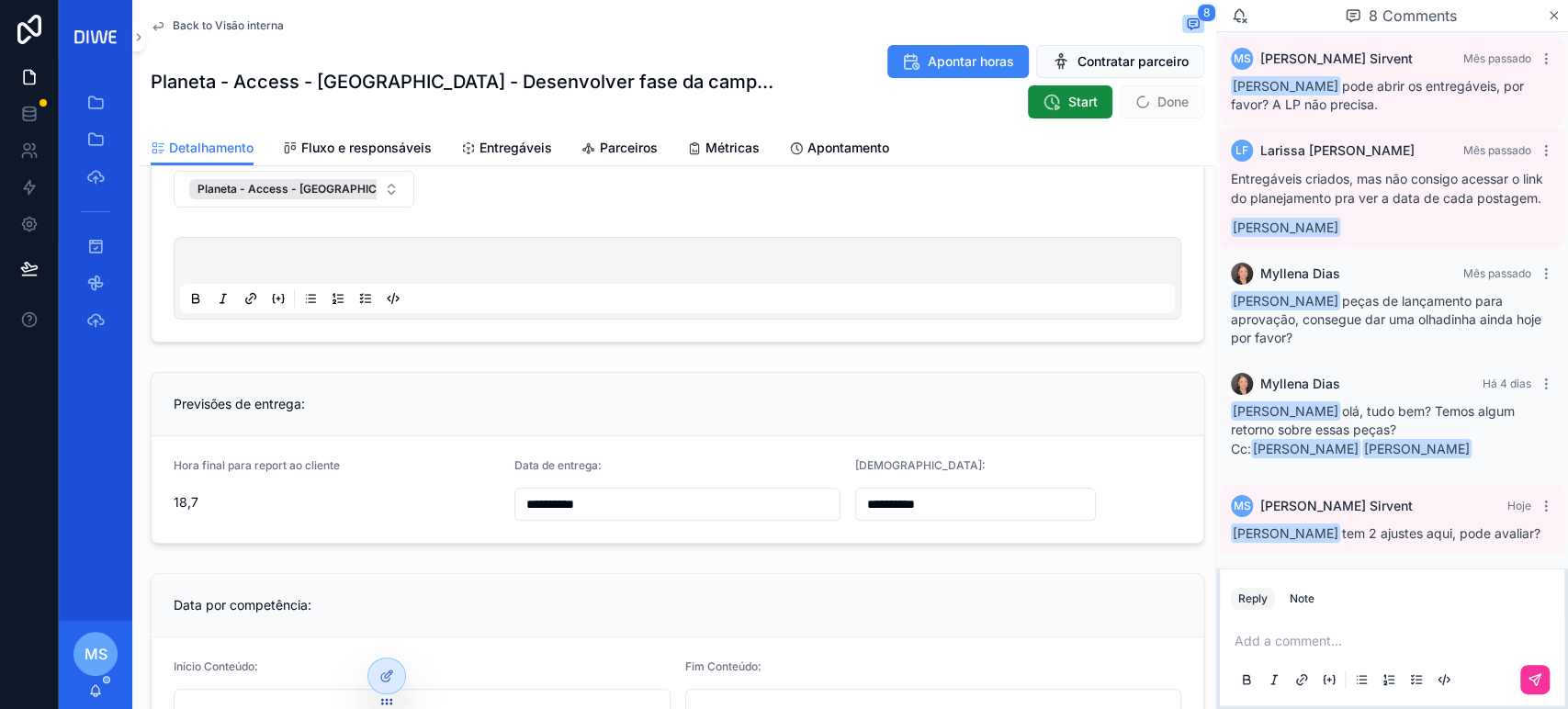
scroll to position [146, 0]
click at [644, 496] on input "**********" at bounding box center [678, 499] width 325 height 26
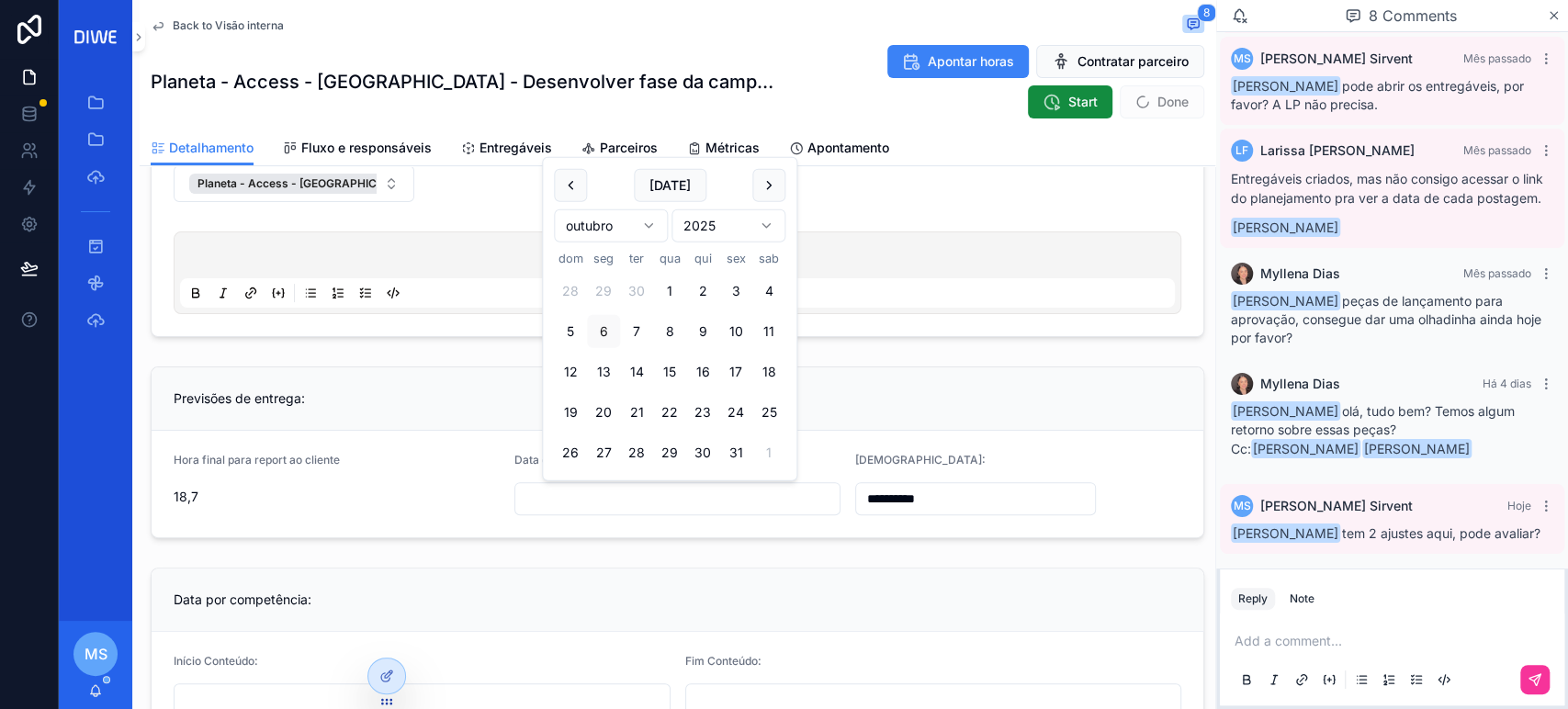
click at [965, 417] on div "Previsões de entrega:" at bounding box center [677, 398] width 1052 height 63
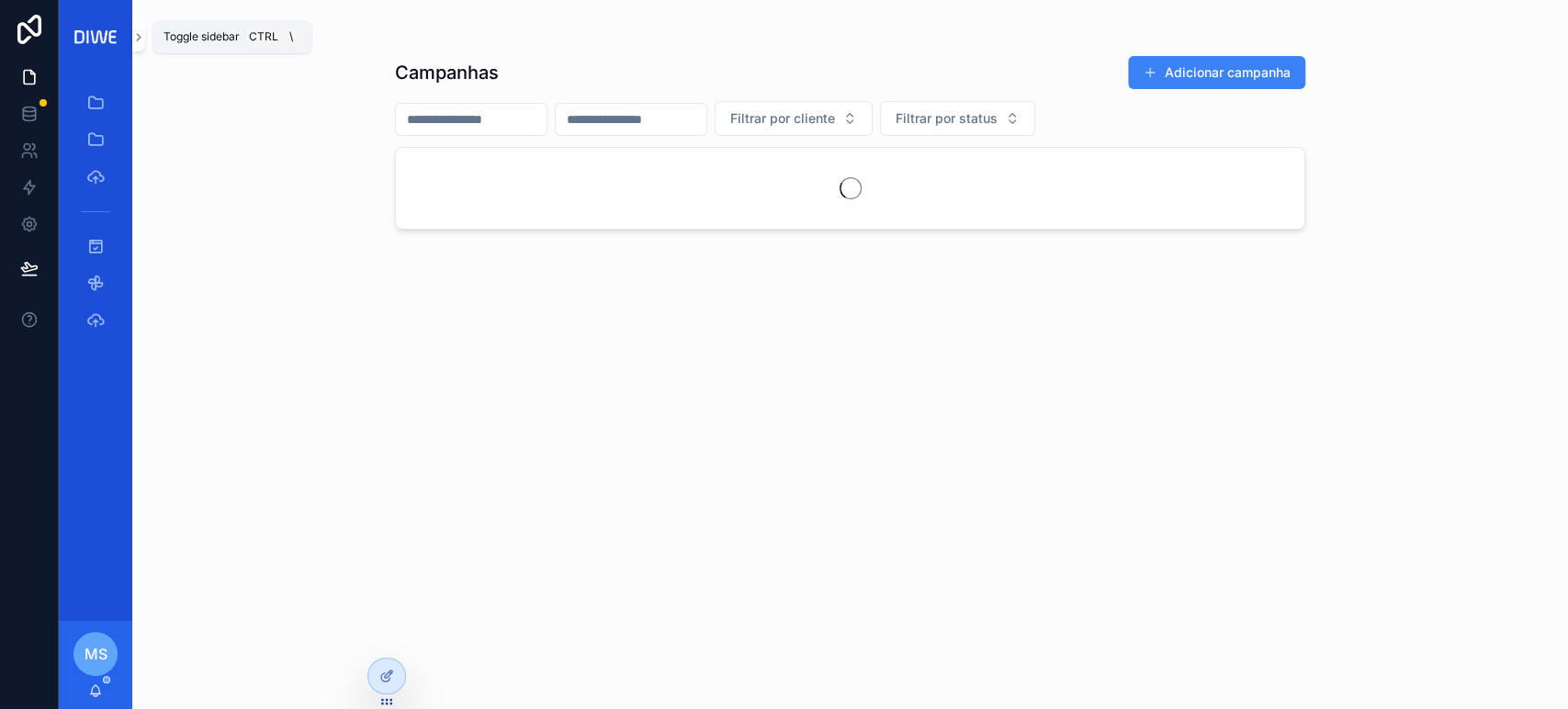
click at [135, 30] on icon "scrollable content" at bounding box center [138, 37] width 13 height 14
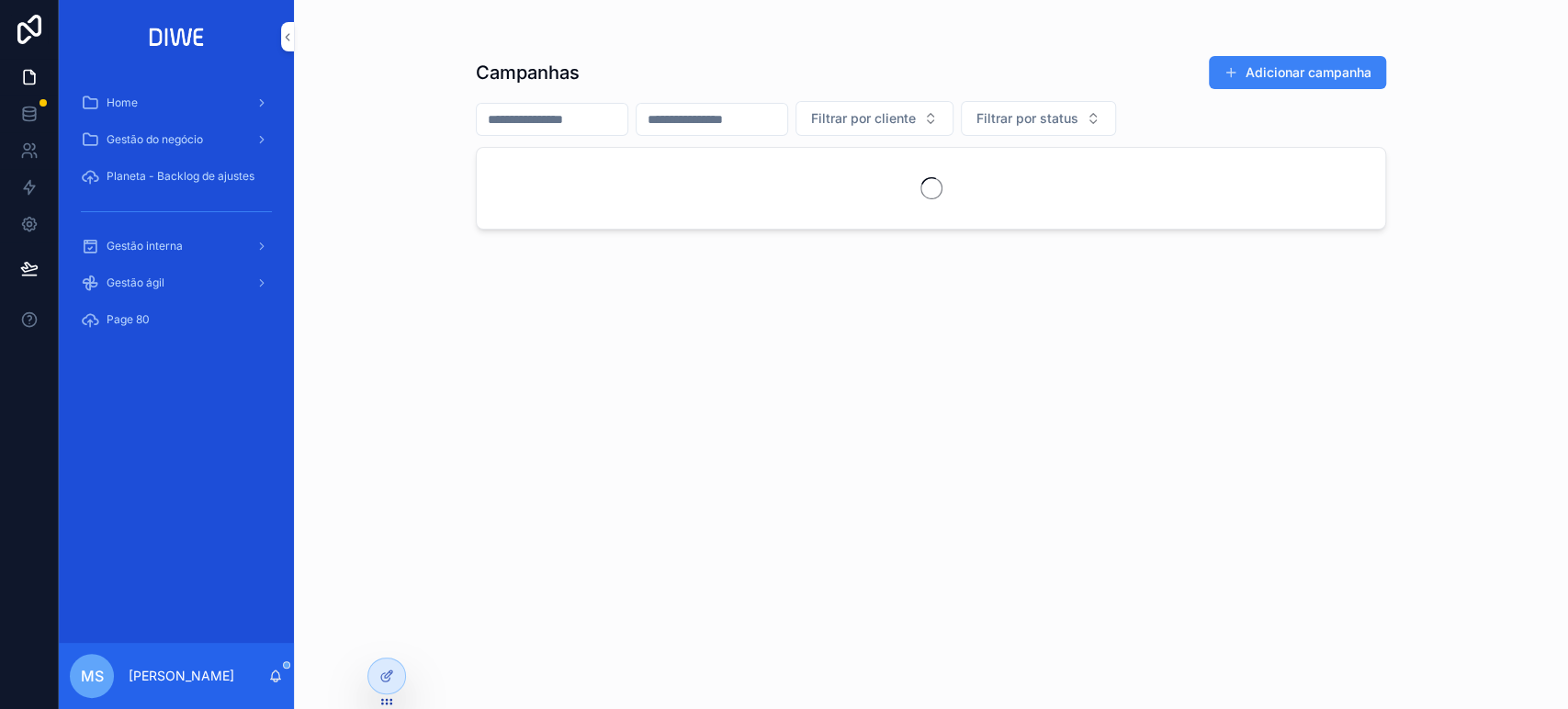
click at [194, 233] on div "Gestão interna" at bounding box center [176, 246] width 191 height 30
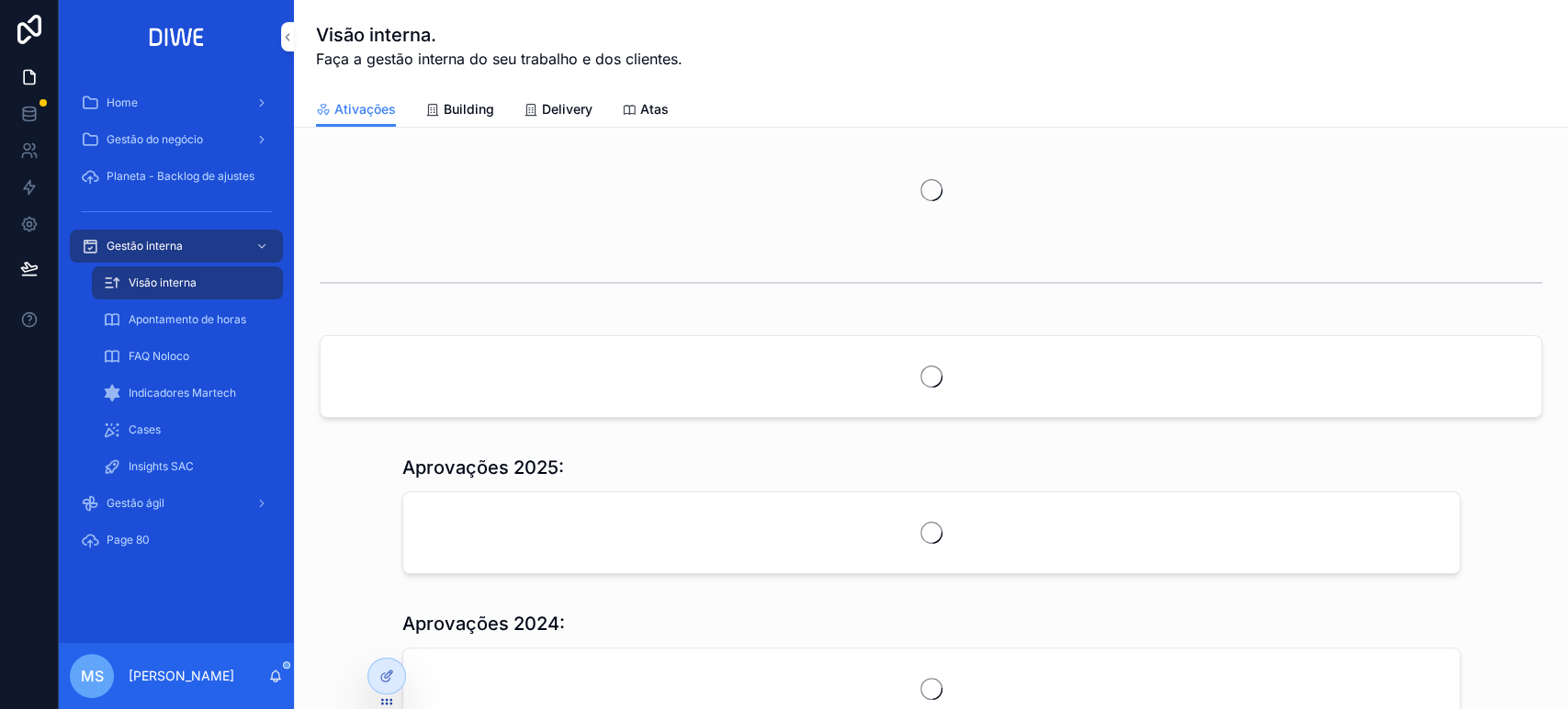
click at [573, 106] on span "Delivery" at bounding box center [567, 109] width 50 height 19
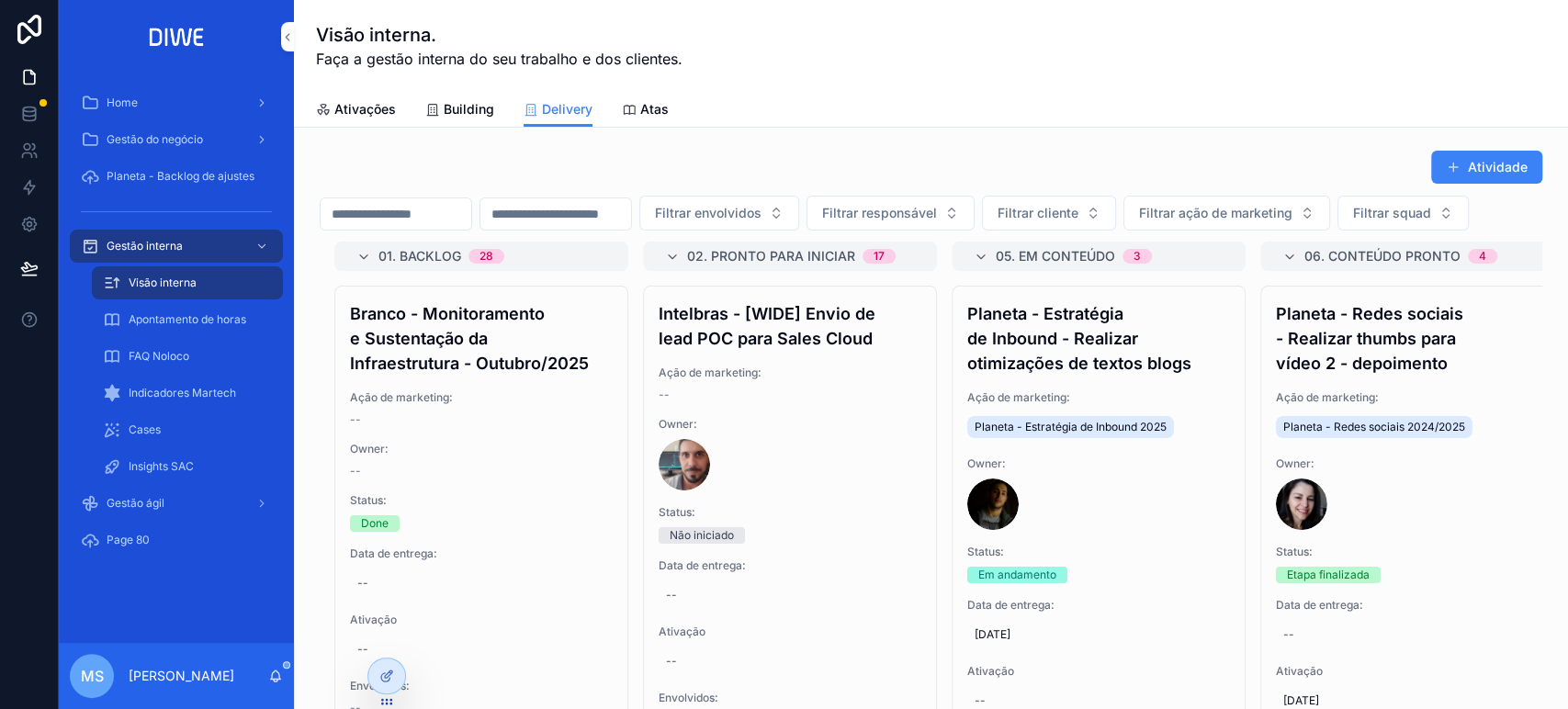
click at [1353, 222] on span "Filtrar squad" at bounding box center [1391, 212] width 78 height 19
click at [359, 300] on input "*****" at bounding box center [395, 293] width 218 height 33
type input "*****"
click at [358, 332] on div "Coral" at bounding box center [385, 328] width 256 height 30
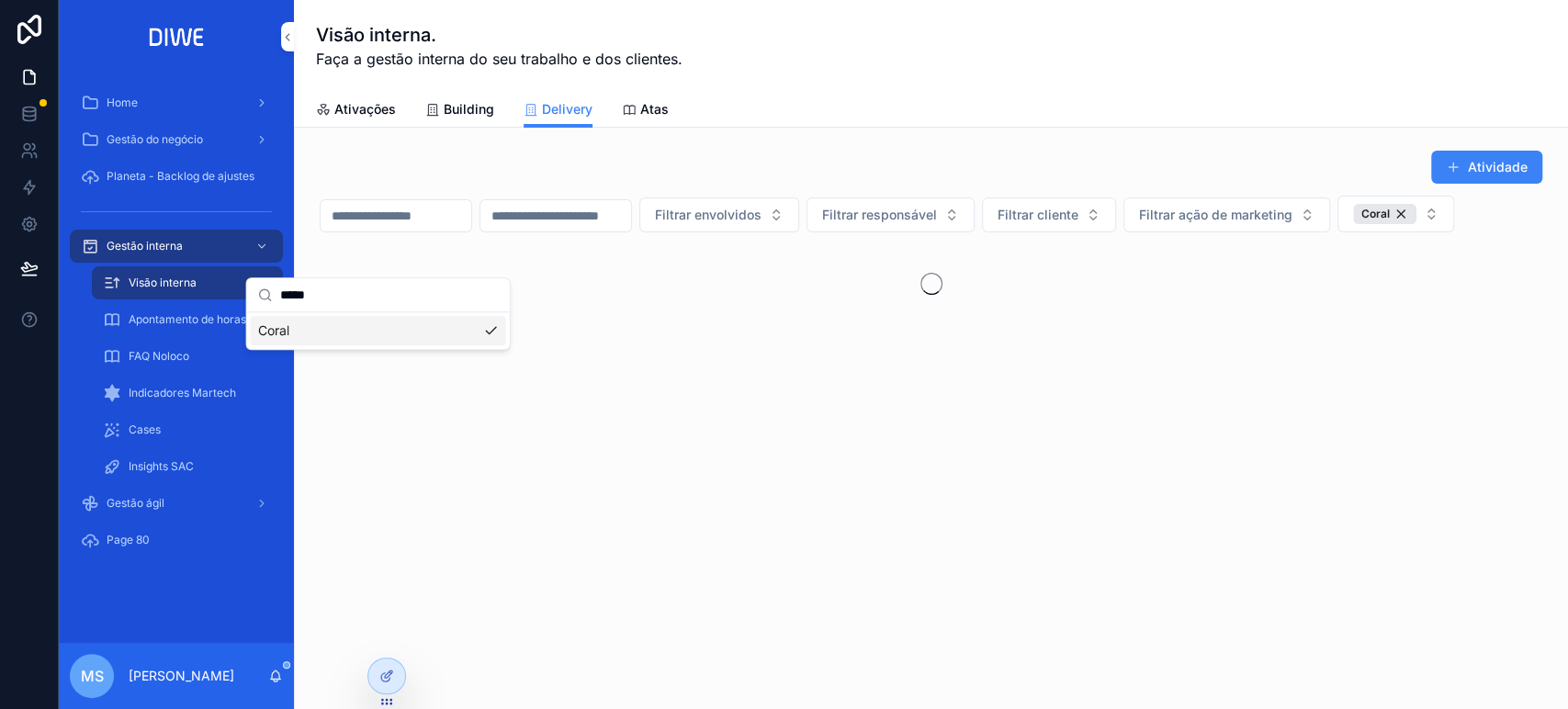
click at [1078, 217] on span "Filtrar cliente" at bounding box center [1038, 214] width 81 height 19
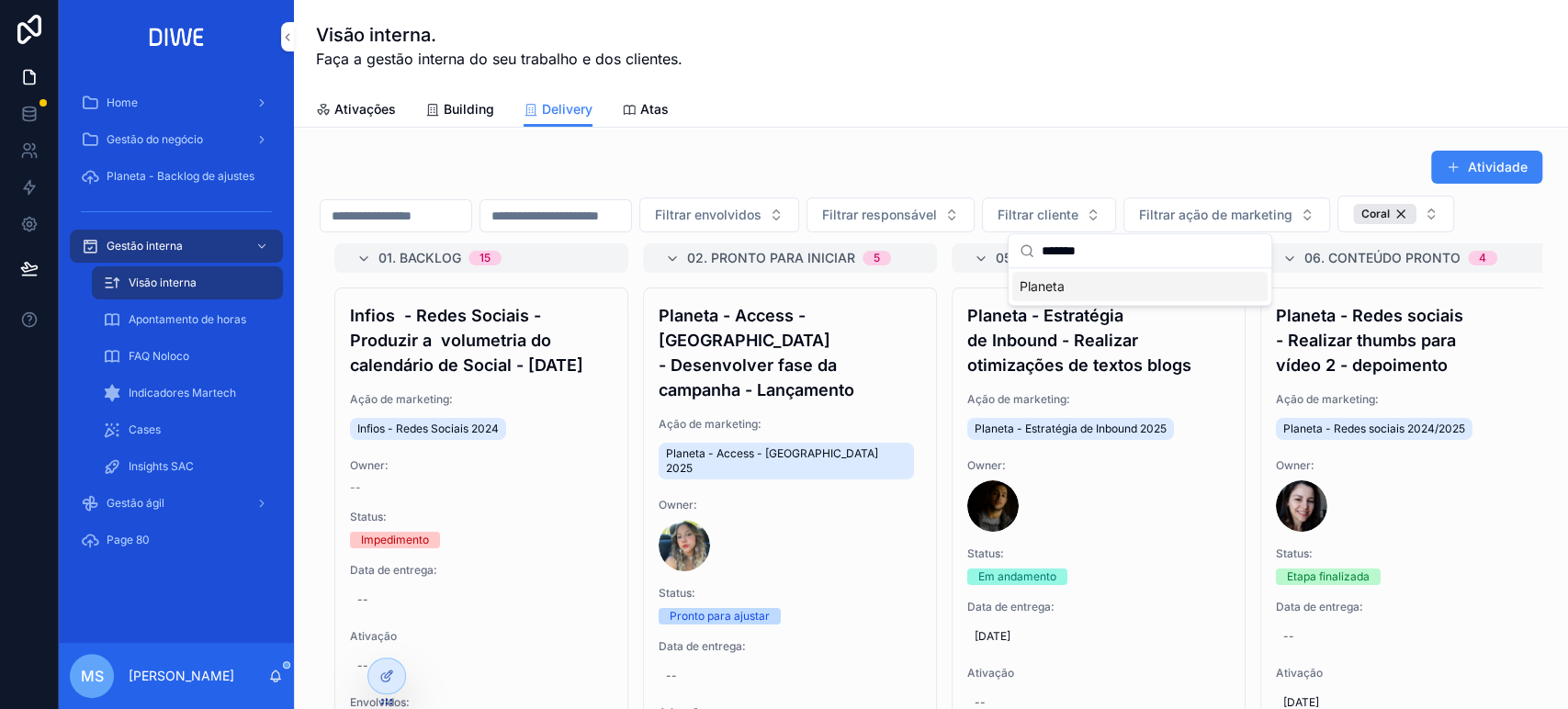
type input "*******"
click at [1134, 305] on div "******* Planeta" at bounding box center [1139, 269] width 265 height 73
click at [1121, 288] on div "Planeta" at bounding box center [1140, 286] width 256 height 30
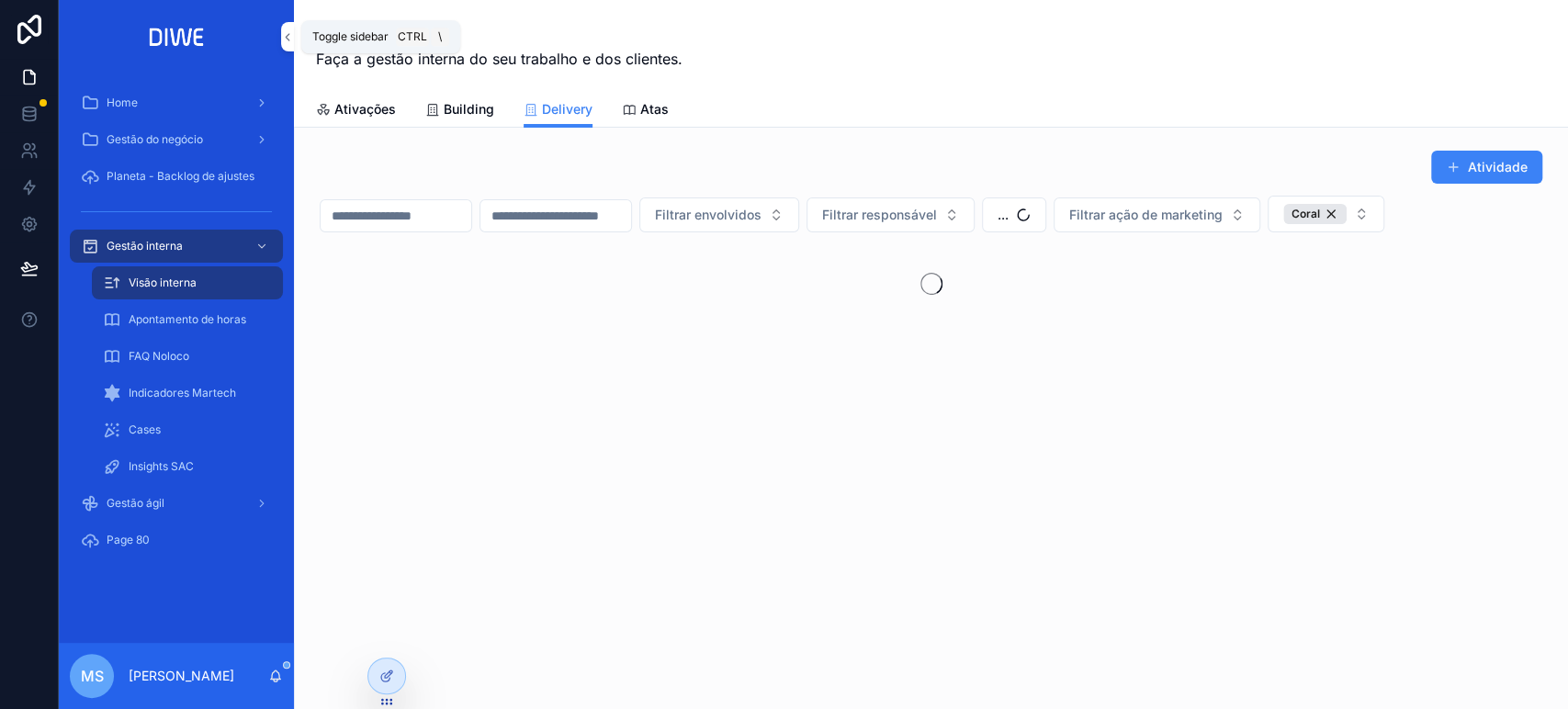
click at [286, 28] on button "scrollable content" at bounding box center [287, 36] width 13 height 30
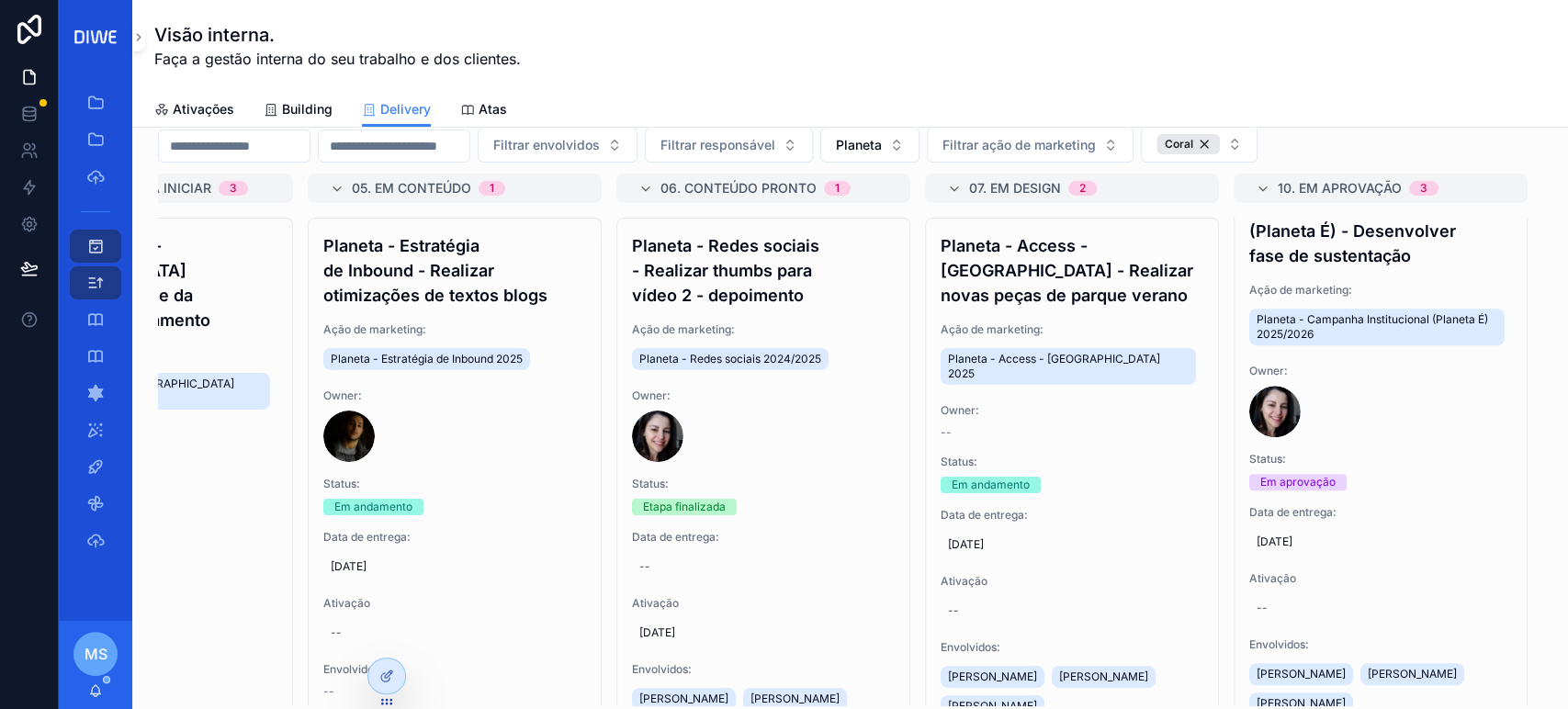
scroll to position [1119, 0]
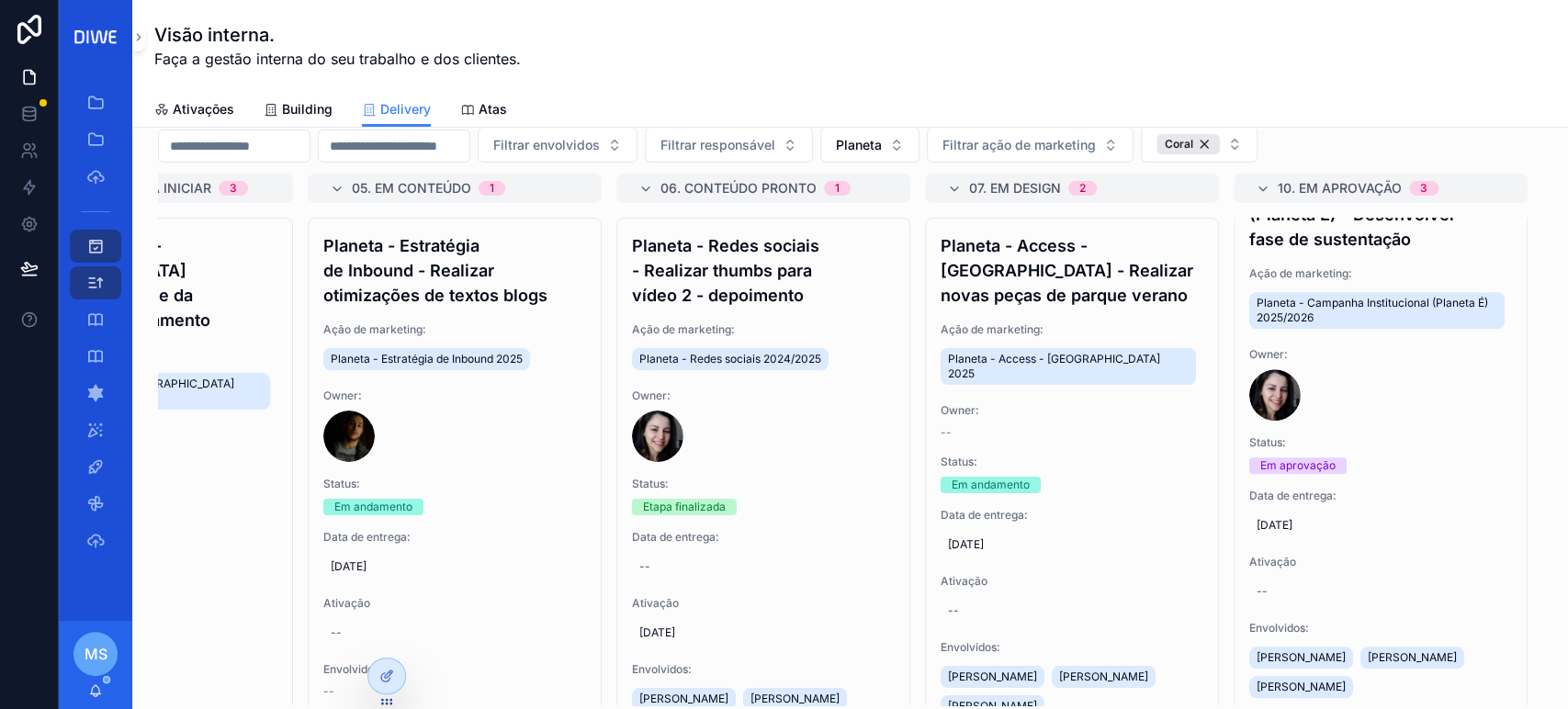
drag, startPoint x: 1510, startPoint y: 434, endPoint x: 1524, endPoint y: 571, distance: 137.7
click at [1524, 571] on div "01. Backlog 6 Planeta - Novo site - Desenvolver fase de lançamento do site plan…" at bounding box center [850, 439] width 1384 height 532
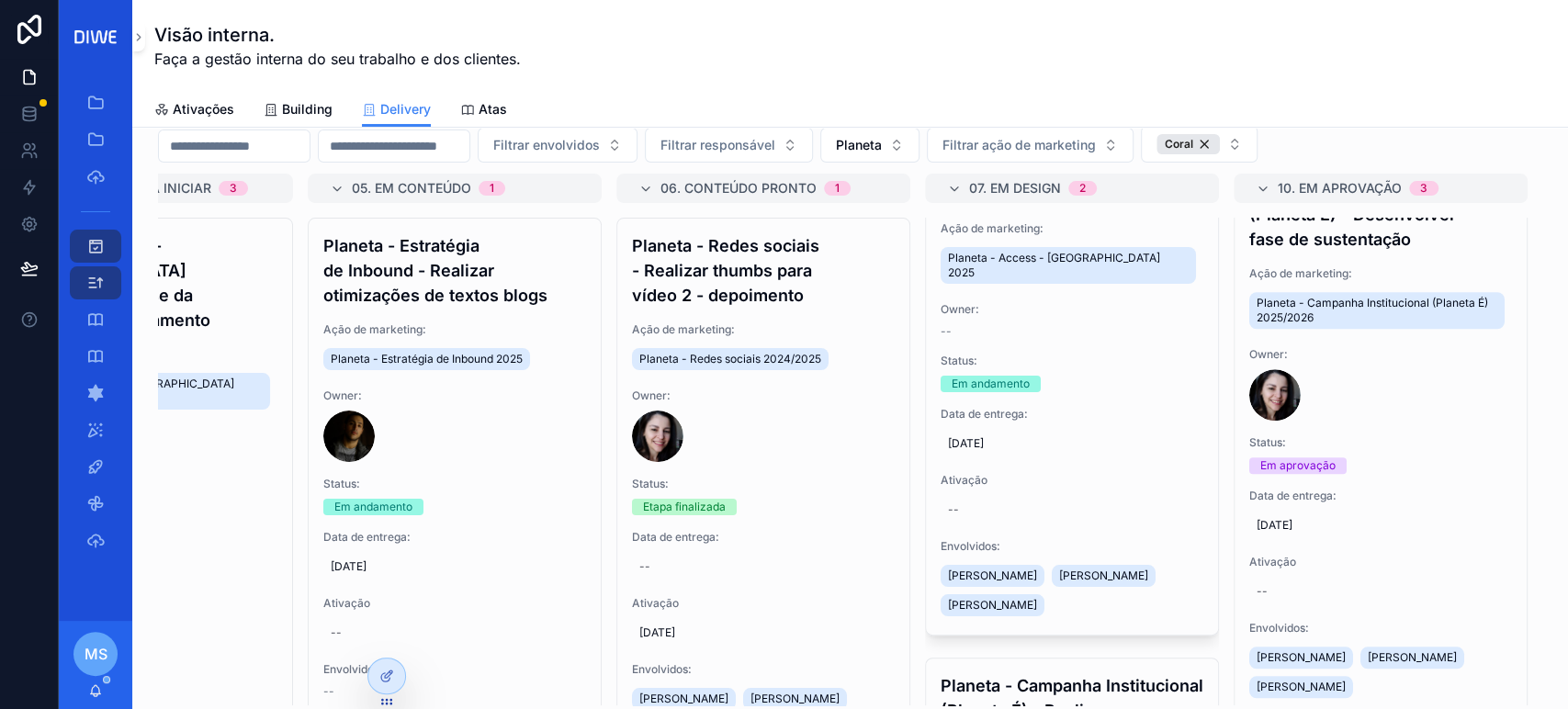
scroll to position [0, 0]
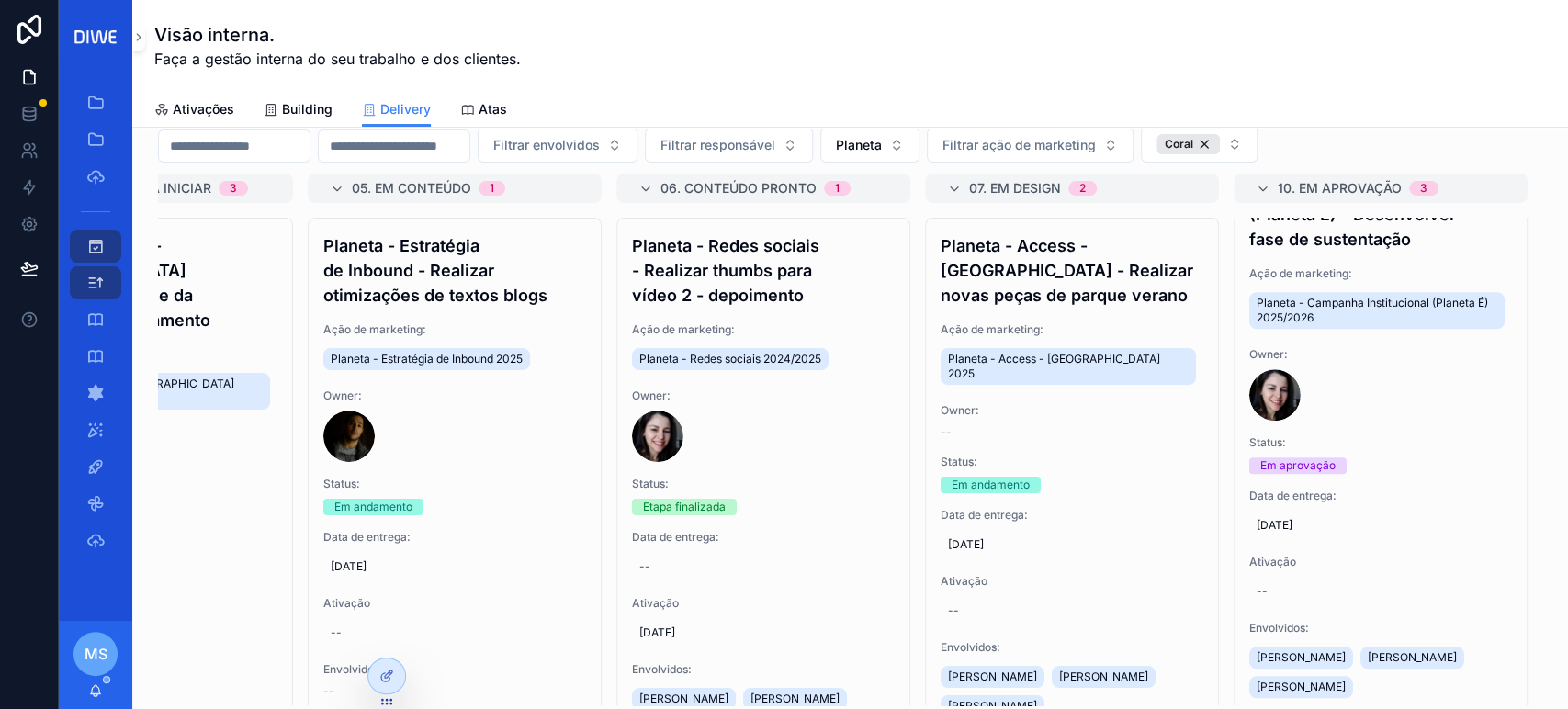
click at [972, 537] on span "03/10/2025" at bounding box center [1071, 544] width 248 height 15
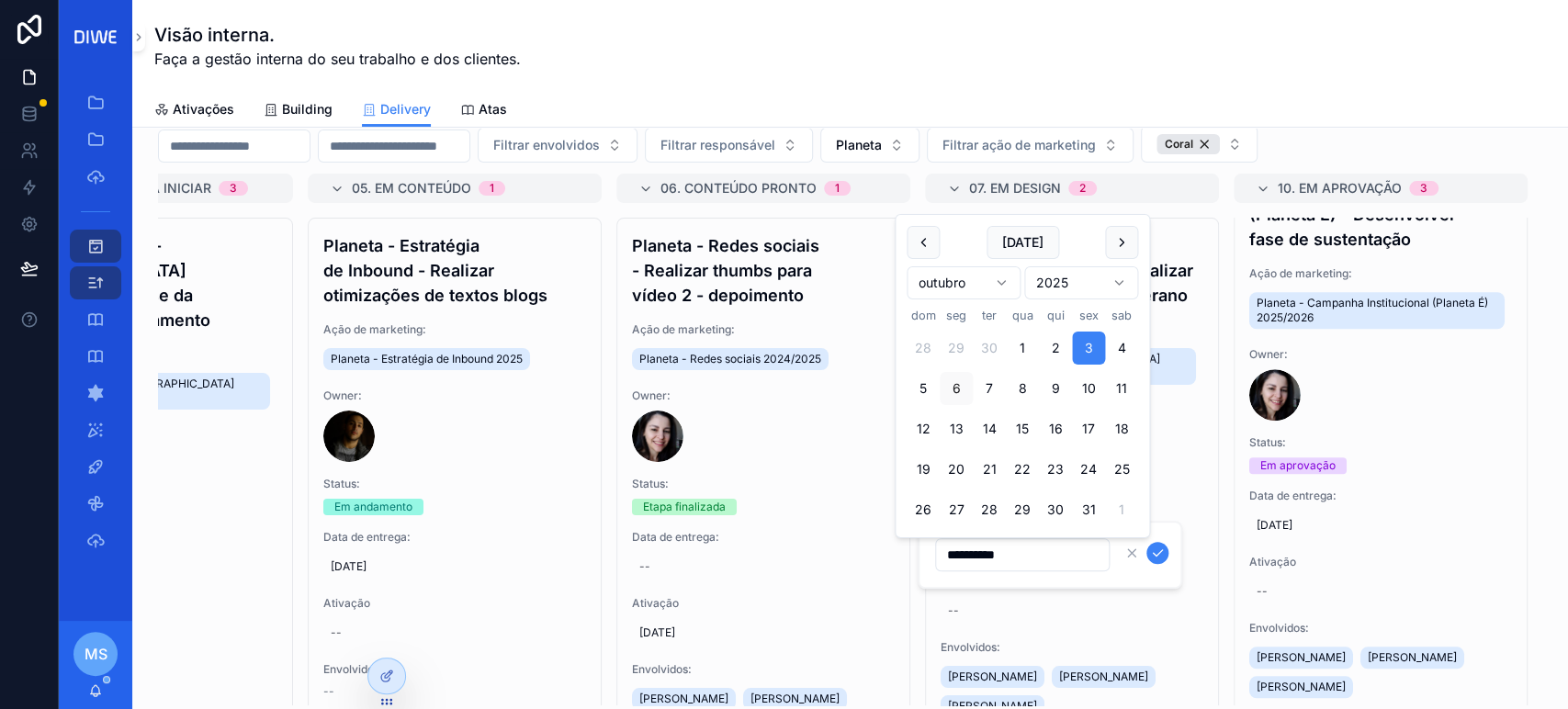
click at [955, 383] on button "6" at bounding box center [956, 388] width 33 height 33
type input "**********"
click at [1164, 555] on icon "scrollable content" at bounding box center [1157, 553] width 15 height 15
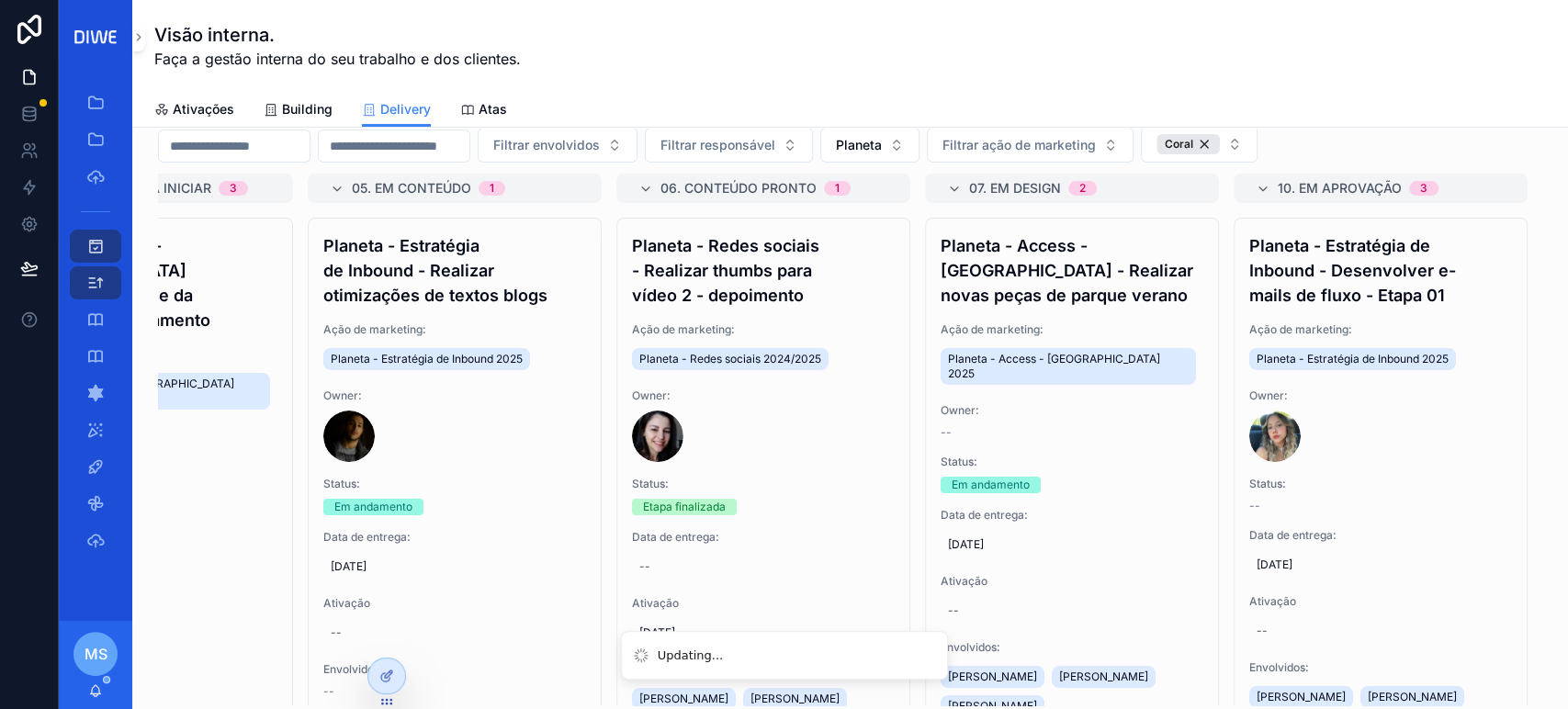
click at [1103, 299] on h4 "Planeta - Access - Parque Verano - Realizar novas peças de parque verano" at bounding box center [1071, 270] width 263 height 75
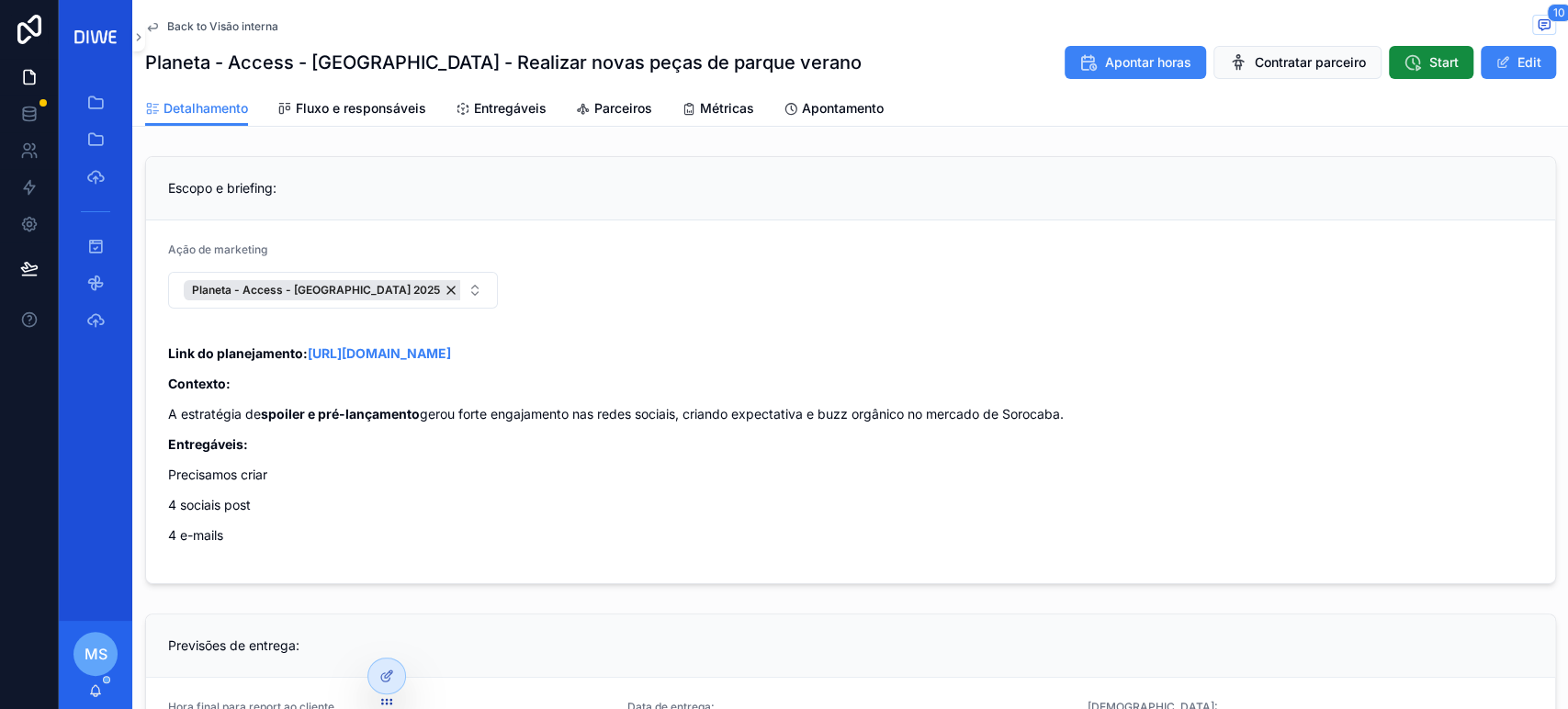
click at [268, 30] on span "Back to Visão interna" at bounding box center [222, 27] width 111 height 15
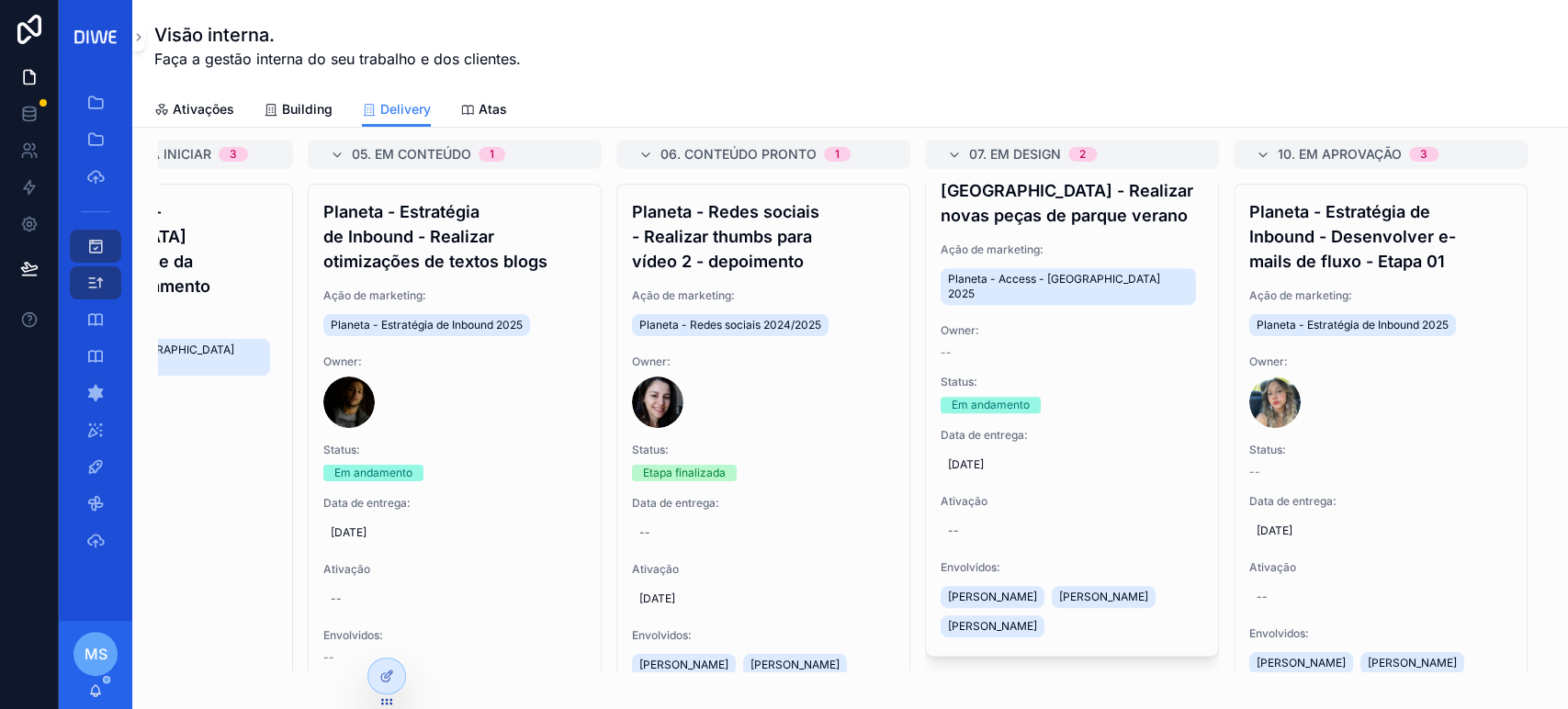
scroll to position [79, 0]
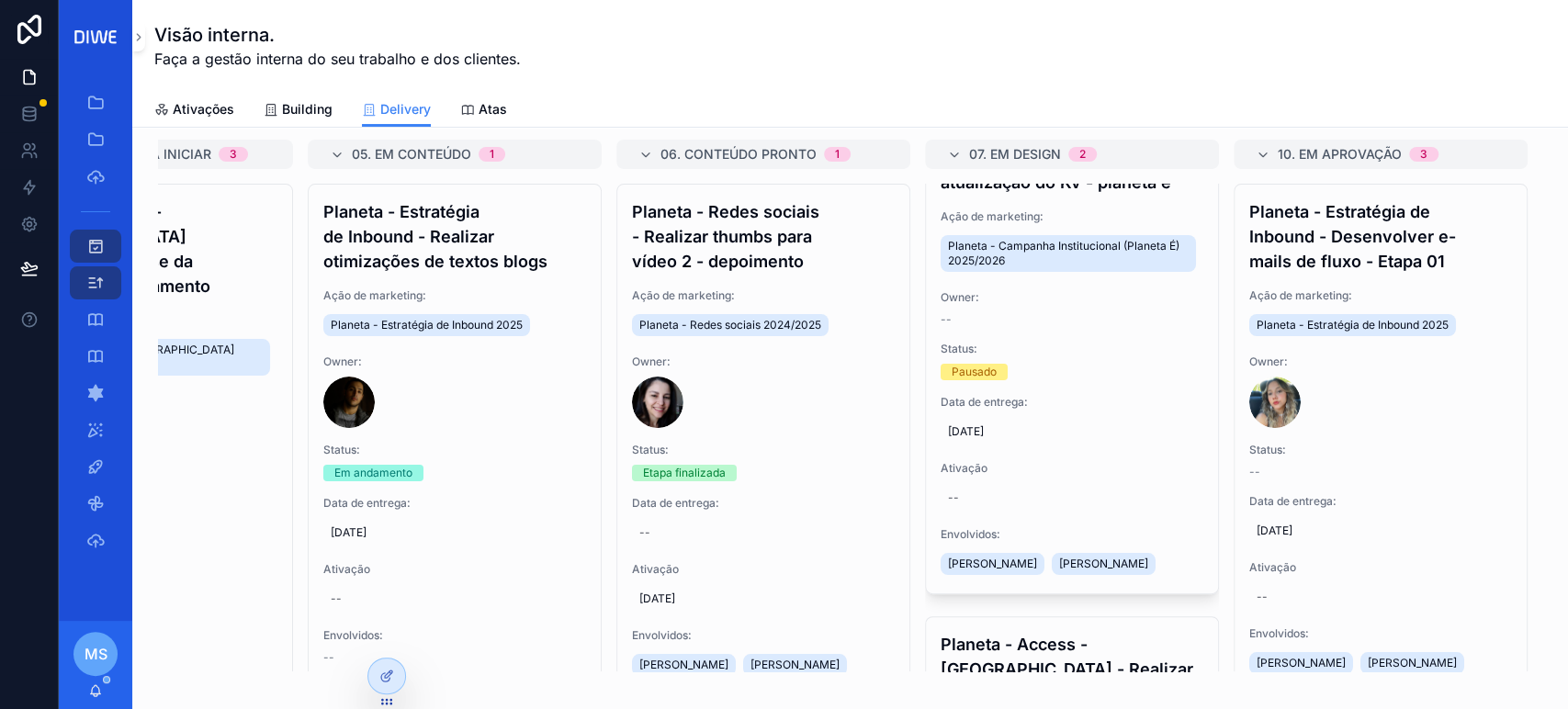
click at [961, 439] on span "06/10/2025" at bounding box center [1071, 431] width 248 height 15
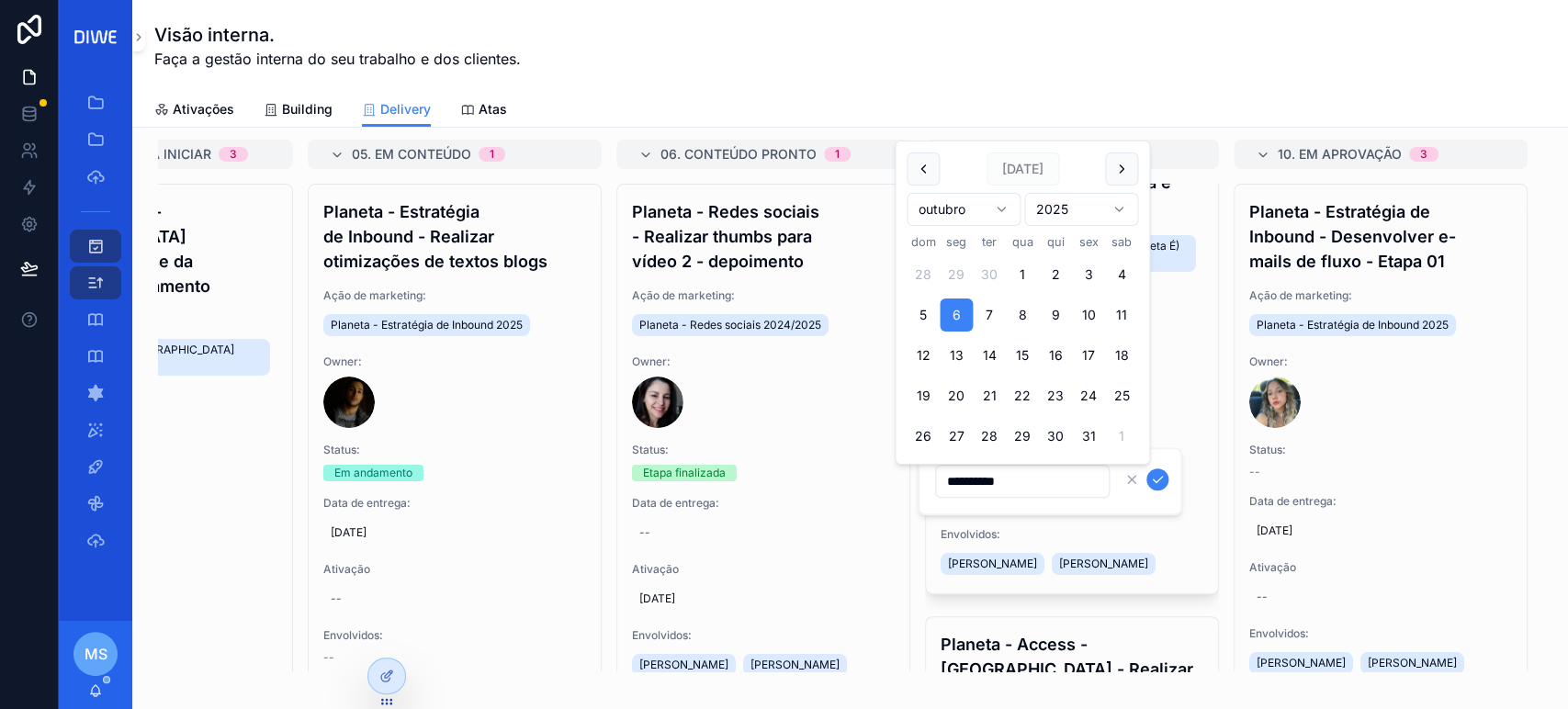
click at [1151, 476] on icon "scrollable content" at bounding box center [1157, 479] width 15 height 15
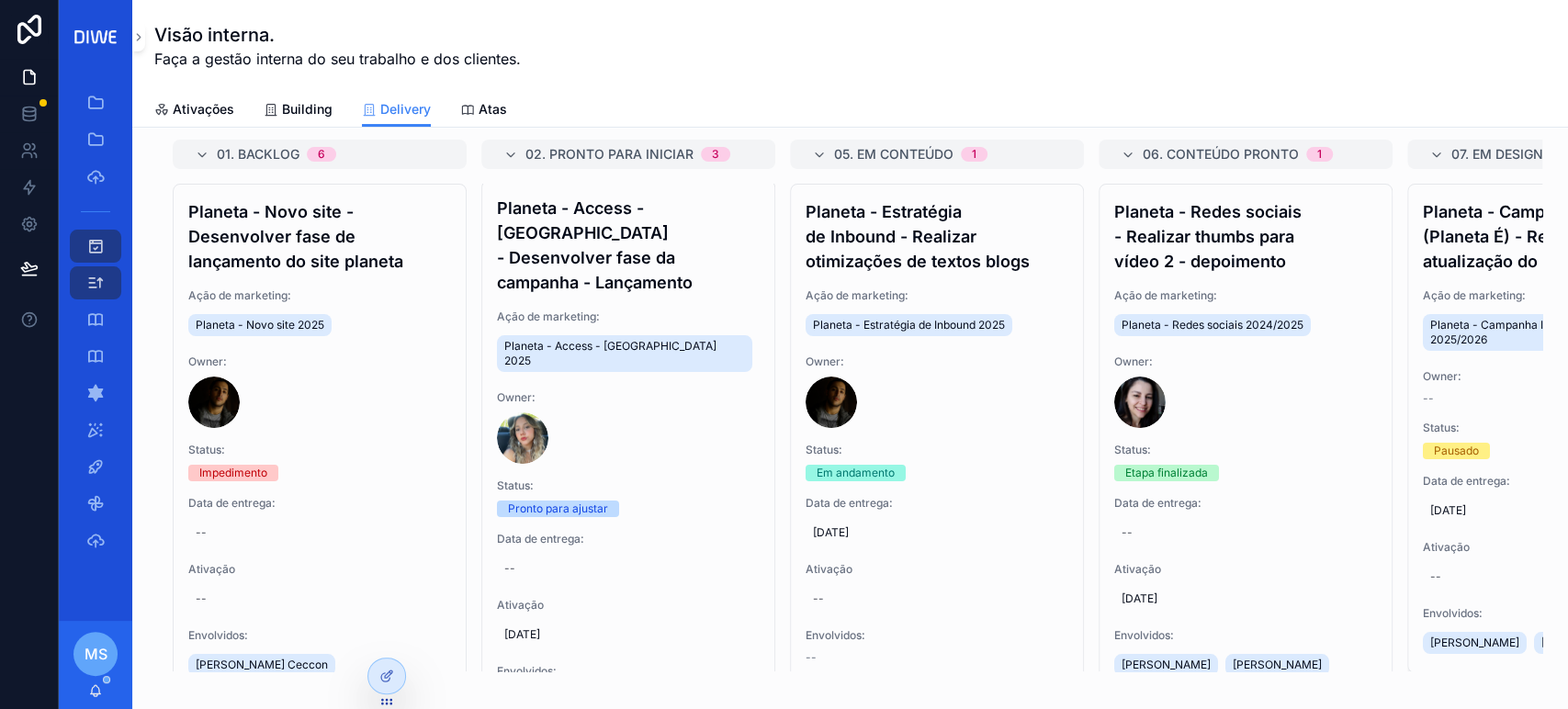
scroll to position [0, 0]
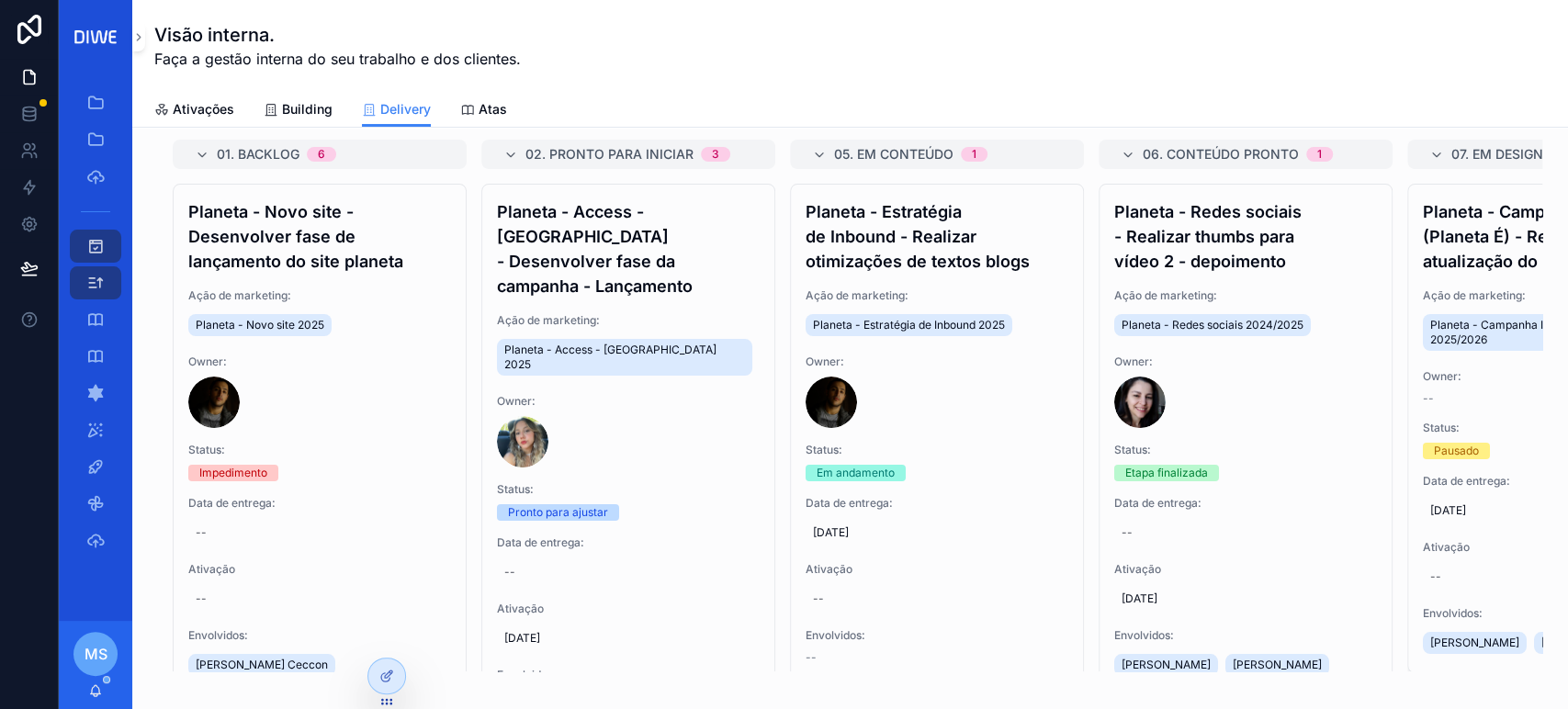
click at [690, 254] on h4 "Planeta - Access - Parque Verano - Desenvolver fase da campanha - Lançamento" at bounding box center [628, 249] width 263 height 99
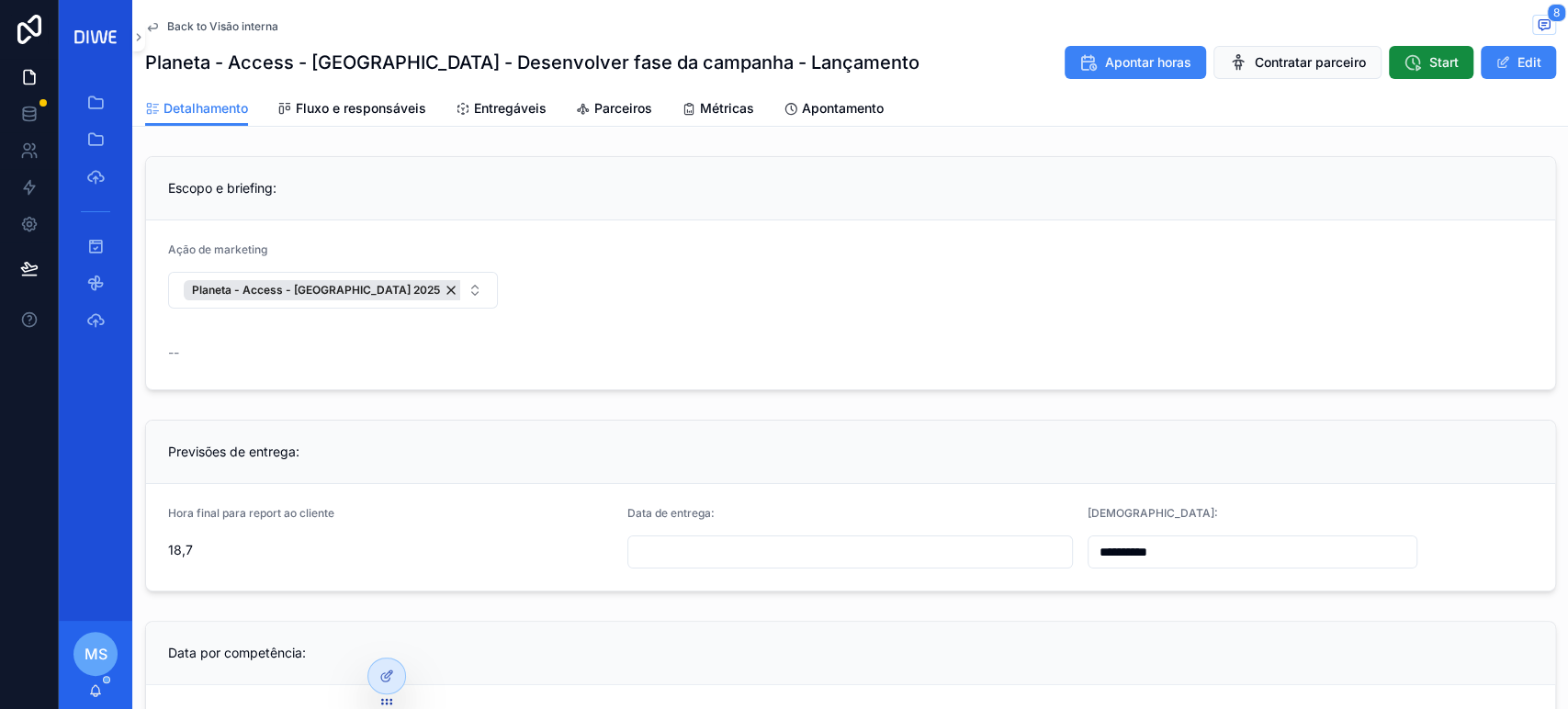
click at [518, 107] on span "Entregáveis" at bounding box center [511, 108] width 73 height 19
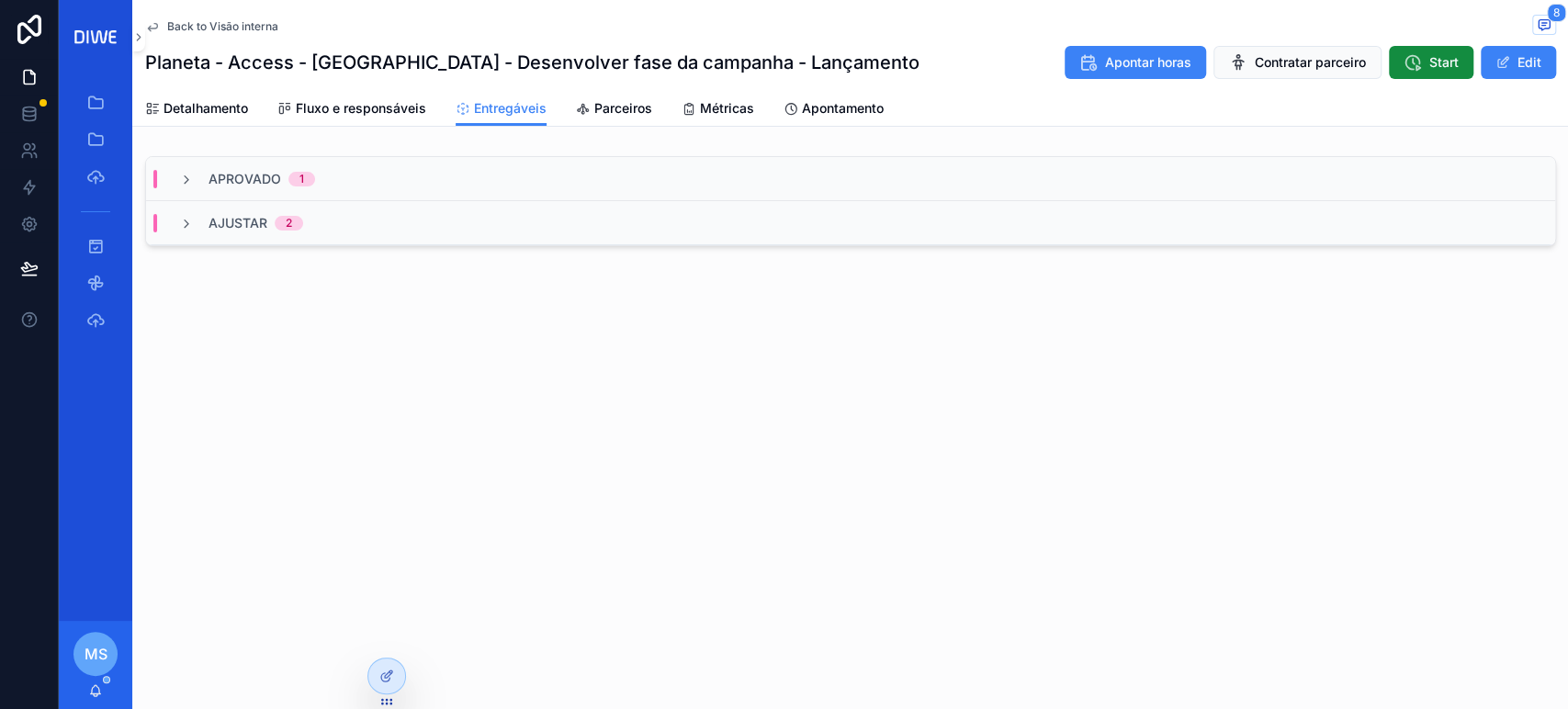
click at [437, 237] on div "Ajustar 2" at bounding box center [850, 222] width 1409 height 44
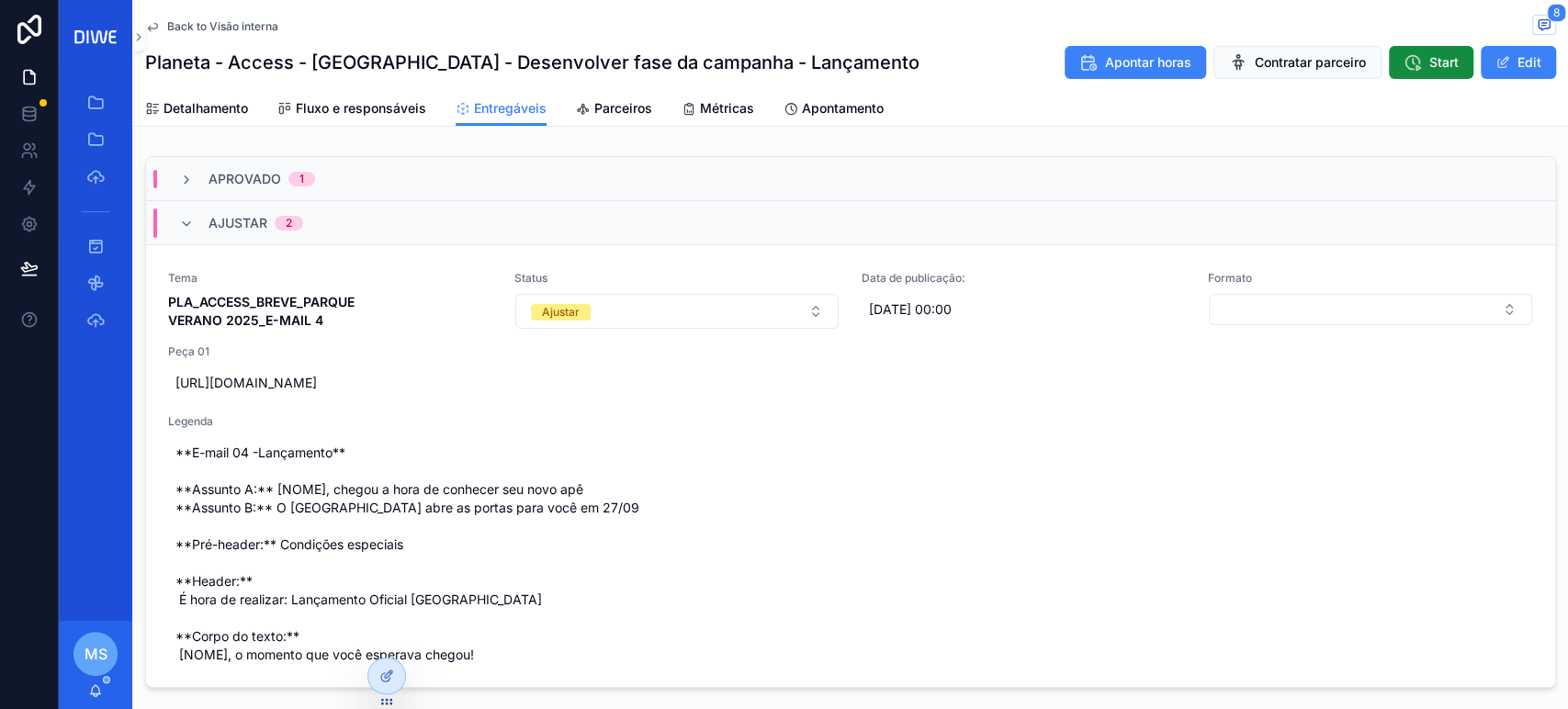
click at [244, 24] on span "Back to Visão interna" at bounding box center [222, 27] width 111 height 15
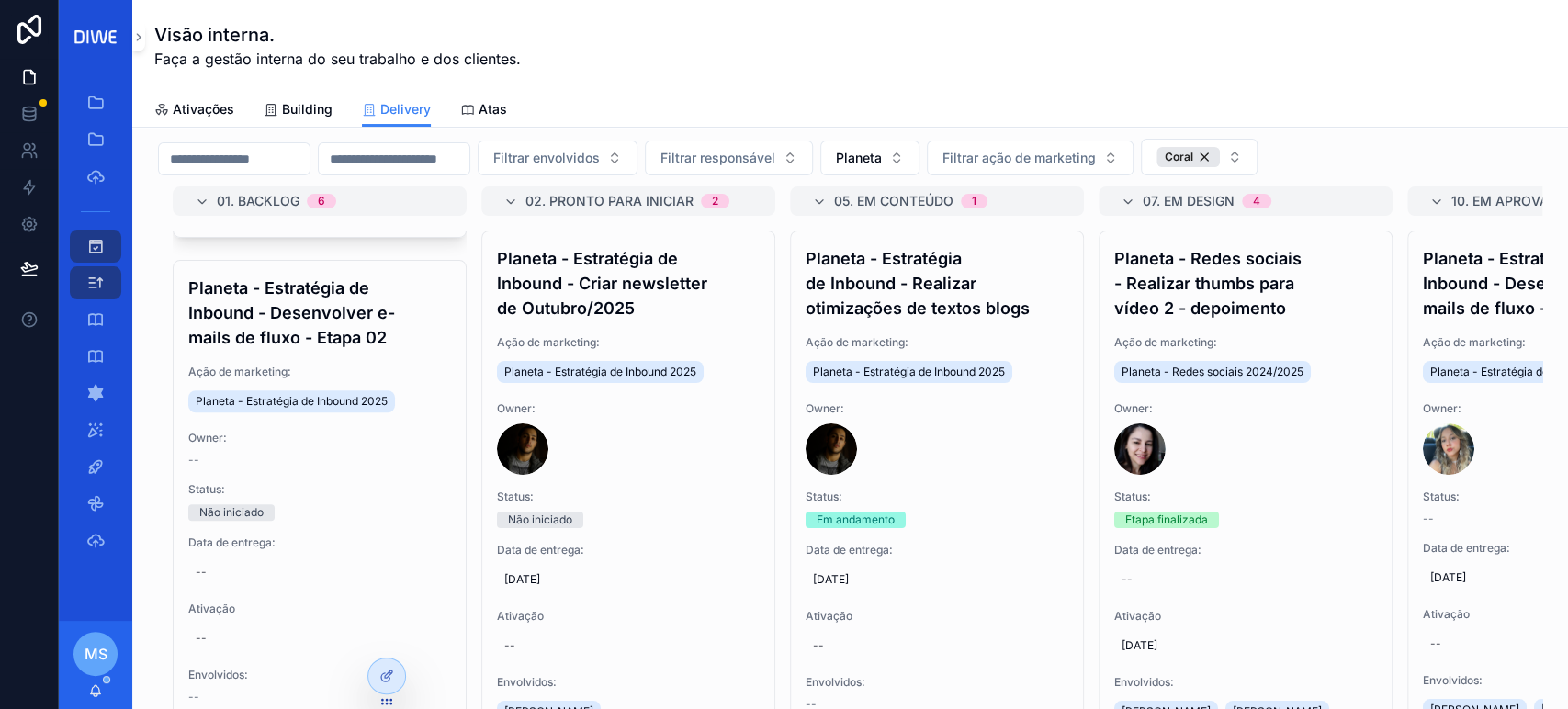
click at [0, 0] on div at bounding box center [0, 0] width 0 height 0
click at [0, 0] on icon at bounding box center [0, 0] width 0 height 0
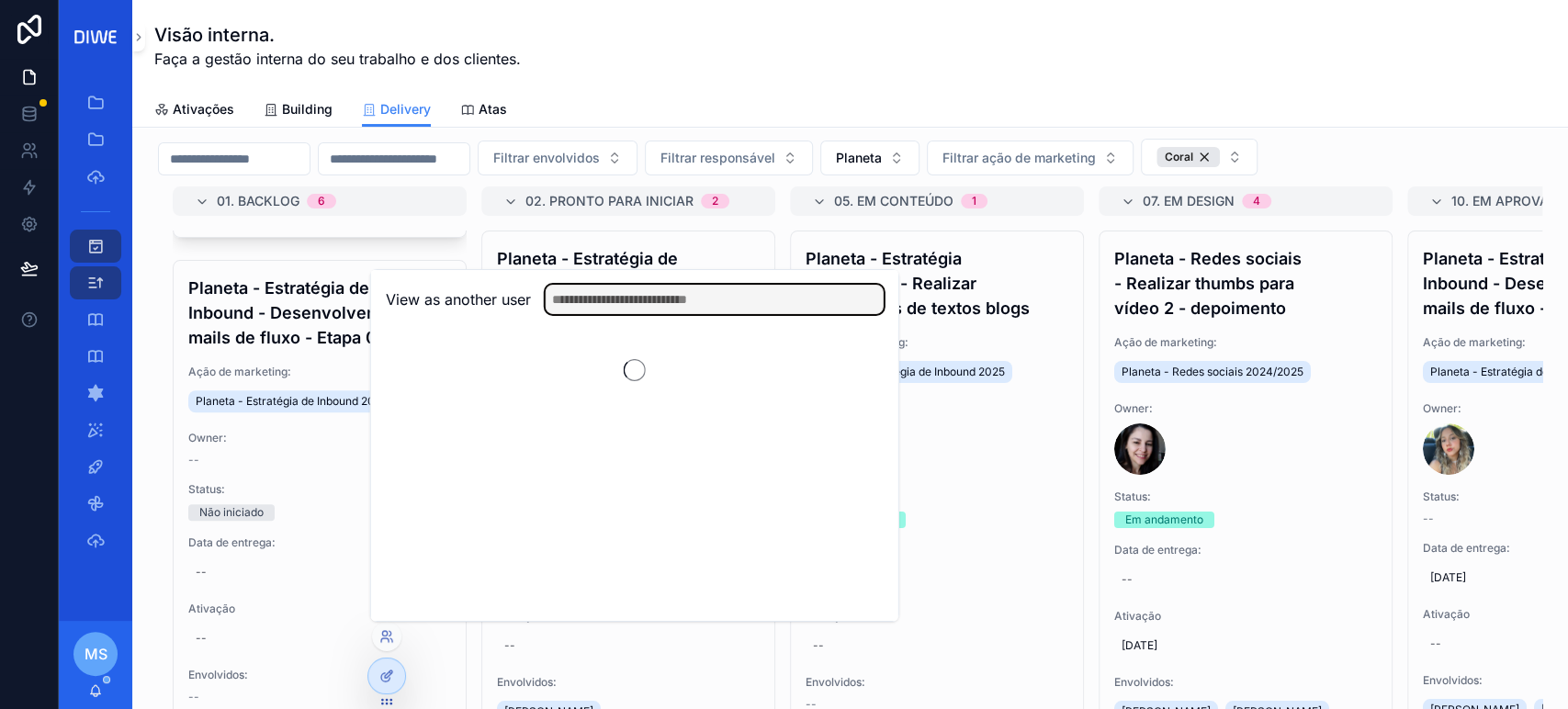
click at [610, 300] on input "text" at bounding box center [715, 299] width 338 height 30
click at [664, 294] on input "*******" at bounding box center [715, 299] width 338 height 30
type input "*"
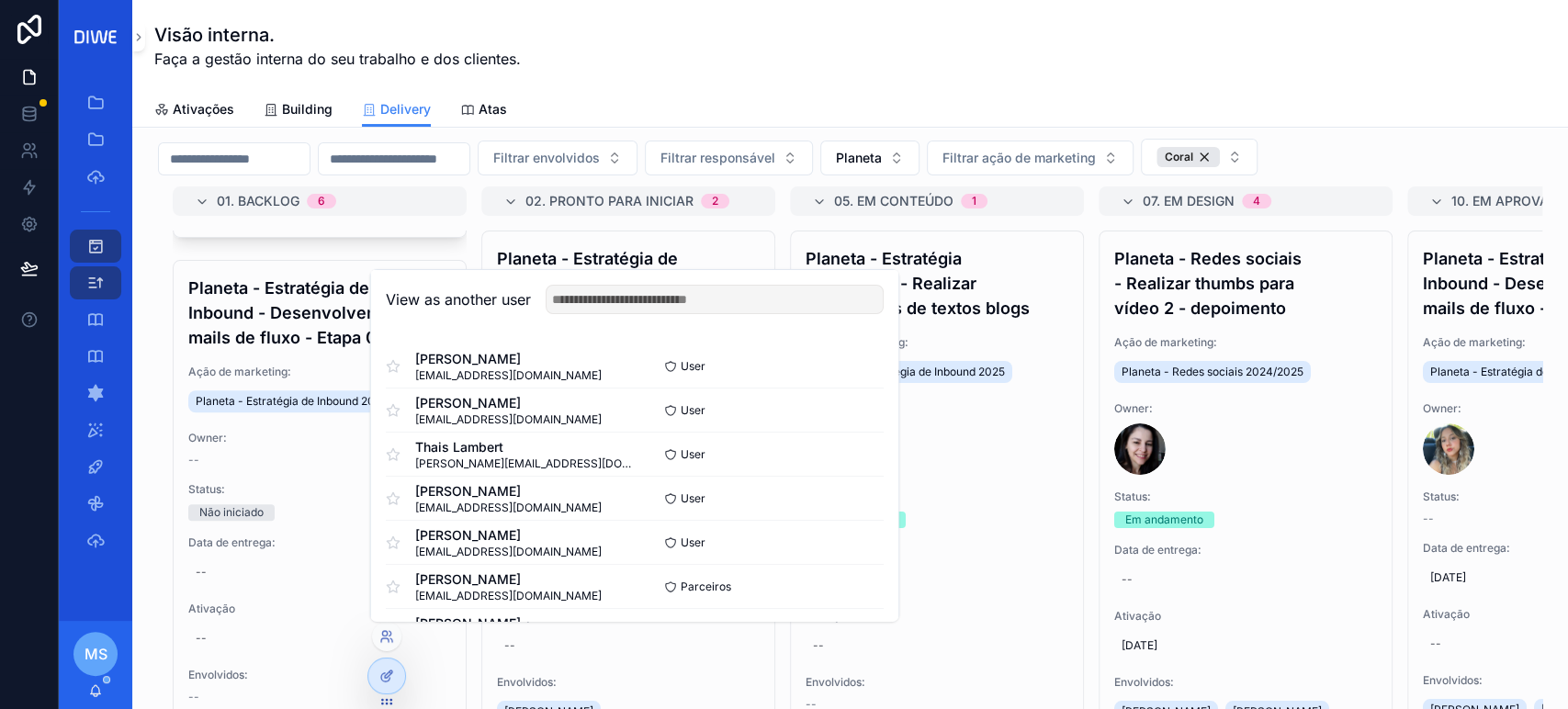
click at [0, 0] on button "Select" at bounding box center [0, 0] width 0 height 0
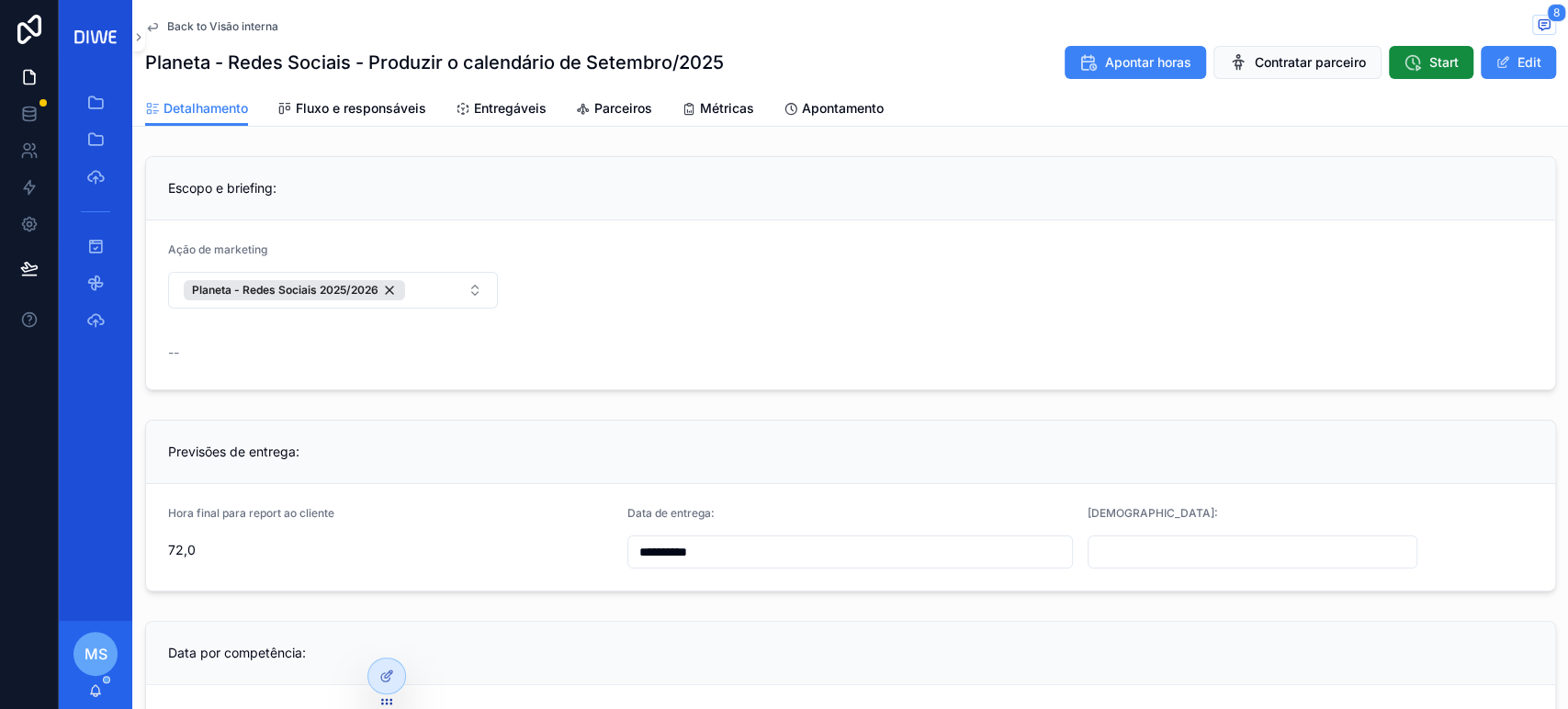
click at [518, 115] on span "Entregáveis" at bounding box center [511, 108] width 73 height 19
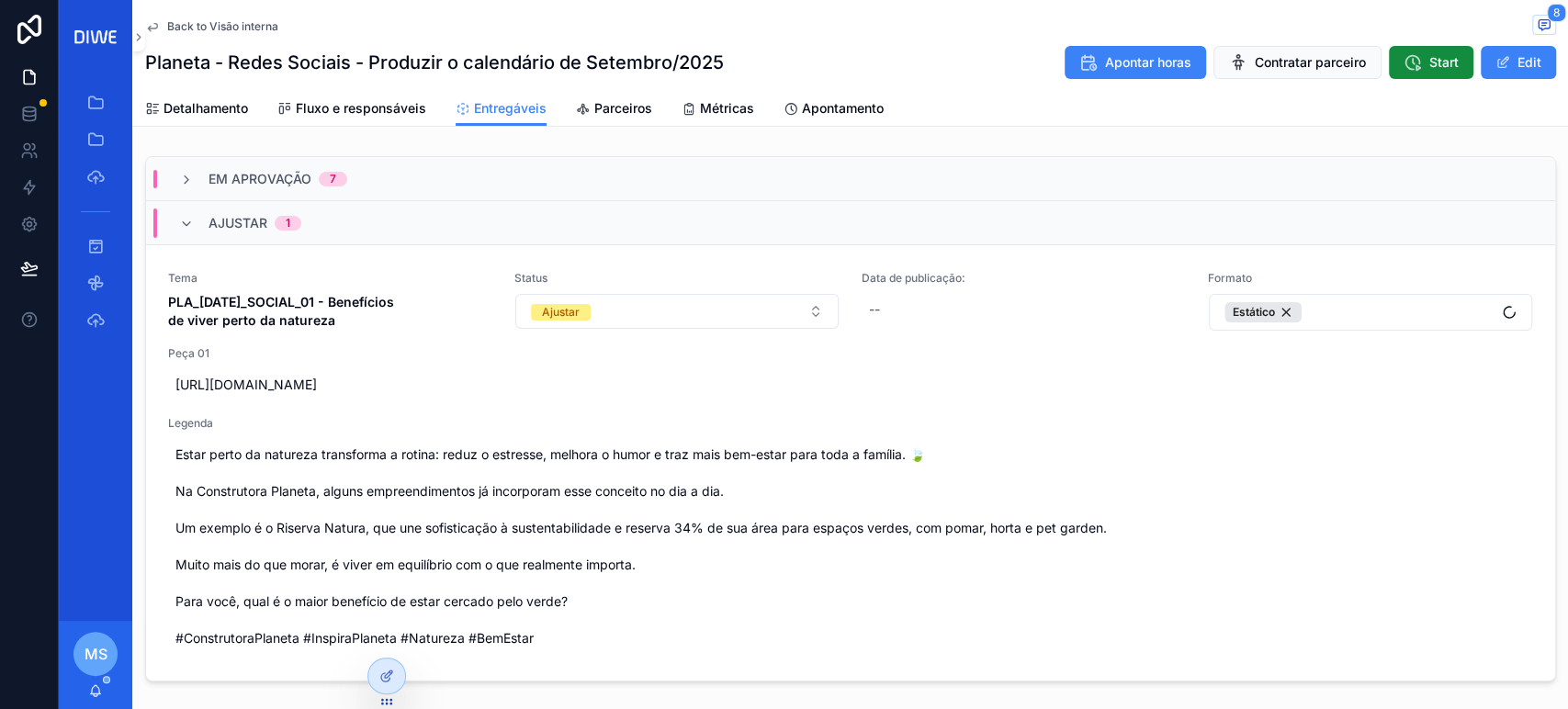
click at [338, 215] on div "Ajustar 1" at bounding box center [850, 222] width 1409 height 44
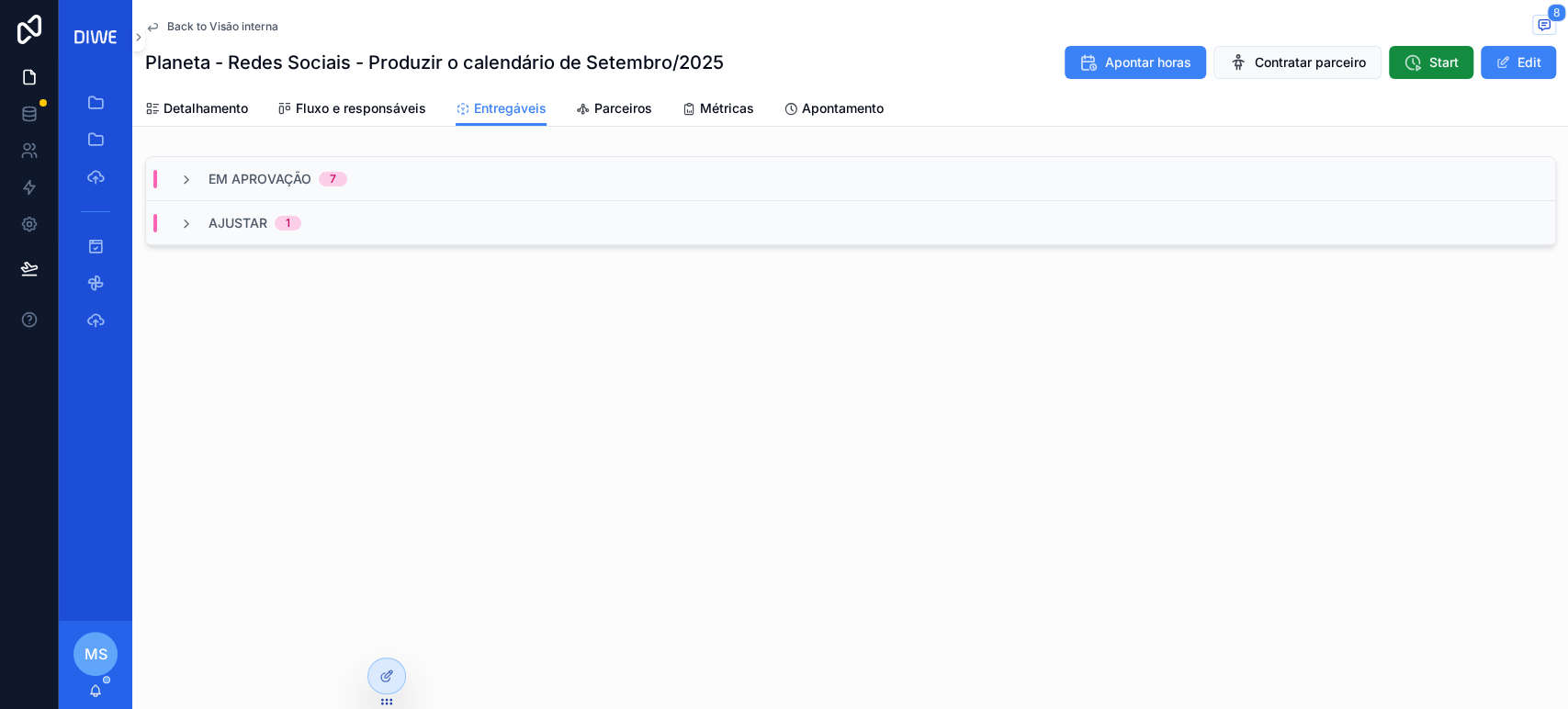
click at [377, 167] on div "Em Aprovação 7" at bounding box center [850, 179] width 1409 height 44
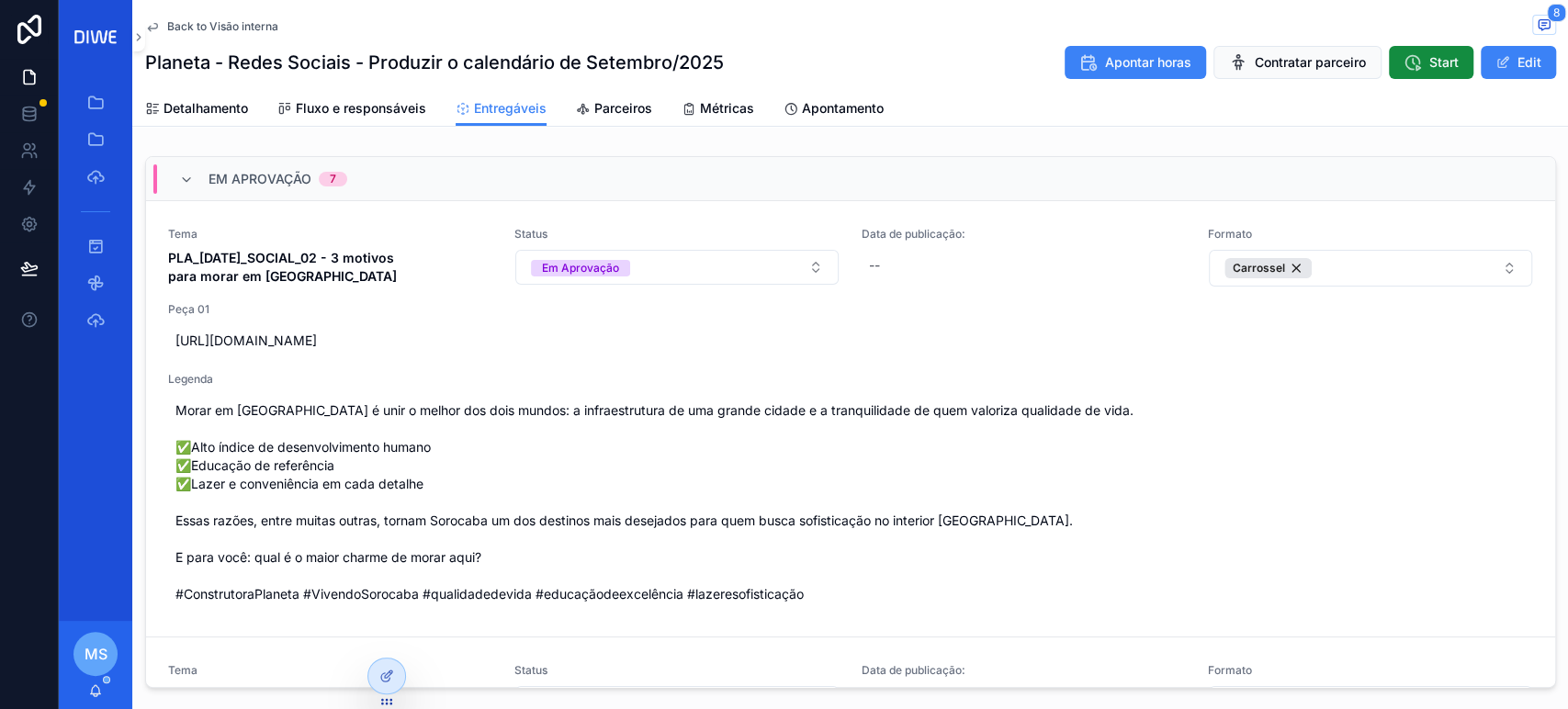
click at [384, 176] on div "Em Aprovação 7" at bounding box center [850, 179] width 1409 height 44
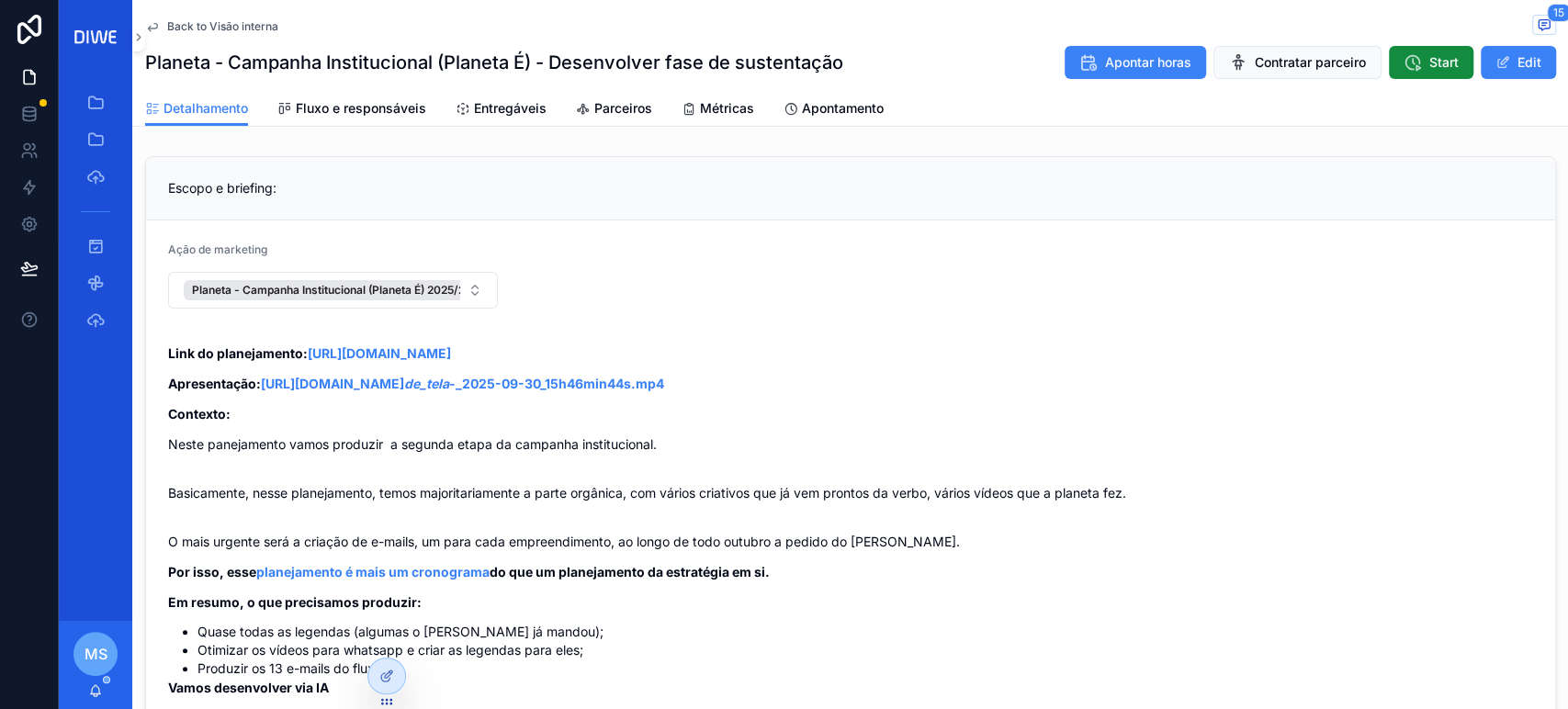
click at [422, 103] on span "Fluxo e responsáveis" at bounding box center [361, 108] width 131 height 19
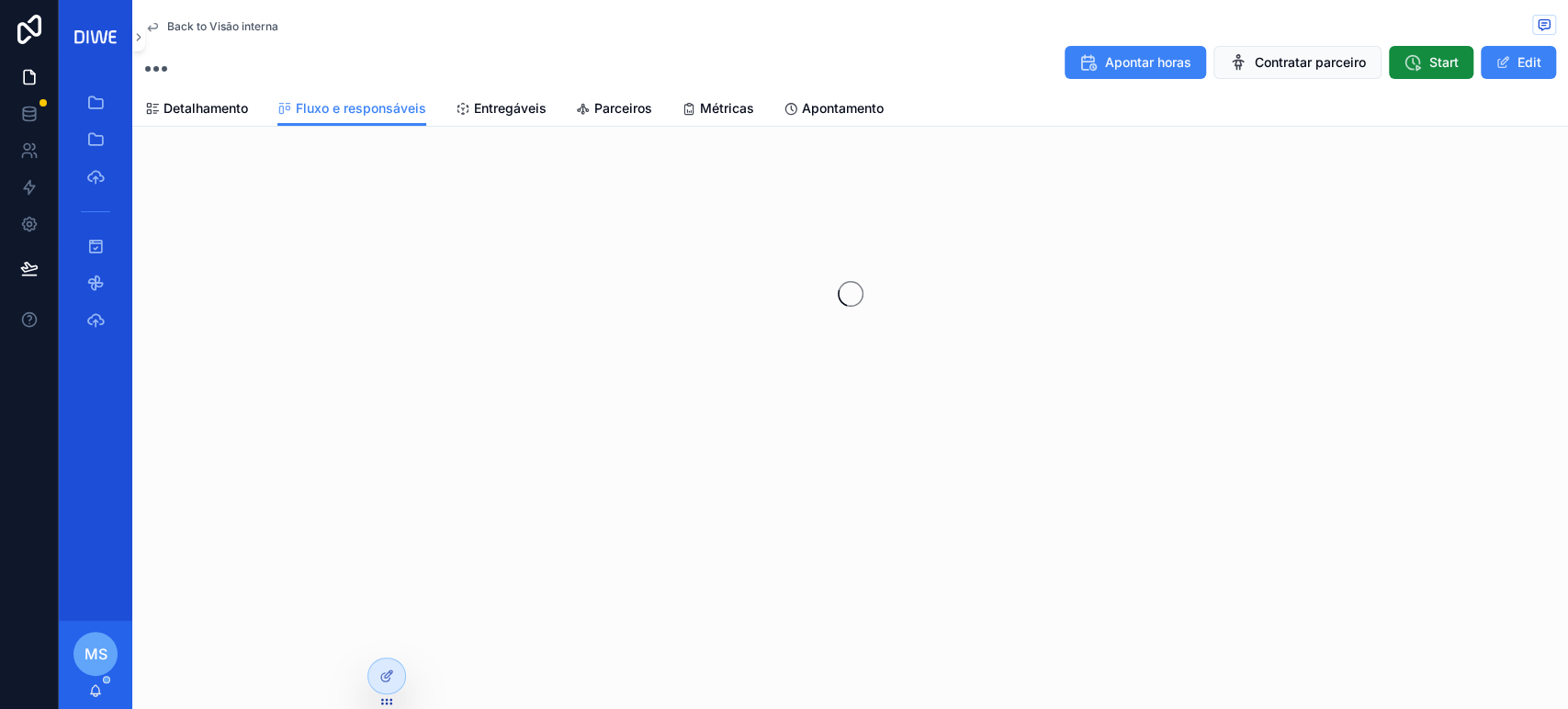
click at [529, 99] on span "Entregáveis" at bounding box center [511, 108] width 73 height 19
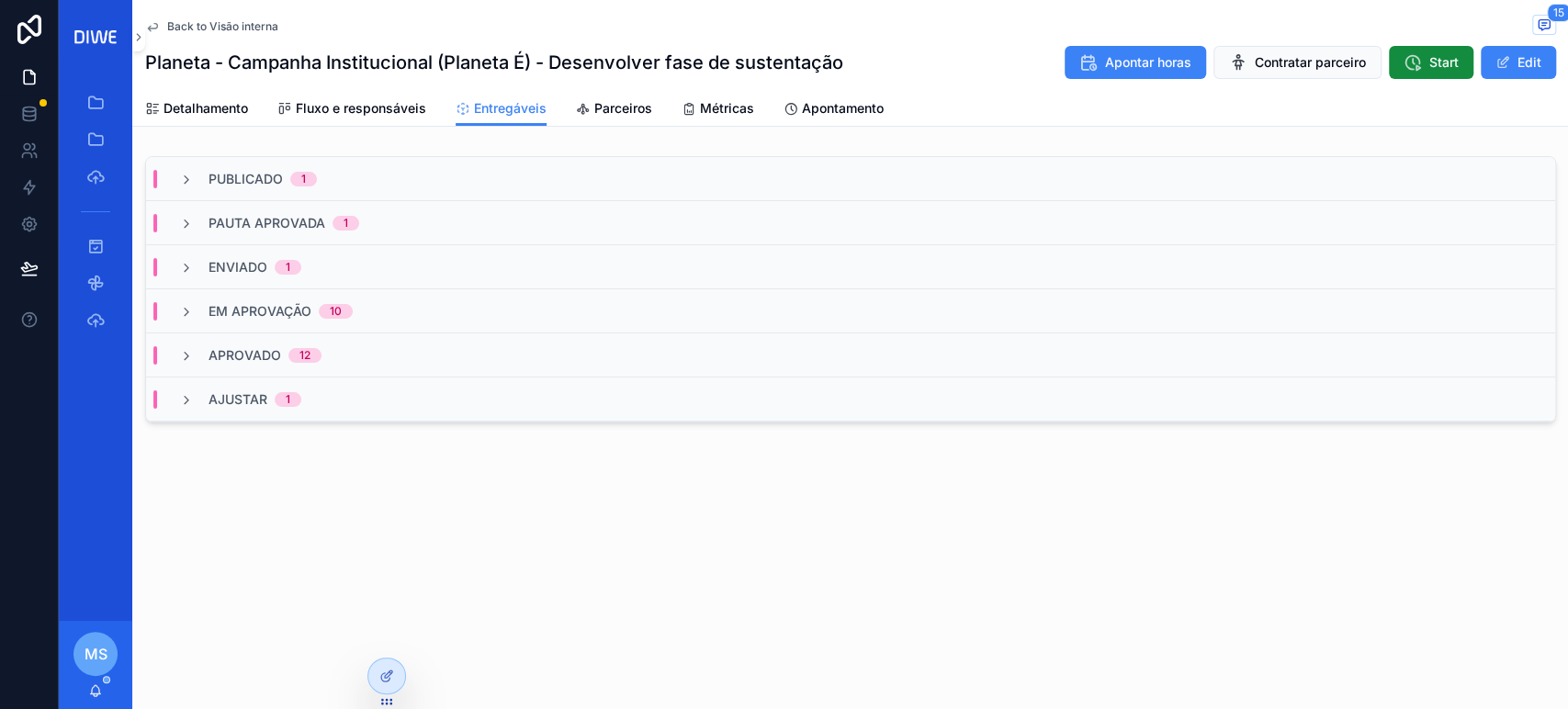
click at [345, 358] on div "Aprovado 12" at bounding box center [850, 355] width 1409 height 44
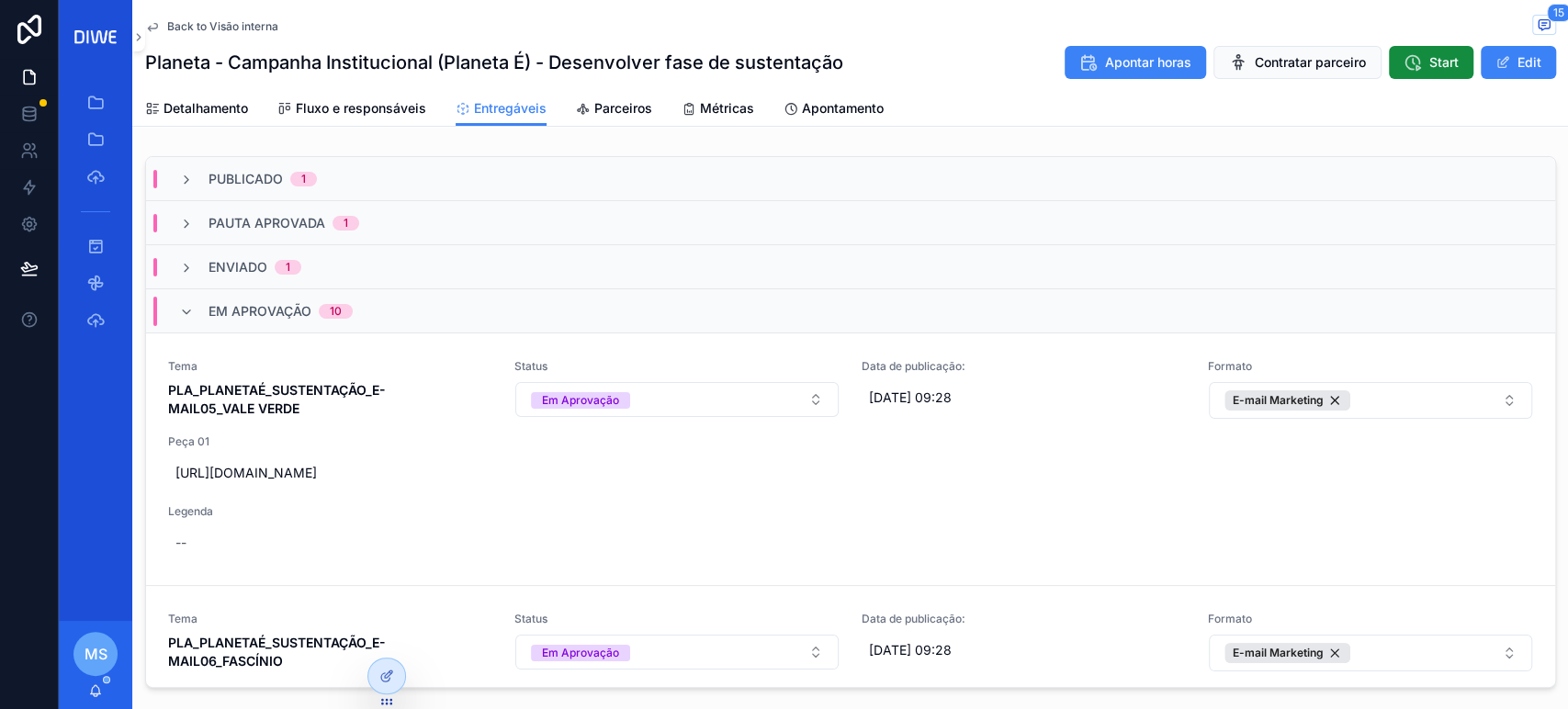
click at [395, 325] on div "Em Aprovação 10" at bounding box center [850, 311] width 1409 height 44
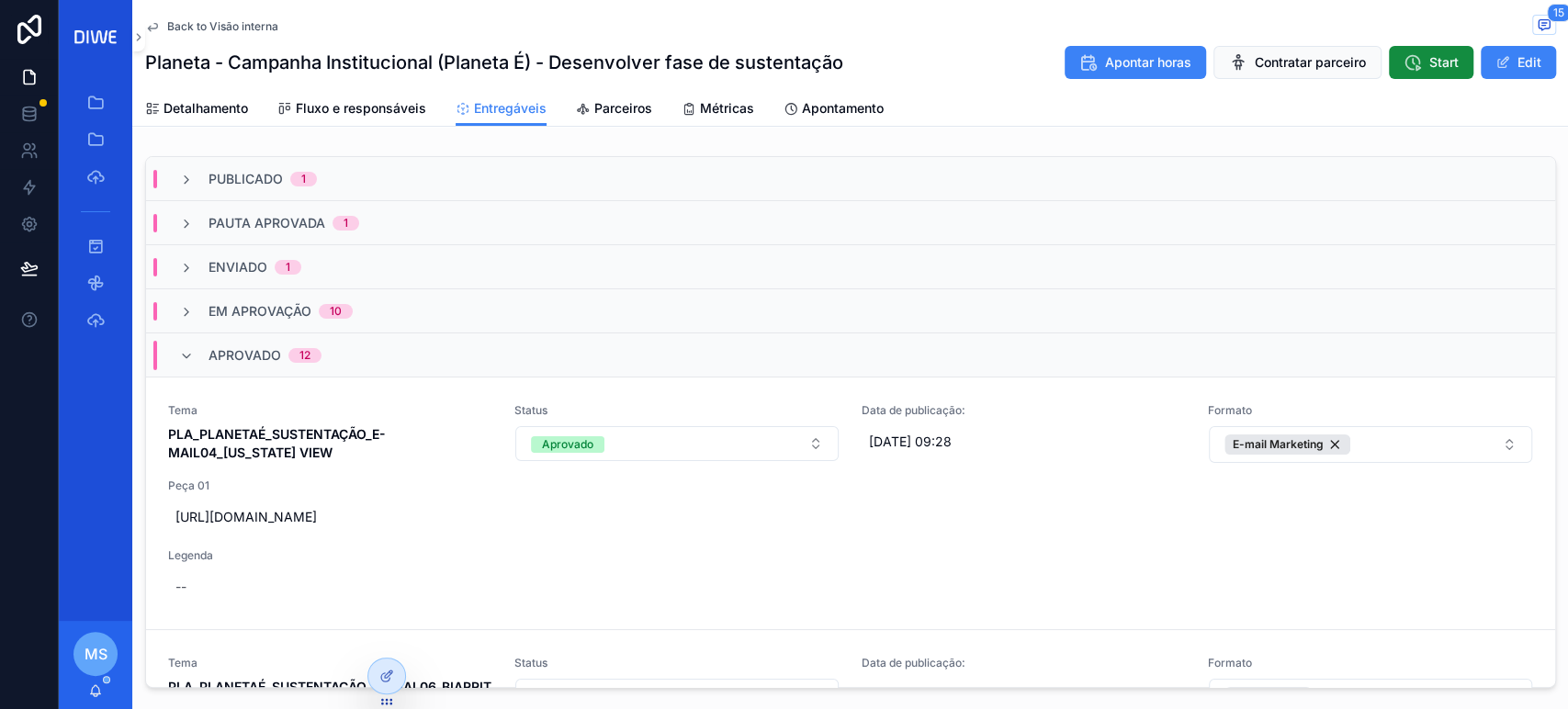
click at [391, 317] on div "Em Aprovação 10" at bounding box center [850, 311] width 1409 height 44
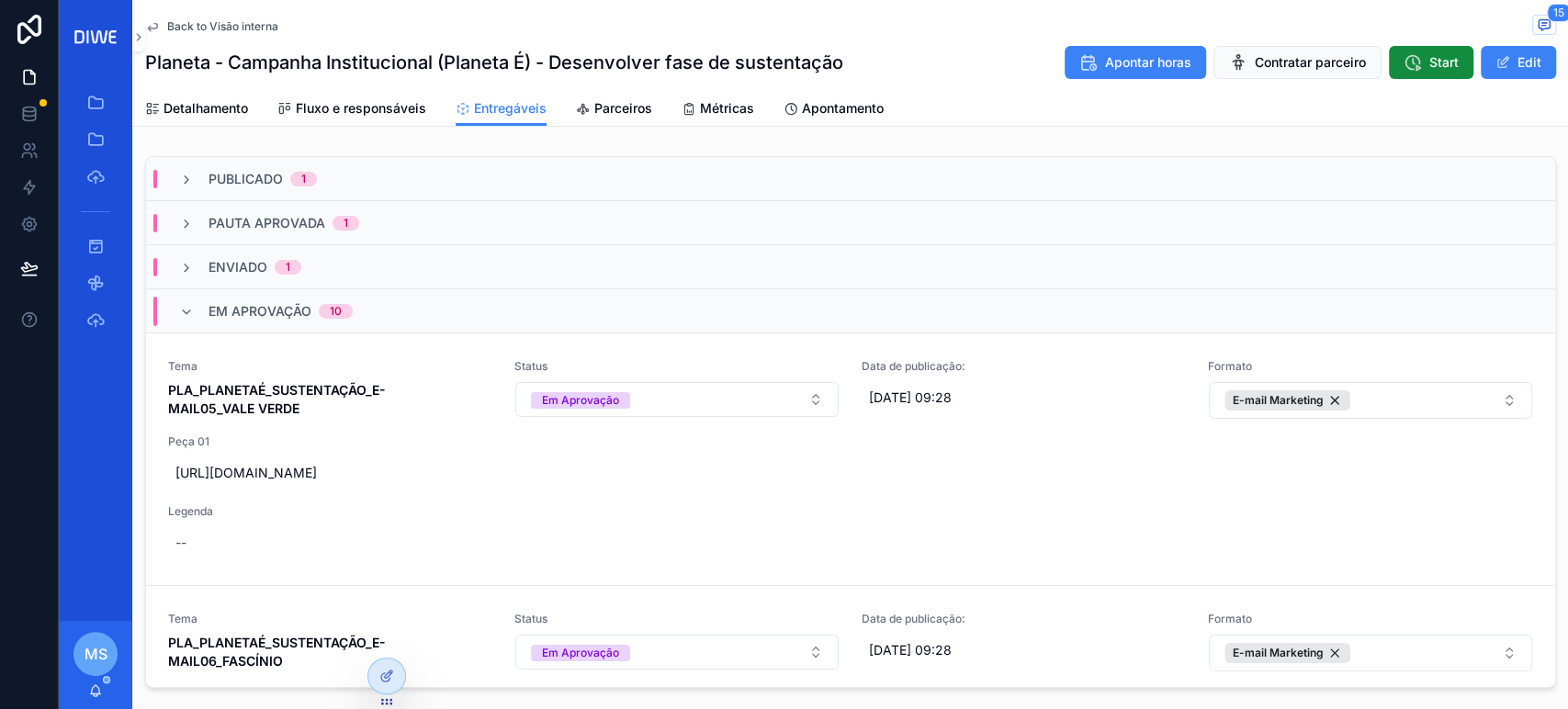
click at [374, 297] on div "Em Aprovação 10" at bounding box center [850, 311] width 1409 height 44
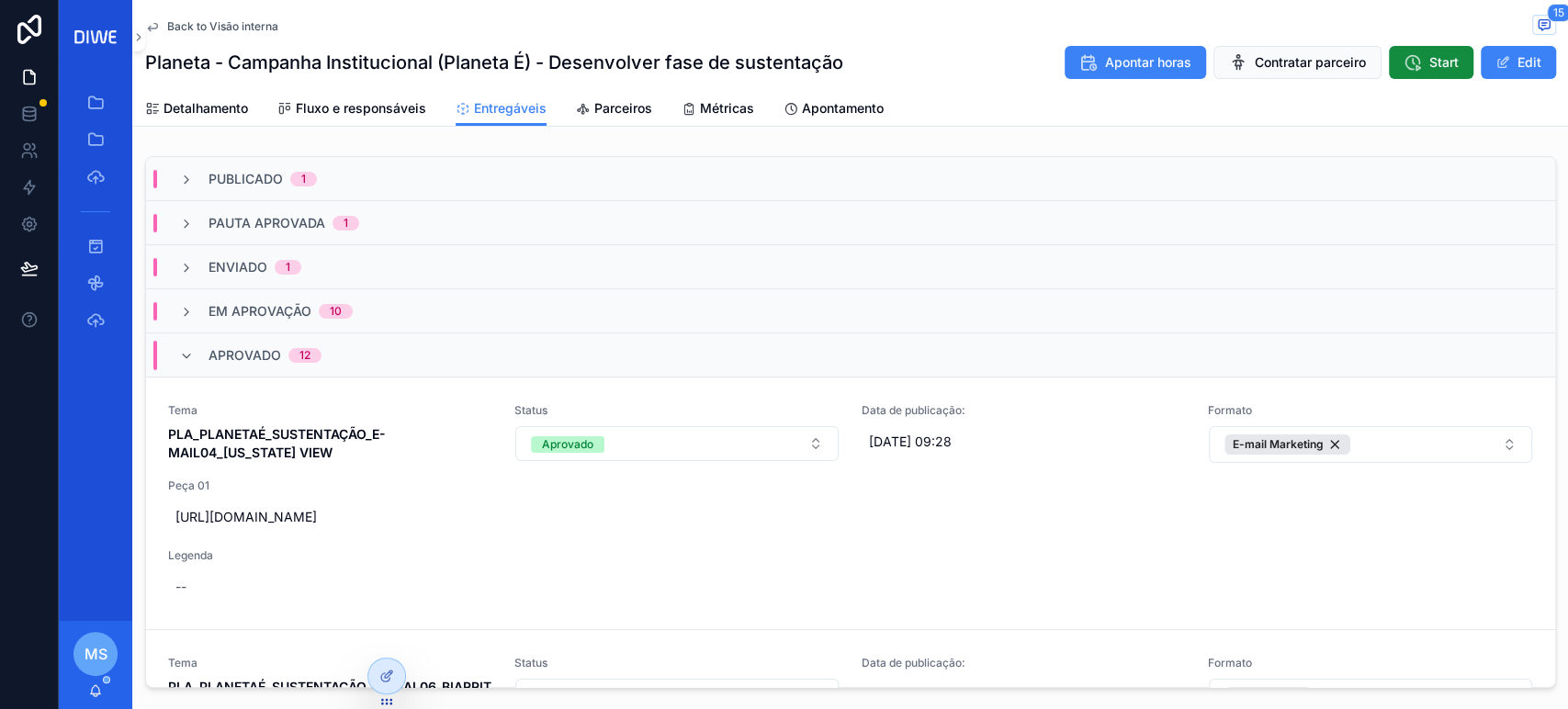
click at [361, 362] on div "Aprovado 12" at bounding box center [850, 355] width 1409 height 44
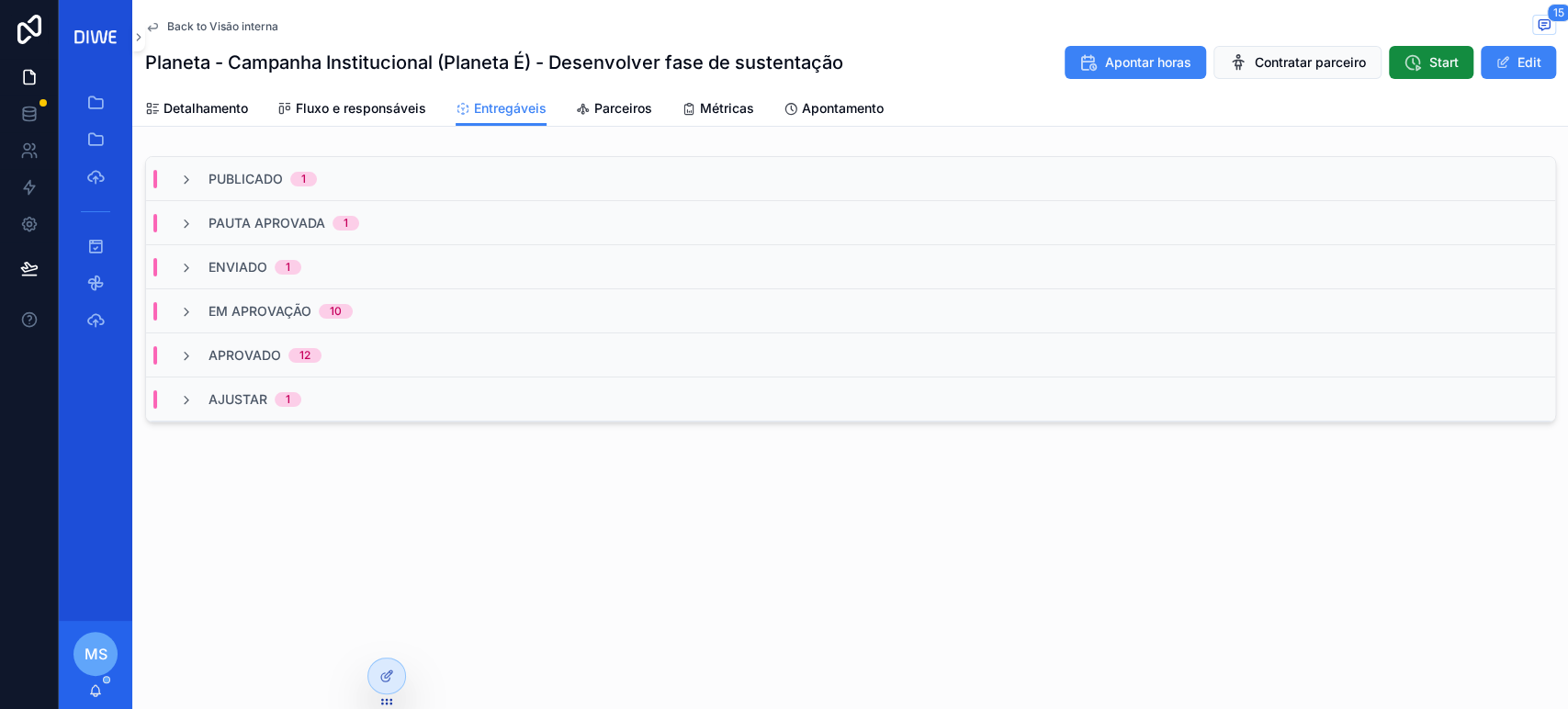
click at [376, 177] on div "Publicado 1" at bounding box center [850, 179] width 1409 height 44
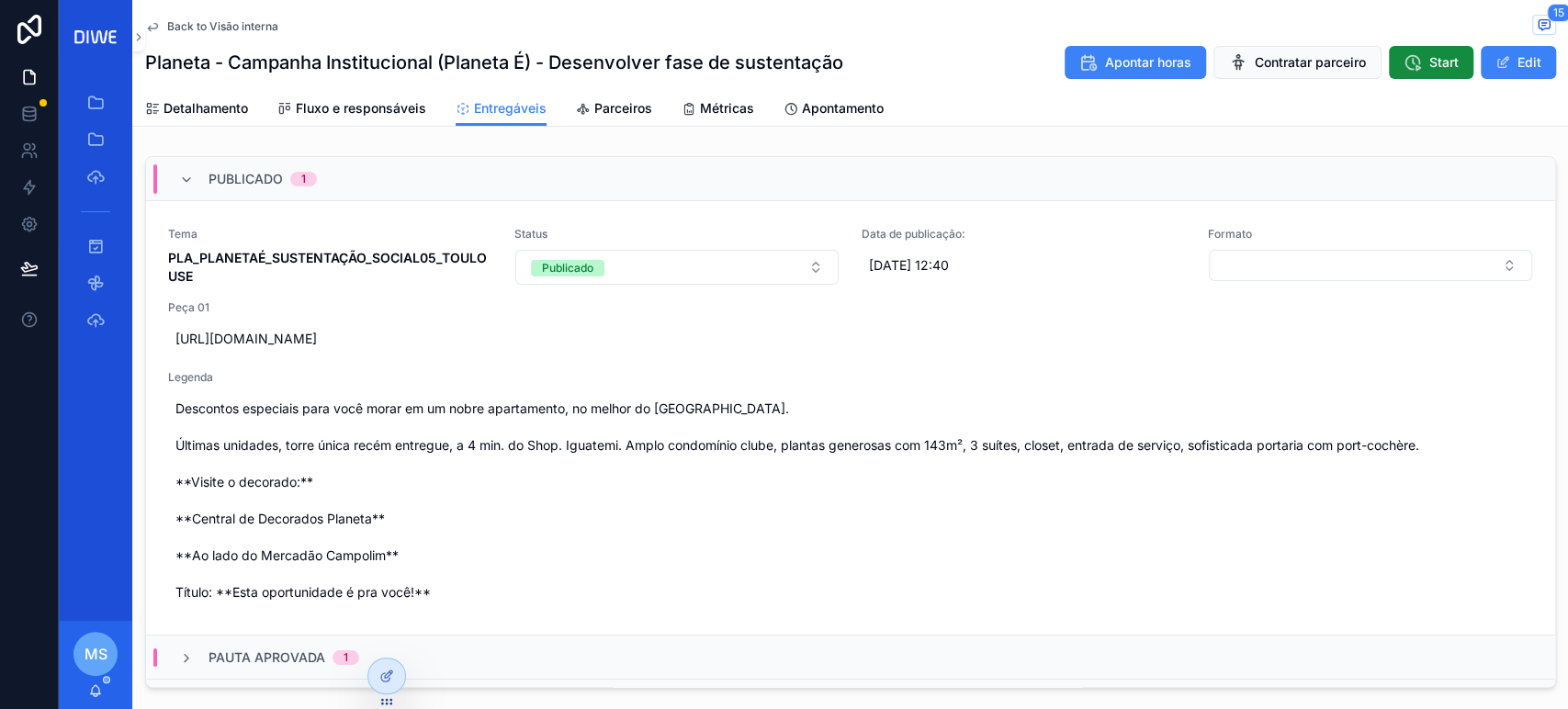
click at [376, 177] on div "Publicado 1" at bounding box center [850, 179] width 1409 height 44
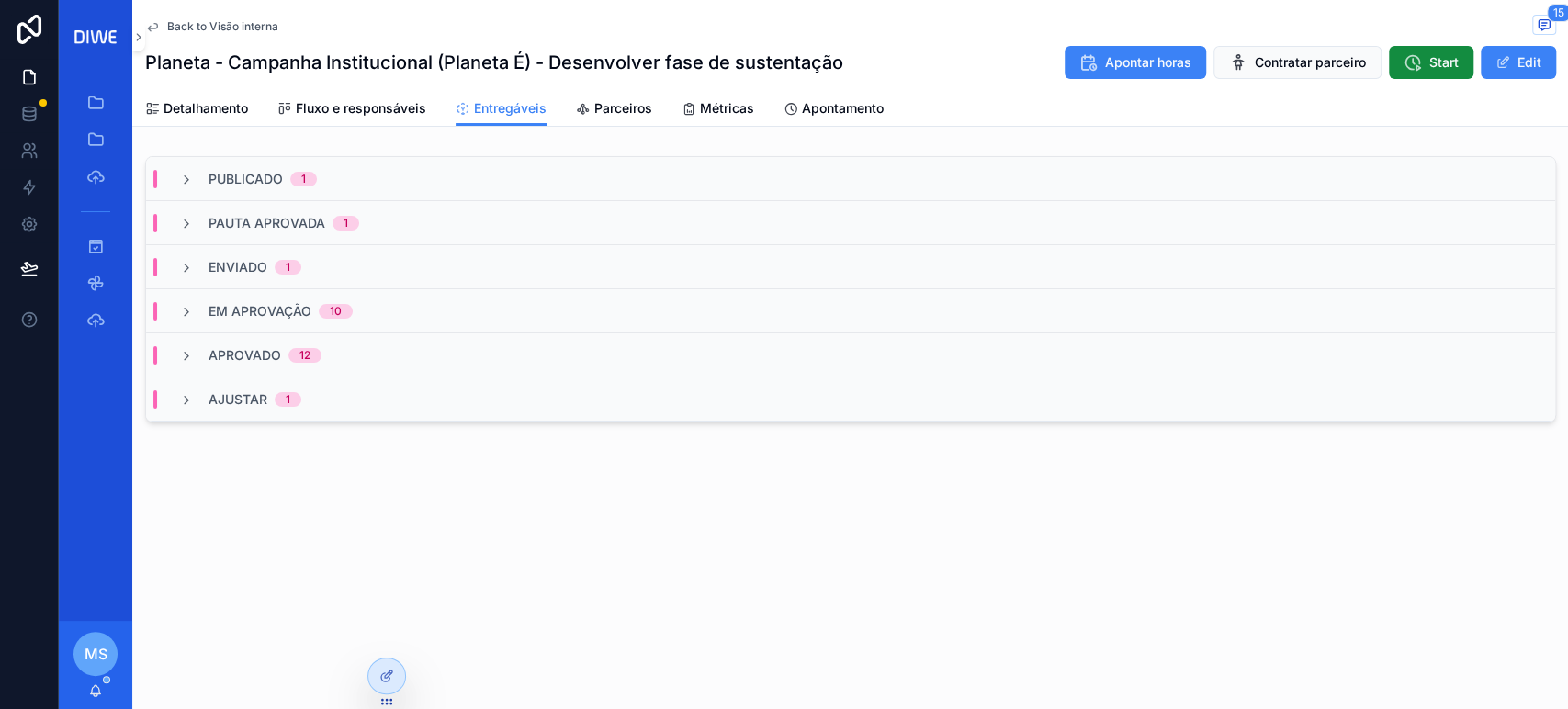
click at [391, 210] on div "Pauta Aprovada 1" at bounding box center [850, 222] width 1409 height 44
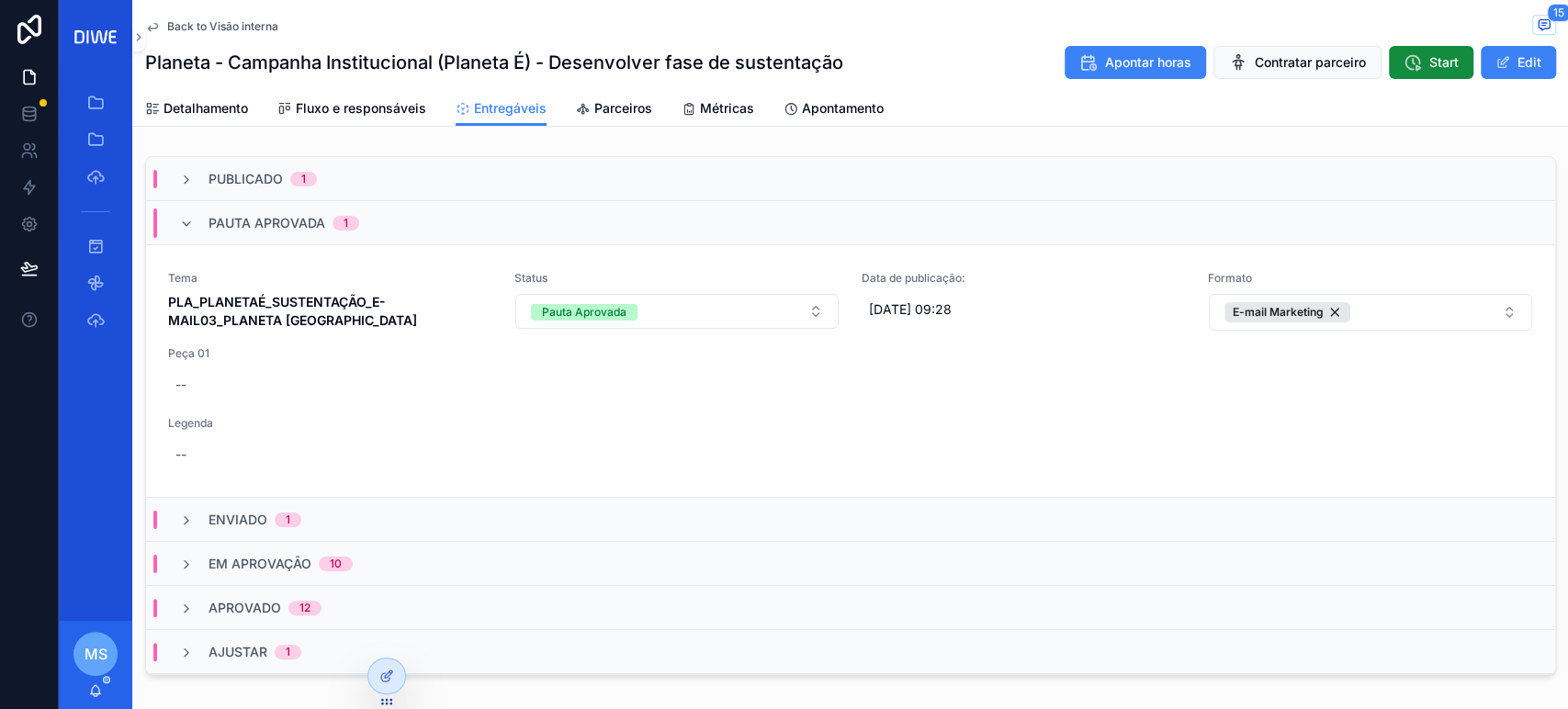
click at [391, 210] on div "Pauta Aprovada 1" at bounding box center [850, 222] width 1409 height 44
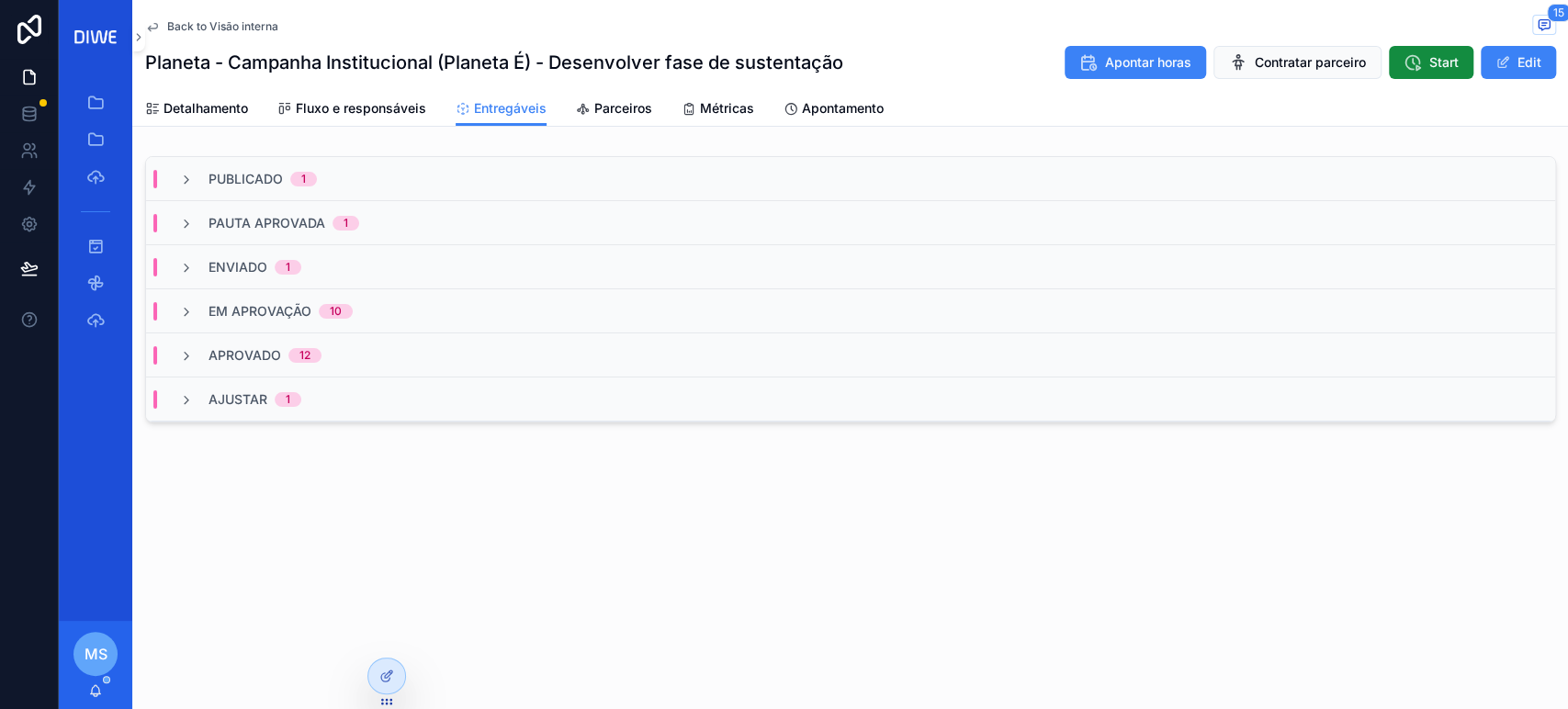
click at [408, 391] on div "Ajustar 1" at bounding box center [850, 399] width 1409 height 44
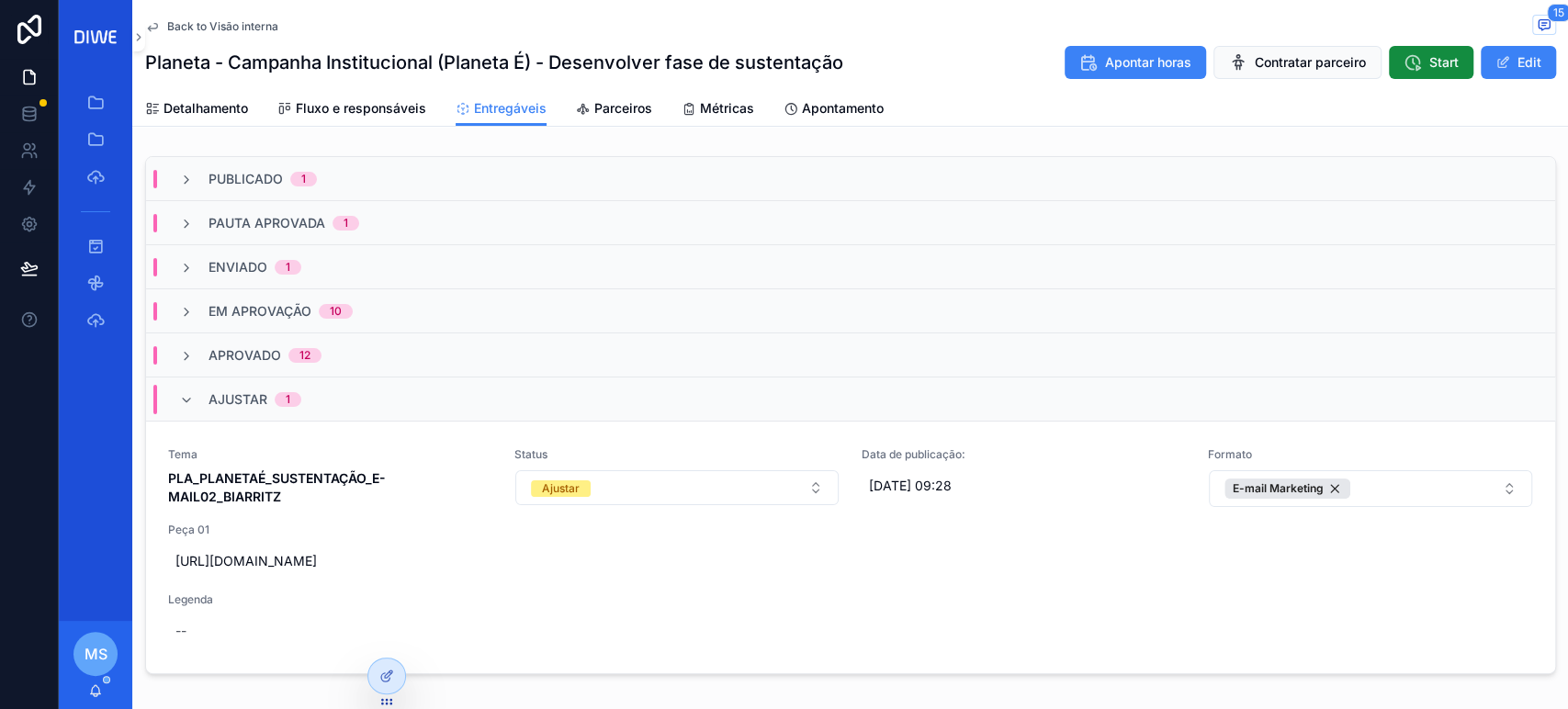
click at [408, 391] on div "Ajustar 1" at bounding box center [850, 399] width 1409 height 44
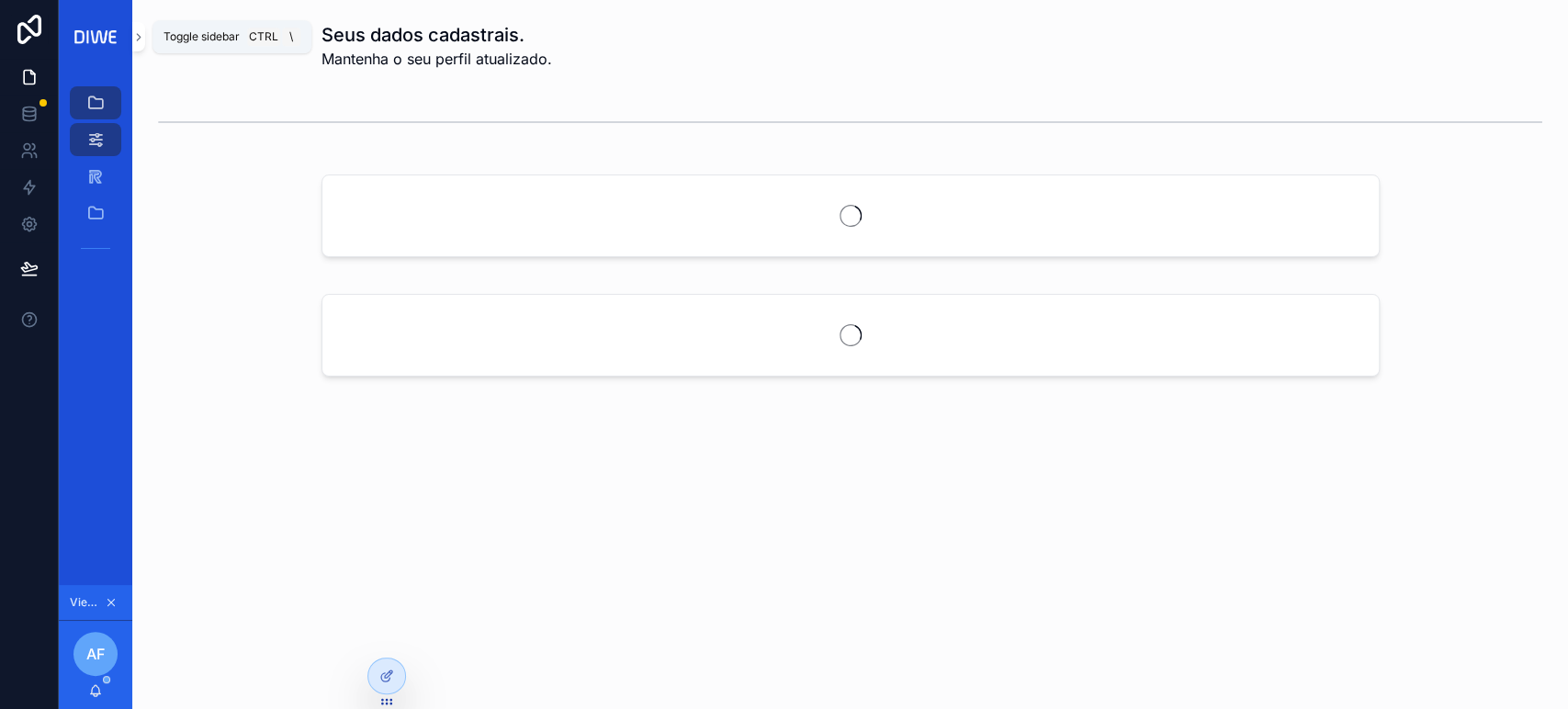
click at [140, 38] on icon "scrollable content" at bounding box center [138, 37] width 13 height 14
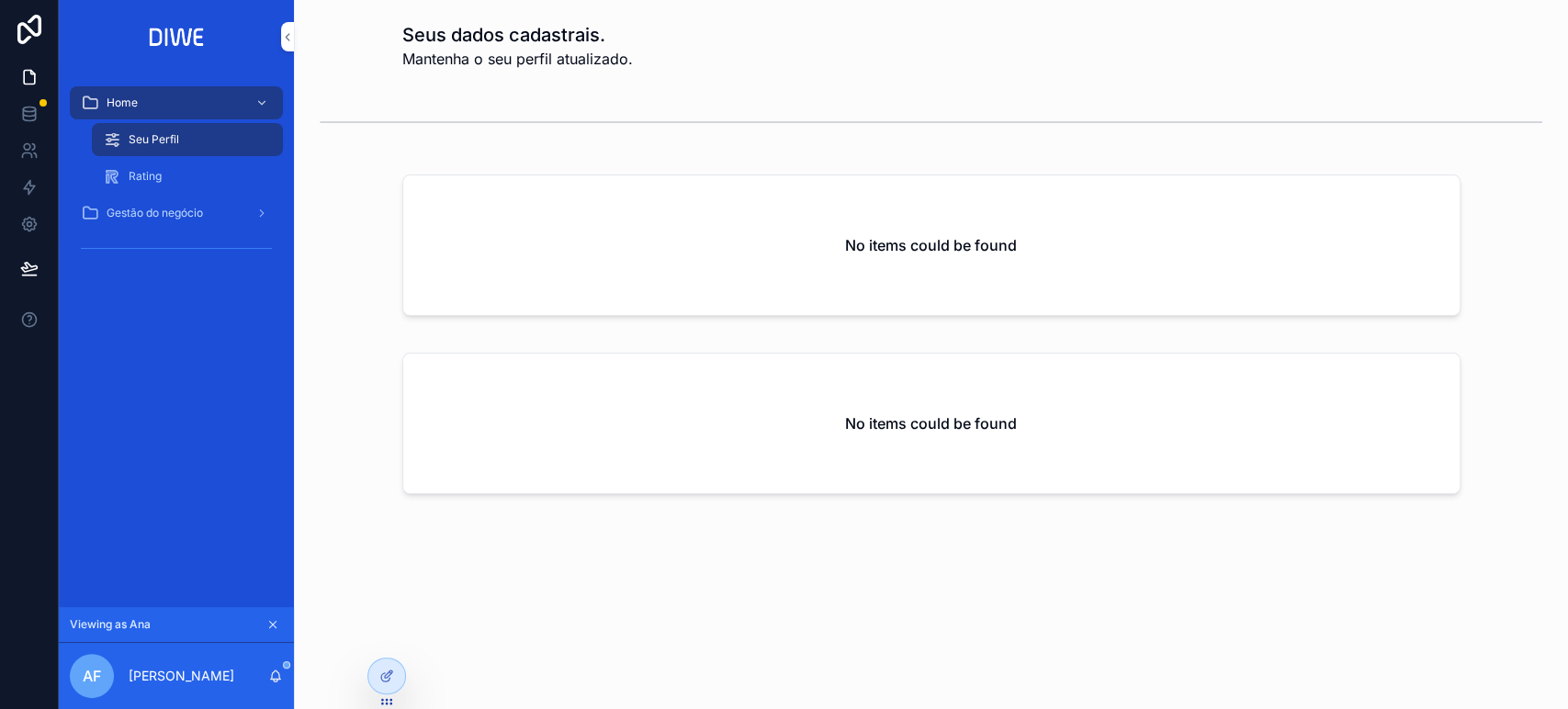
click at [167, 182] on div "Rating" at bounding box center [188, 176] width 169 height 30
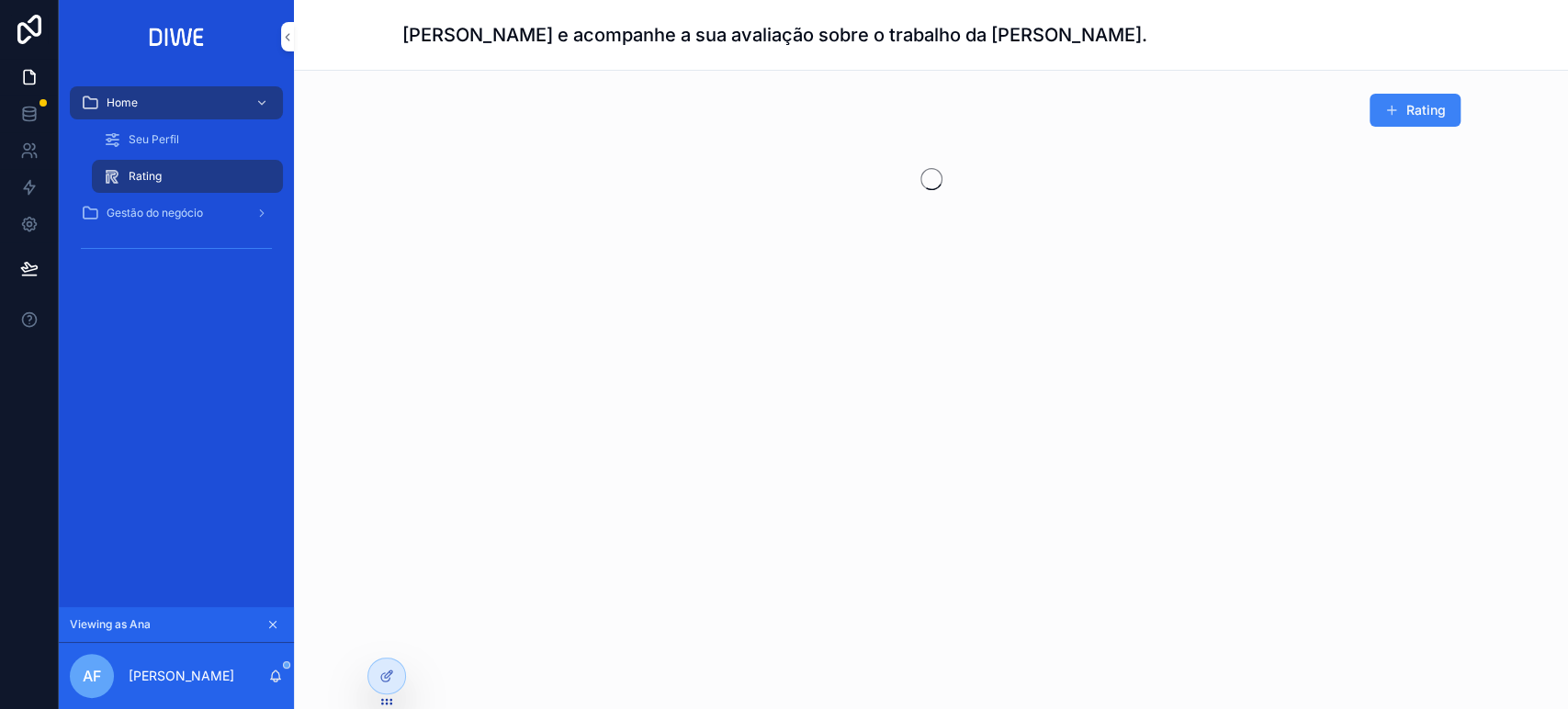
click at [207, 214] on div "Gestão do negócio" at bounding box center [176, 213] width 191 height 30
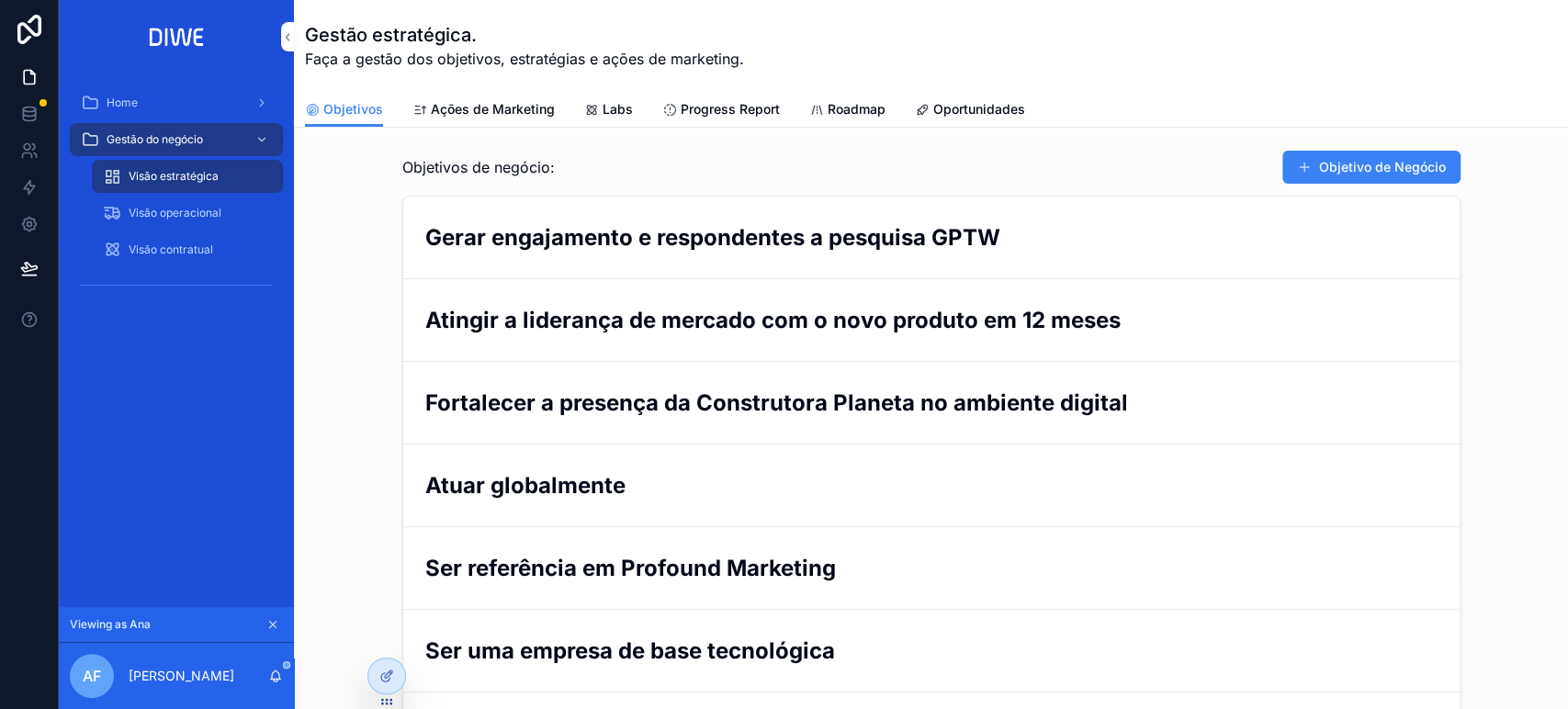
click at [459, 117] on span "Ações de Marketing" at bounding box center [493, 109] width 124 height 19
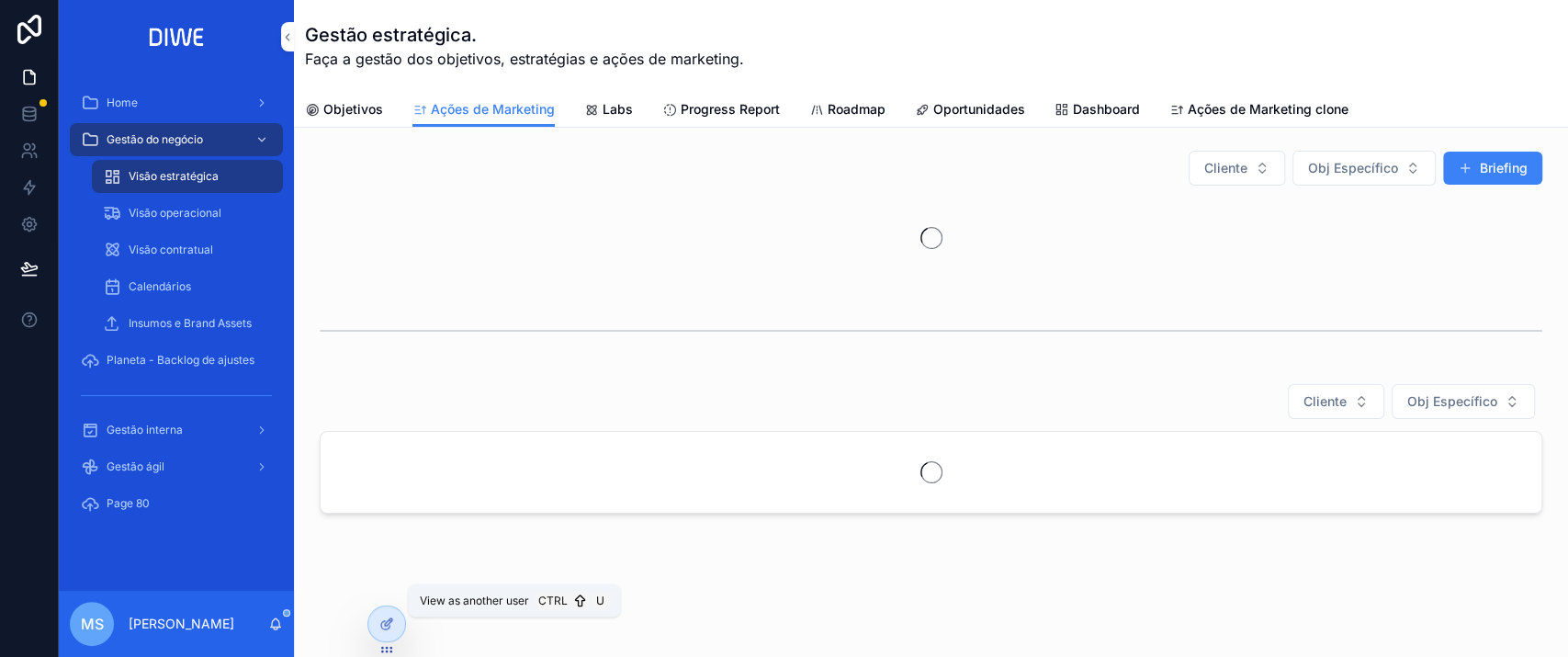
click at [0, 0] on icon at bounding box center [0, 0] width 0 height 0
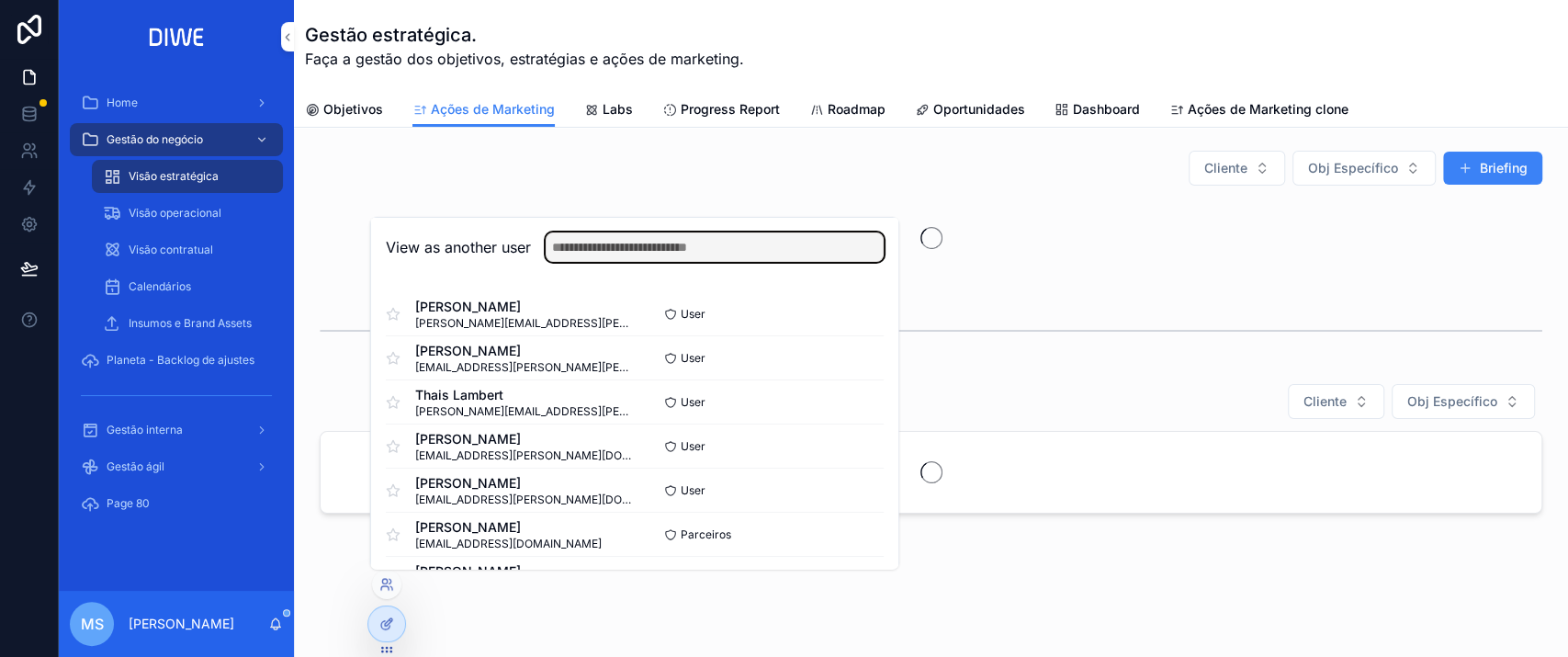
click at [617, 251] on input "text" at bounding box center [715, 247] width 338 height 30
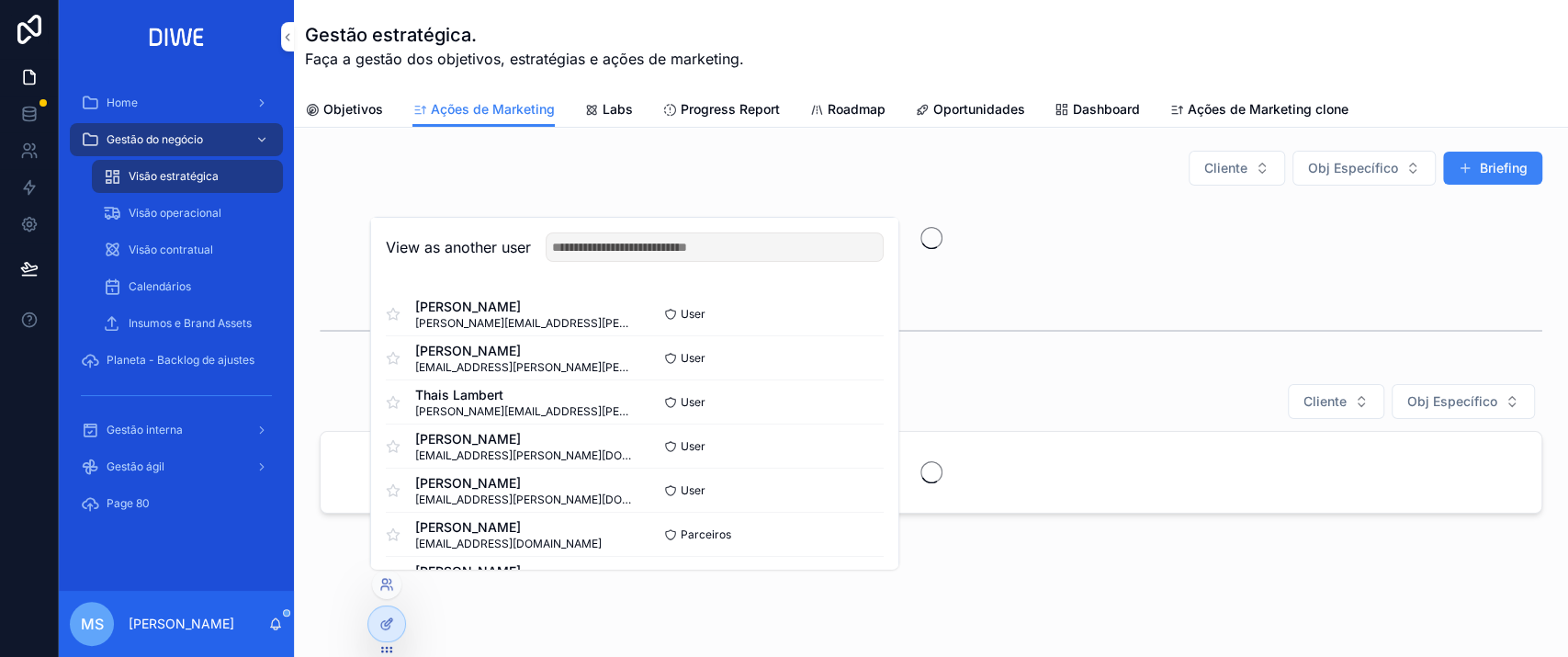
click at [0, 0] on button "Select" at bounding box center [0, 0] width 0 height 0
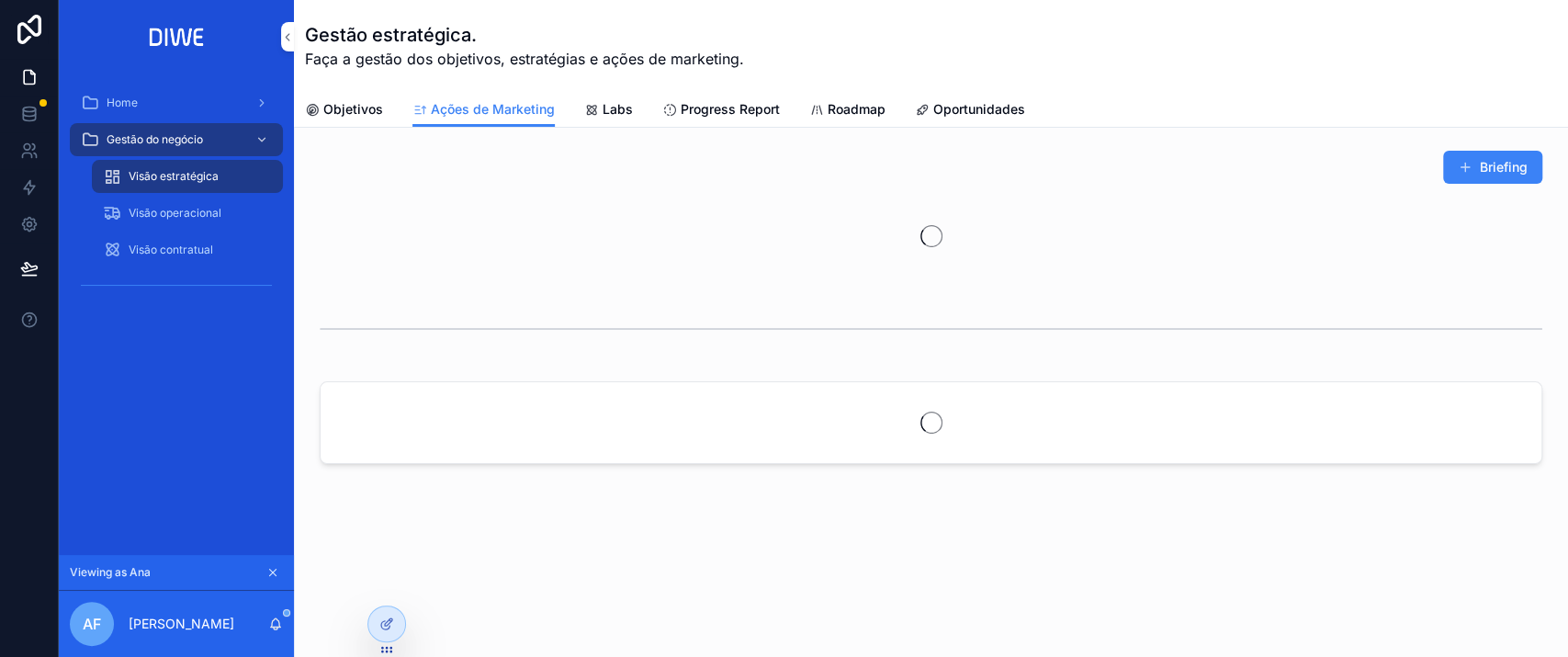
click at [174, 107] on div "Home" at bounding box center [176, 103] width 191 height 30
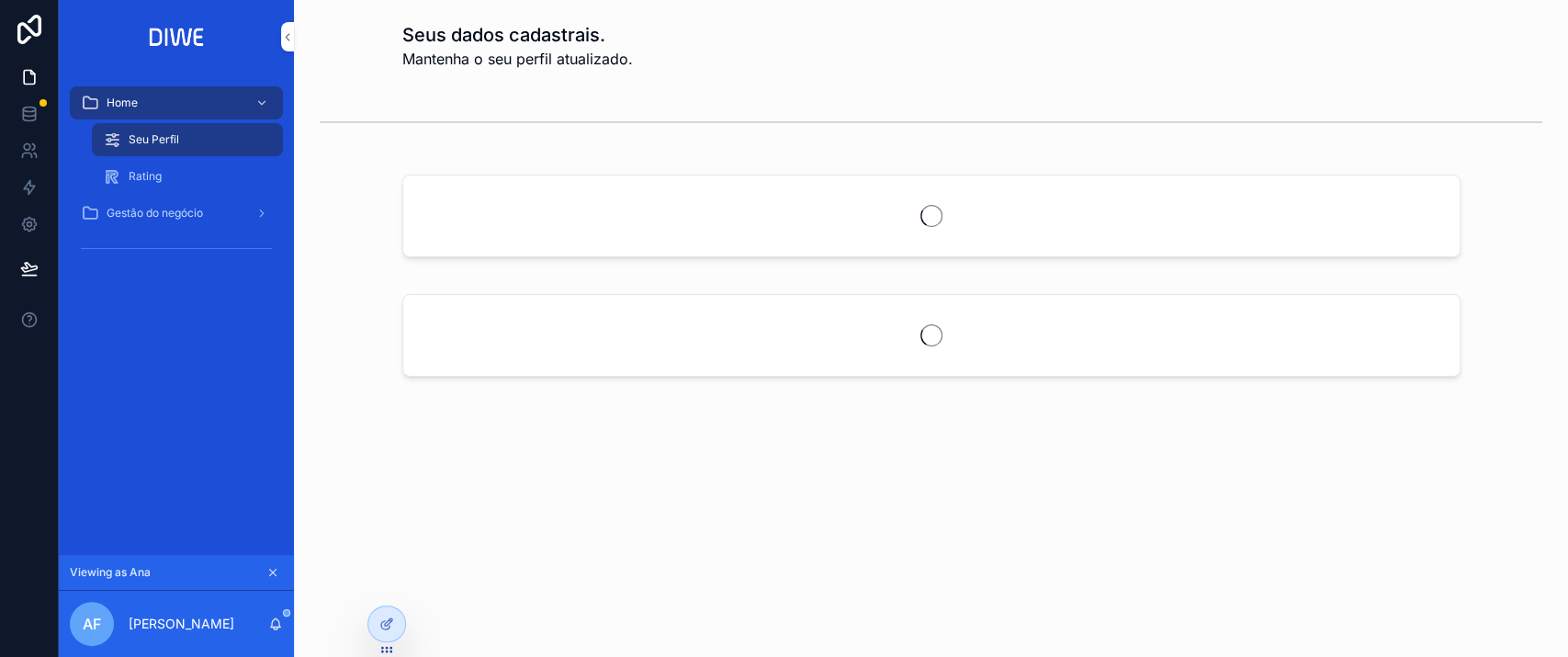
click at [192, 173] on div "Rating" at bounding box center [188, 176] width 169 height 30
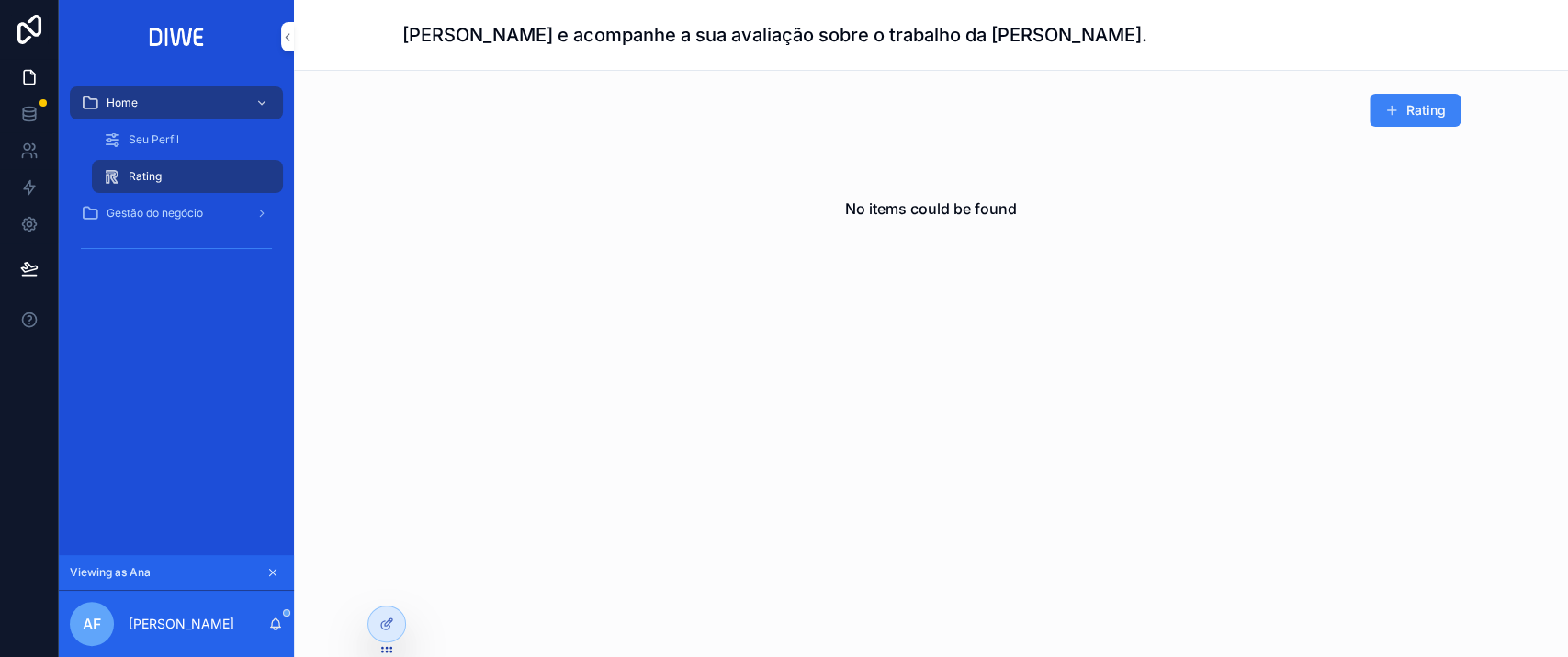
click at [1443, 103] on button "Rating" at bounding box center [1415, 110] width 90 height 33
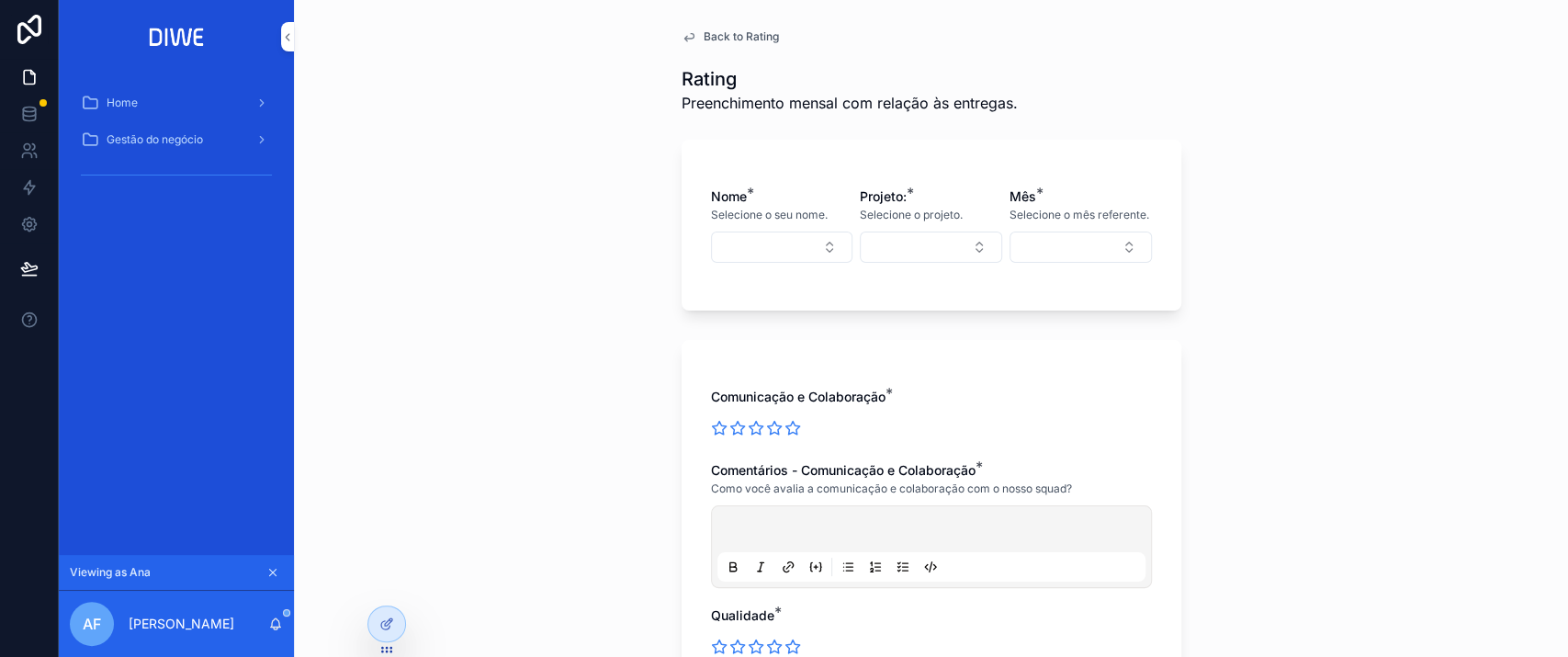
click at [769, 247] on button "Select Button" at bounding box center [782, 247] width 143 height 31
click at [1275, 353] on div "Back to Rating Rating Preenchimento mensal com relação às entregas. Nome * Sele…" at bounding box center [931, 328] width 1274 height 657
click at [46, 103] on div at bounding box center [42, 102] width 7 height 7
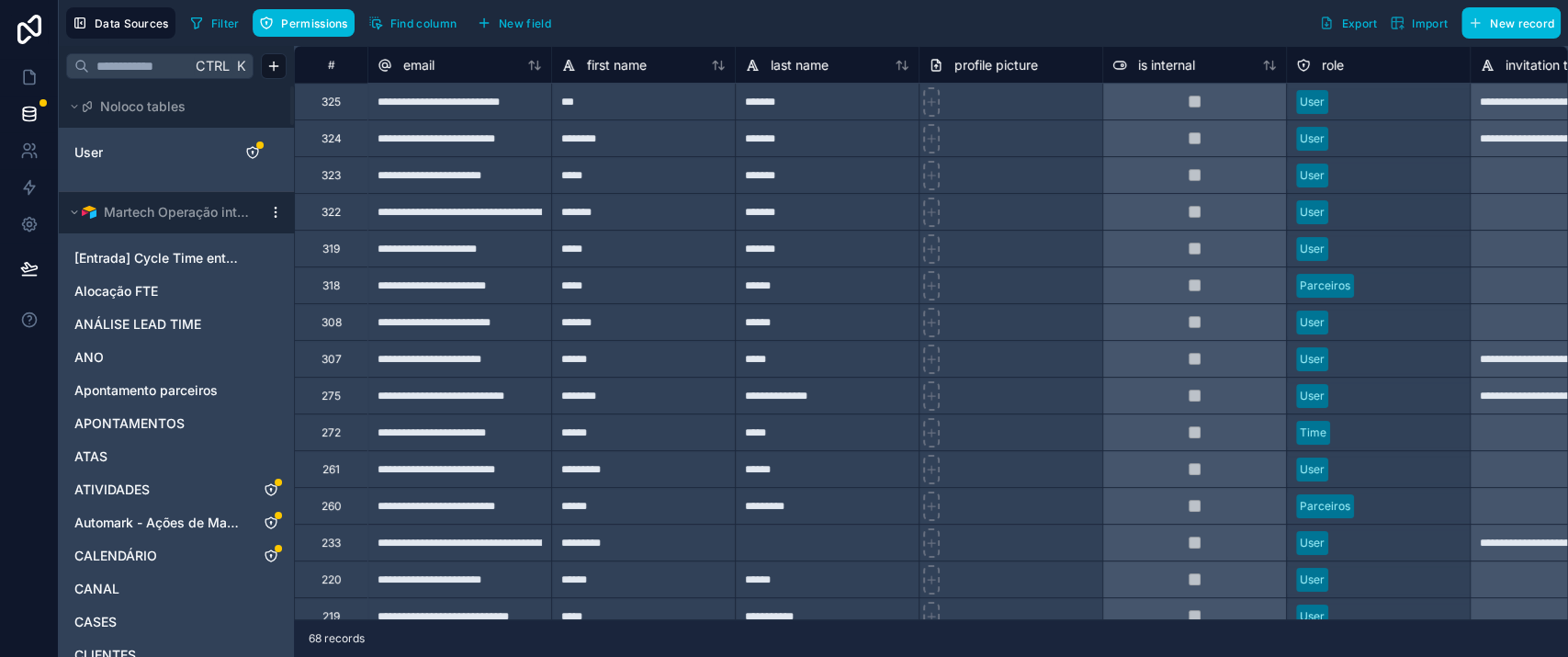
click at [1026, 106] on div at bounding box center [1010, 100] width 184 height 36
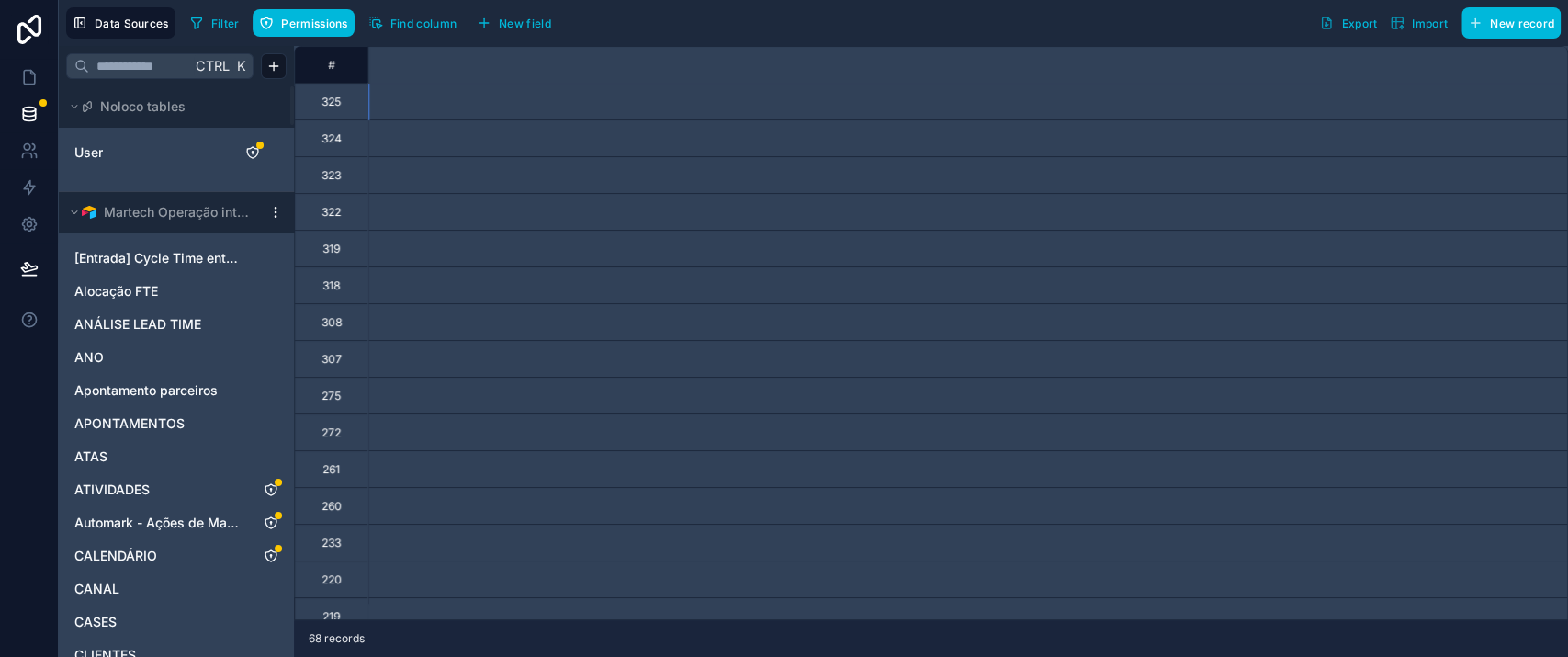
scroll to position [0, 1837]
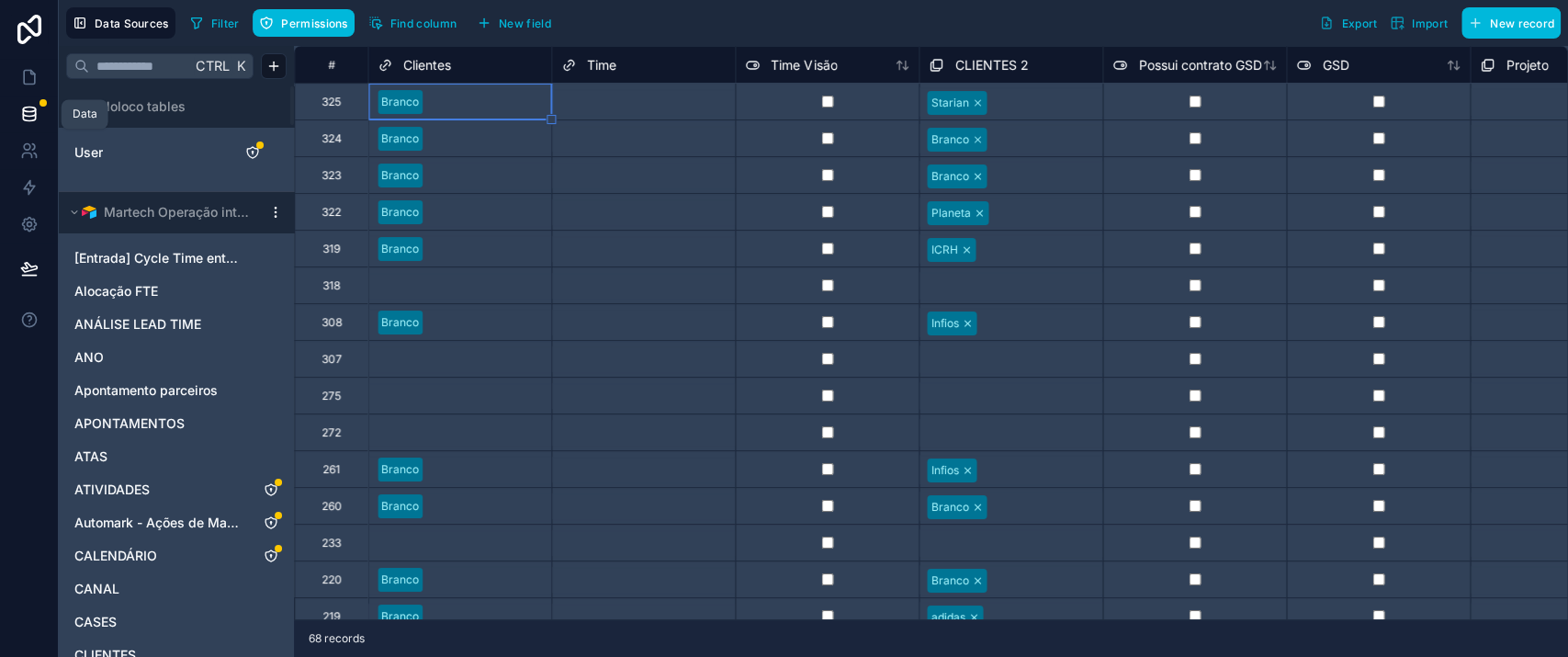
click at [30, 110] on icon at bounding box center [29, 109] width 12 height 5
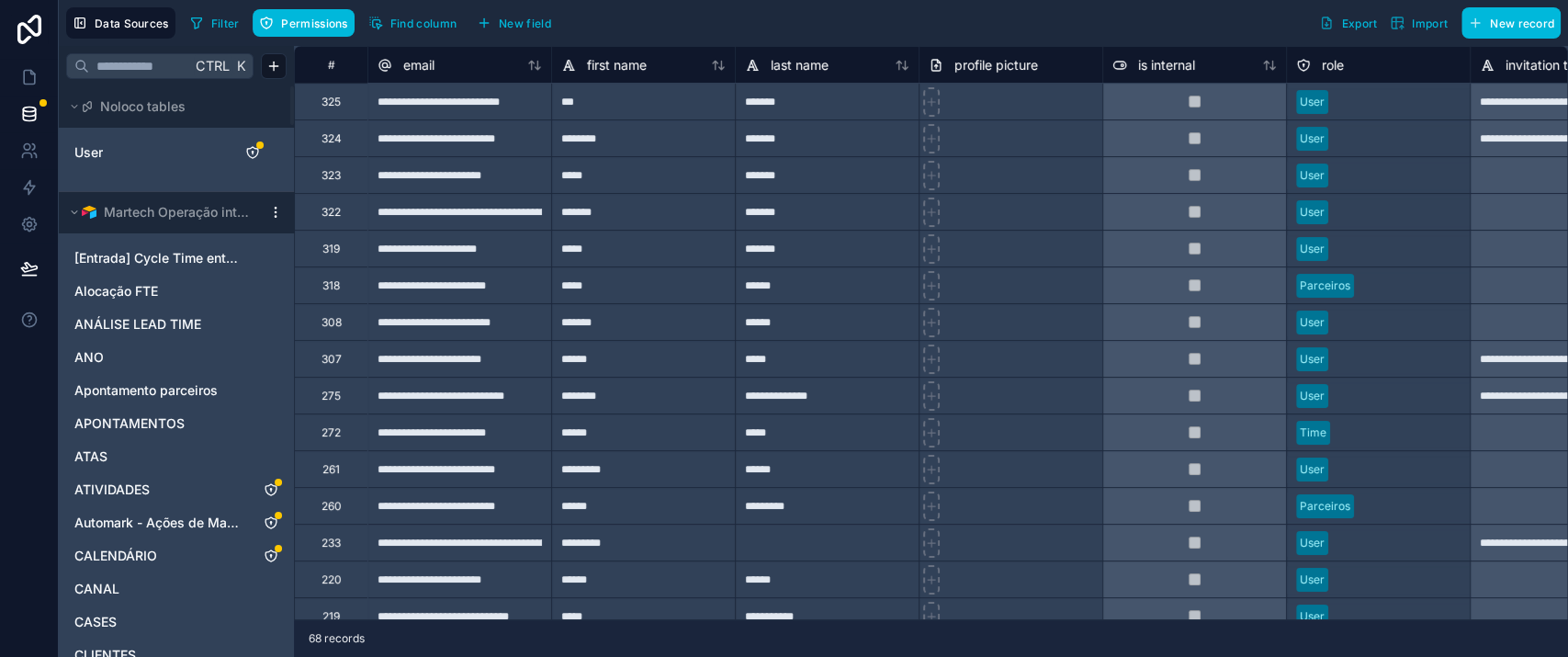
click at [309, 98] on div "325" at bounding box center [331, 100] width 74 height 36
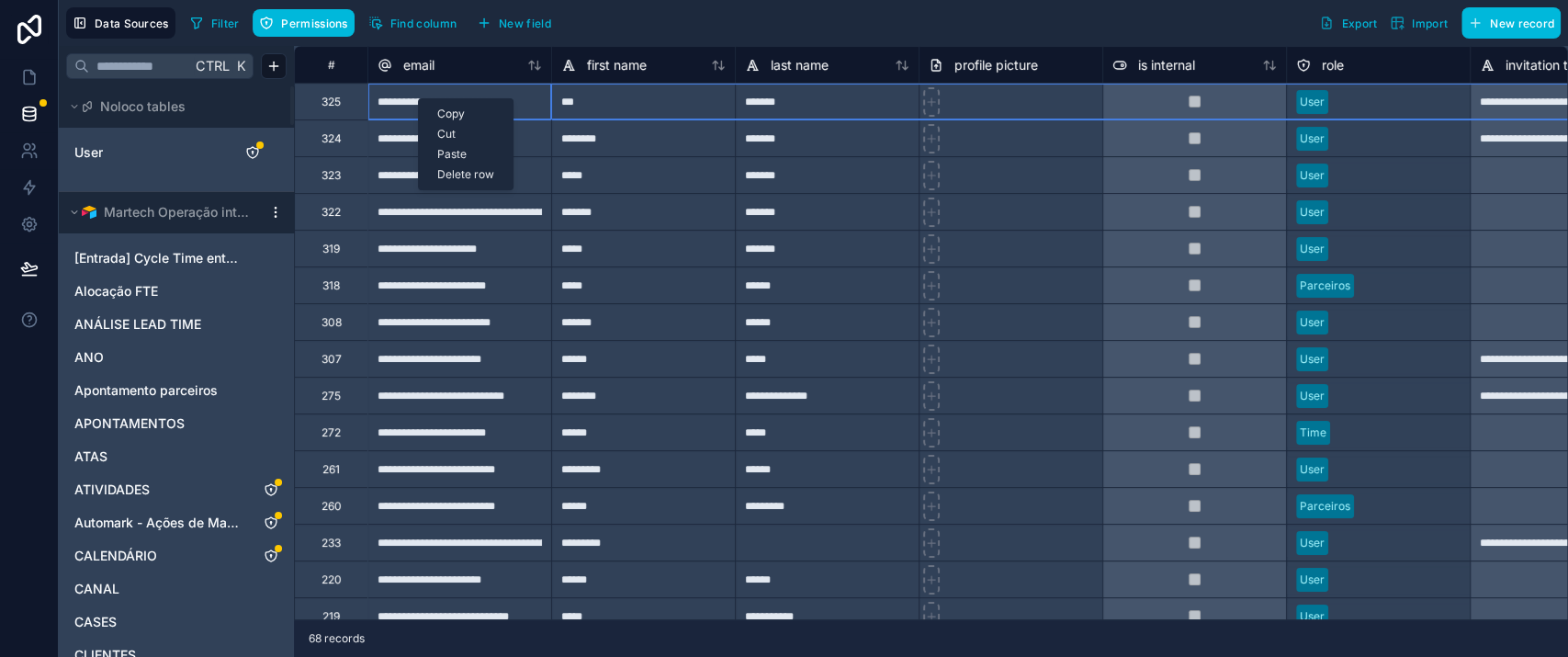
drag, startPoint x: 465, startPoint y: 172, endPoint x: 754, endPoint y: 207, distance: 291.1
click at [464, 172] on div "Delete row" at bounding box center [465, 174] width 93 height 21
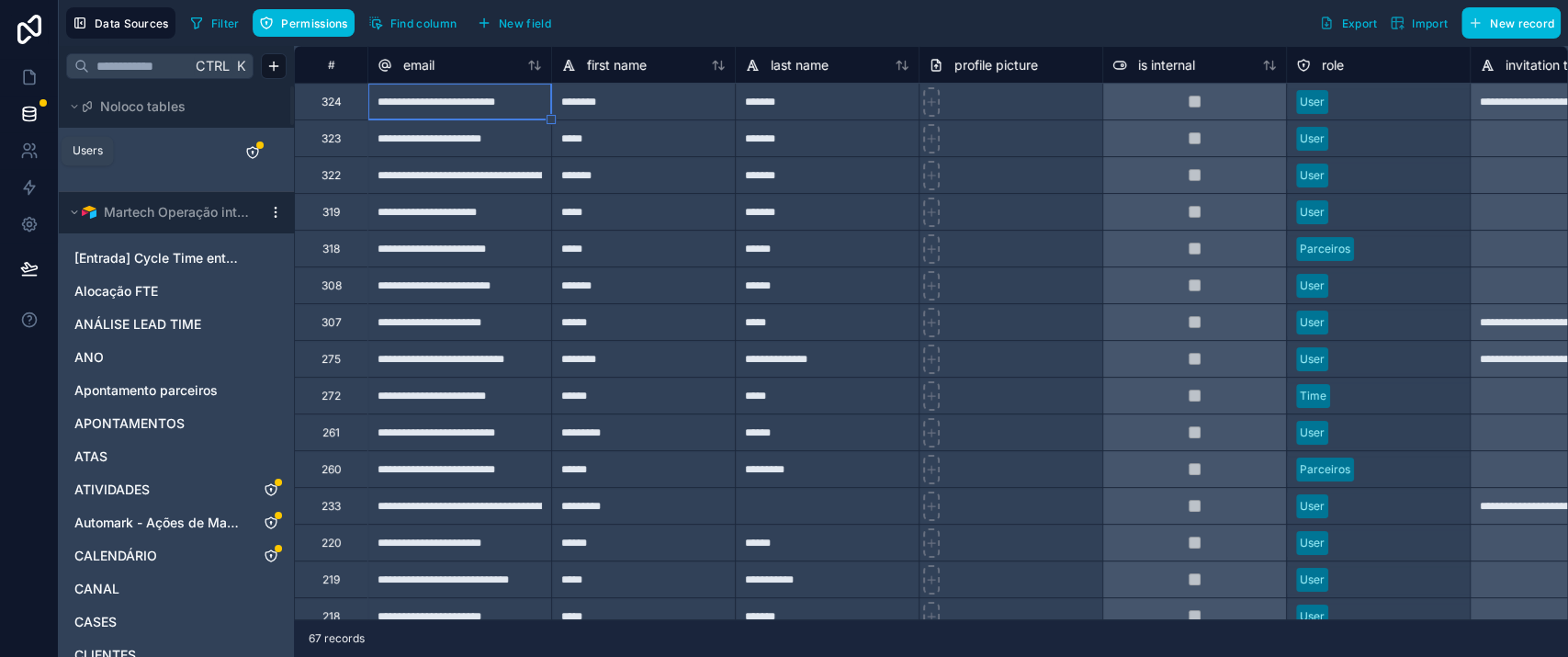
click at [26, 149] on icon at bounding box center [27, 148] width 7 height 7
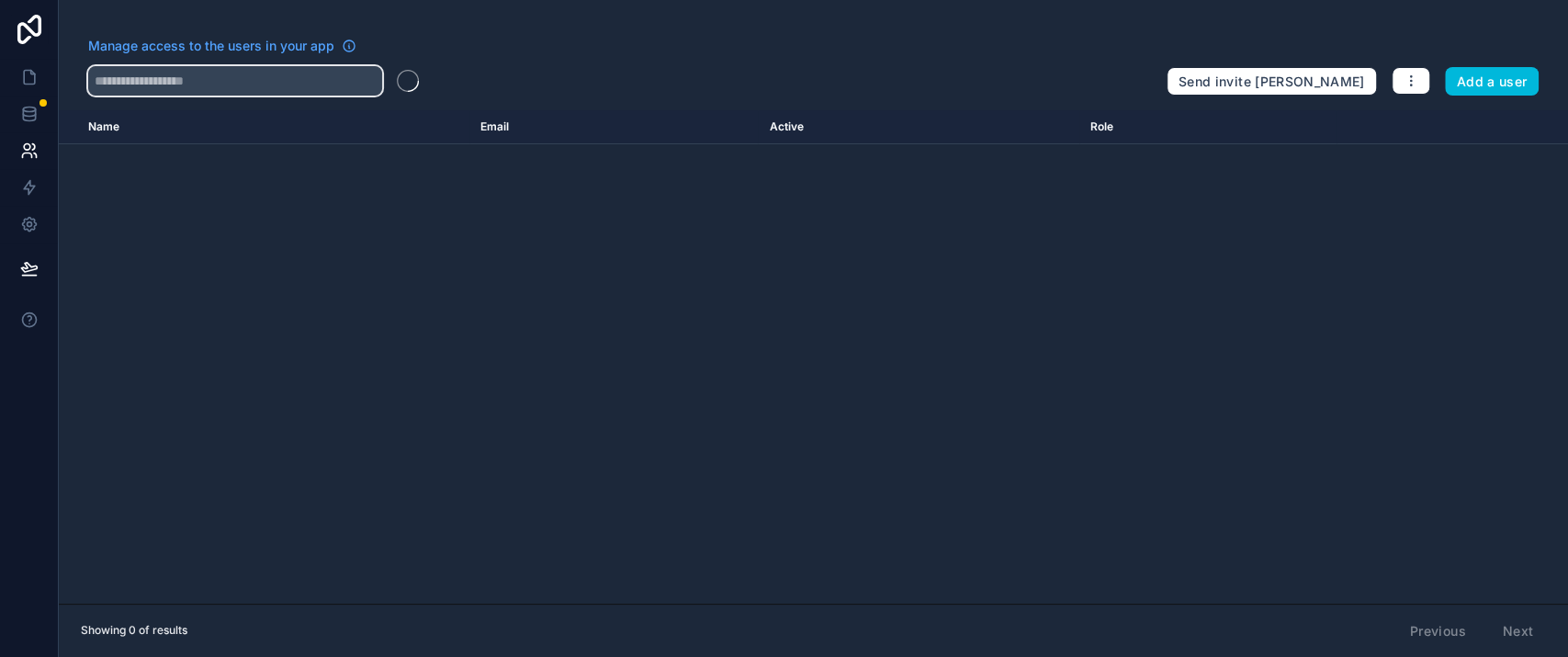
click at [306, 84] on input "text" at bounding box center [235, 81] width 294 height 30
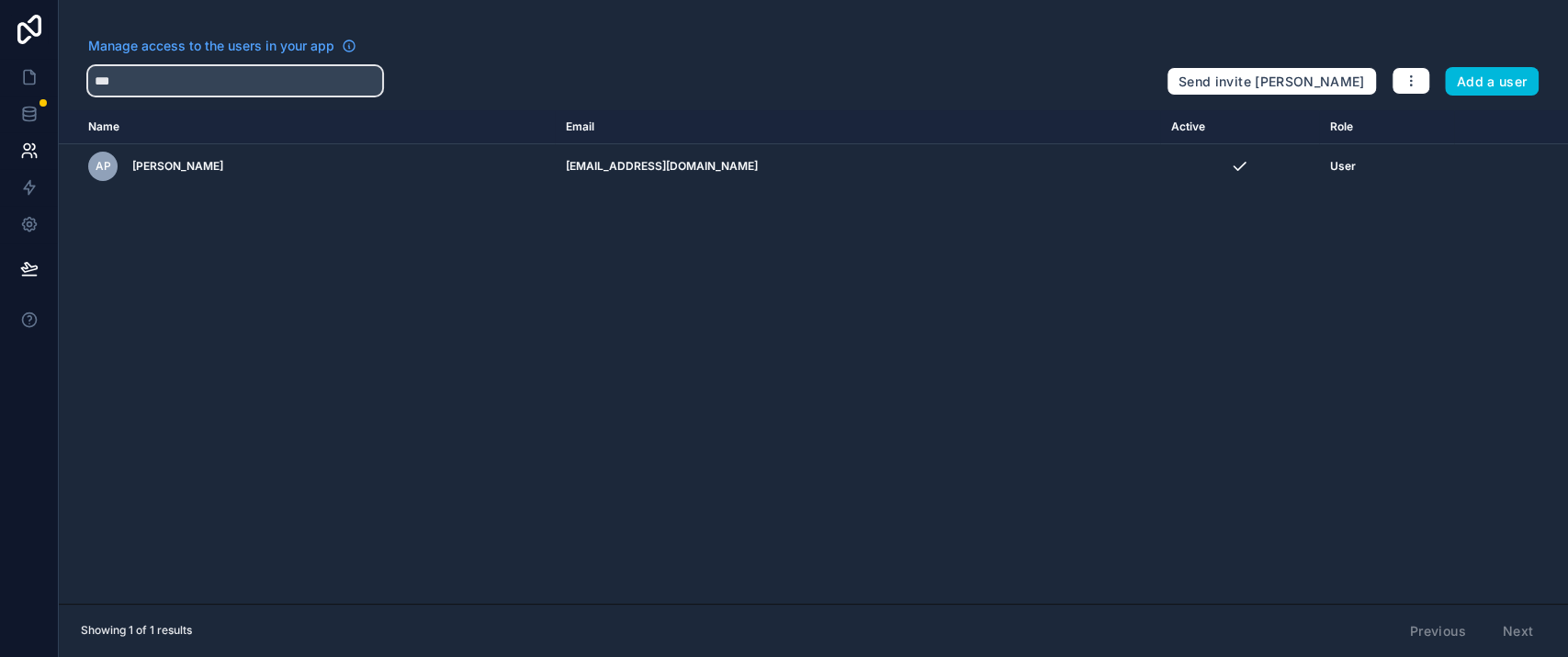
type input "***"
